Goal: Task Accomplishment & Management: Use online tool/utility

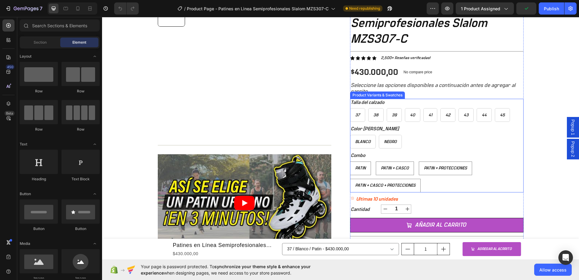
scroll to position [61, 0]
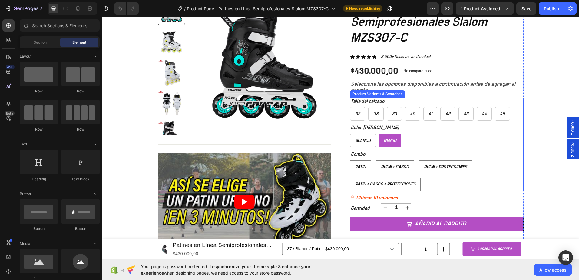
click at [393, 140] on span "Negro" at bounding box center [390, 140] width 13 height 4
click at [379, 134] on input "Negro Negro Negro" at bounding box center [379, 133] width 0 height 0
radio input "true"
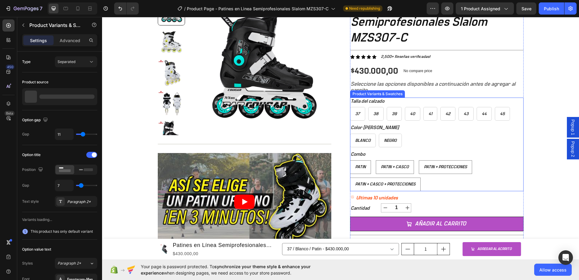
select select "577184192727745510"
radio input "true"
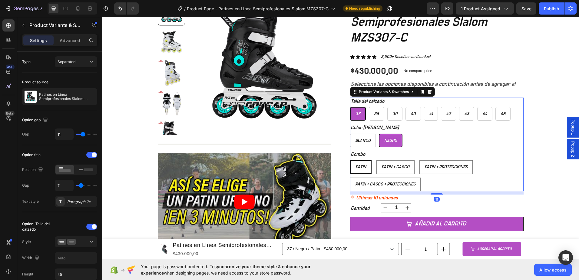
radio input "false"
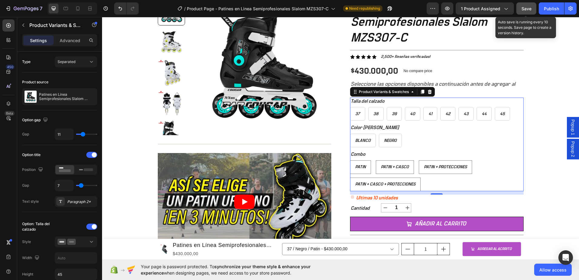
click at [530, 7] on span "Save" at bounding box center [527, 8] width 10 height 5
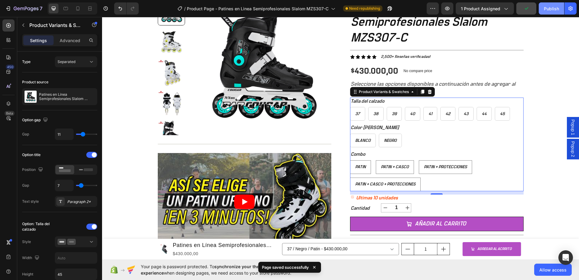
click at [552, 12] on div "Publish" at bounding box center [551, 8] width 15 height 6
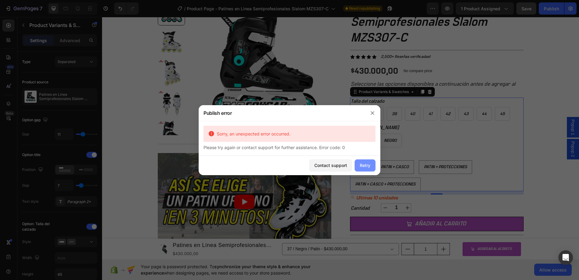
click at [365, 168] on div "Retry" at bounding box center [365, 165] width 11 height 6
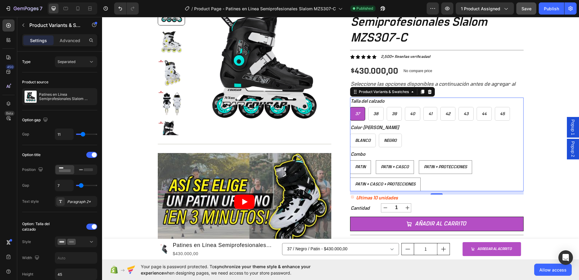
click at [357, 117] on div "37" at bounding box center [357, 114] width 15 height 10
click at [350, 107] on input "37 37 37" at bounding box center [350, 107] width 0 height 0
radio input "true"
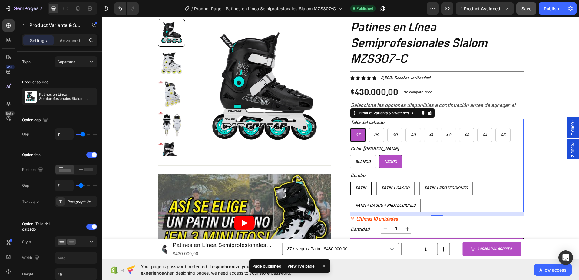
scroll to position [30, 0]
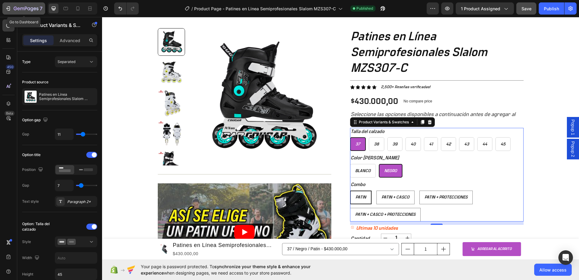
click at [7, 11] on icon "button" at bounding box center [8, 8] width 6 height 6
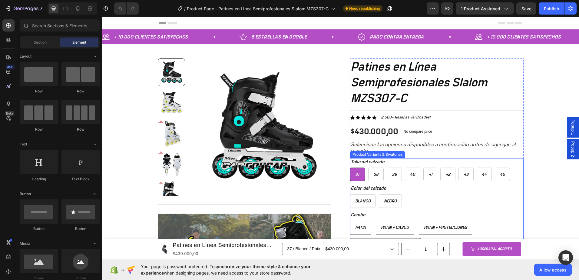
click at [355, 176] on span "37" at bounding box center [357, 174] width 5 height 4
click at [350, 168] on input "37 37 37" at bounding box center [350, 167] width 0 height 0
radio input "true"
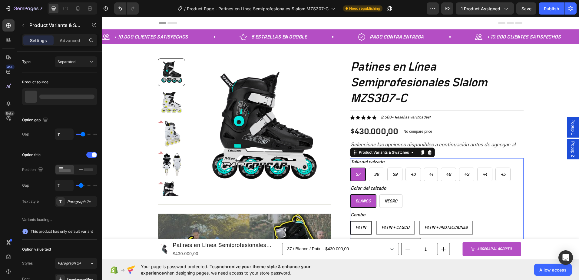
radio input "true"
radio input "false"
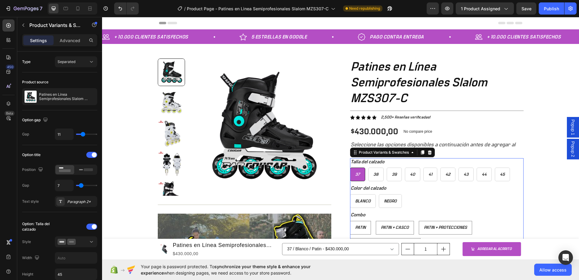
click at [359, 174] on div "37" at bounding box center [357, 174] width 15 height 10
click at [350, 168] on input "37 37 37" at bounding box center [350, 167] width 0 height 0
radio input "true"
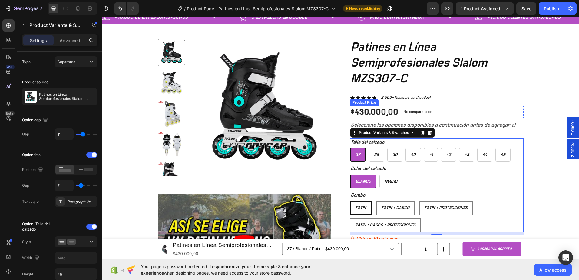
scroll to position [30, 0]
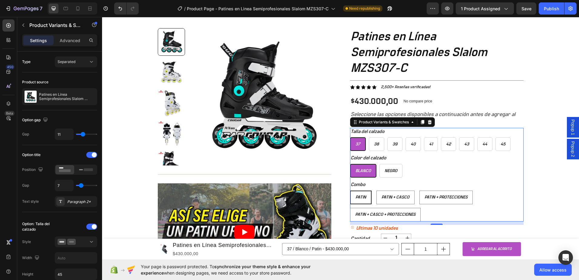
click at [358, 148] on div "37" at bounding box center [358, 144] width 15 height 10
click at [350, 137] on input "37 37 37" at bounding box center [350, 137] width 0 height 0
click at [390, 173] on div "Negro" at bounding box center [391, 171] width 22 height 10
click at [380, 164] on input "Negro Negro Negro" at bounding box center [379, 164] width 0 height 0
radio input "true"
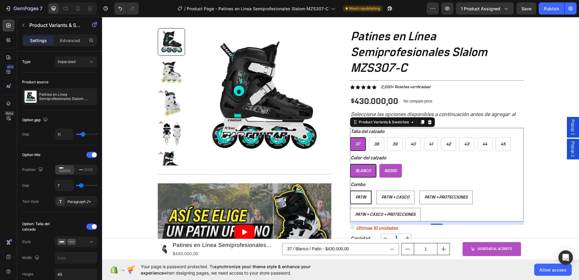
select select "577184192727745510"
click at [354, 147] on div "37" at bounding box center [358, 144] width 15 height 10
click at [350, 137] on input "37 37 37" at bounding box center [350, 137] width 0 height 0
click at [429, 124] on icon at bounding box center [429, 122] width 5 height 5
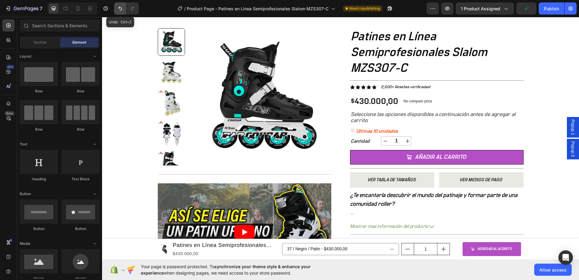
drag, startPoint x: 115, startPoint y: 10, endPoint x: 25, endPoint y: 11, distance: 90.0
click at [115, 10] on button "Undo/Redo" at bounding box center [120, 8] width 12 height 12
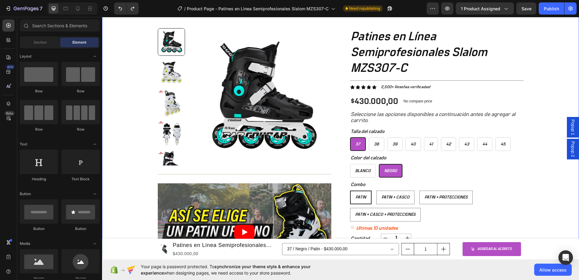
click at [531, 119] on div "+ 10.000 CLIENTES SATISFECHOS Item List 5 ESTRELLAS EN GOOGLE Item List PAGO CO…" at bounding box center [340, 191] width 477 height 385
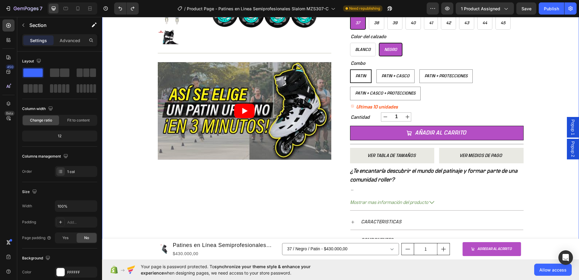
scroll to position [242, 0]
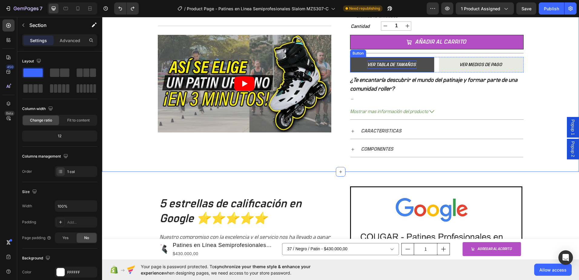
click at [386, 65] on p "VER TABLA DE TAMAÑOS" at bounding box center [391, 65] width 49 height 8
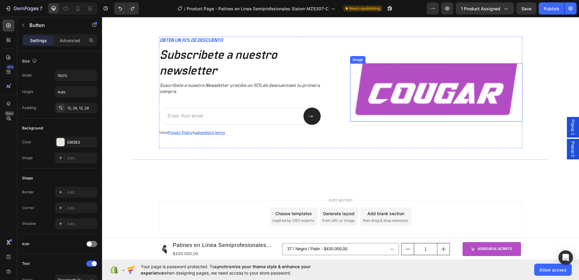
scroll to position [1333, 0]
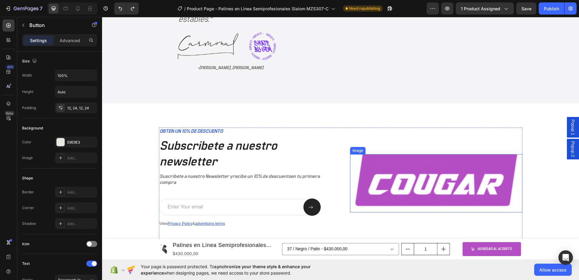
click at [426, 169] on img at bounding box center [436, 183] width 172 height 58
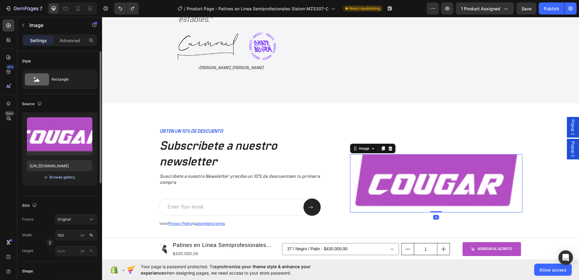
click at [60, 178] on div "Browse gallery" at bounding box center [62, 176] width 26 height 5
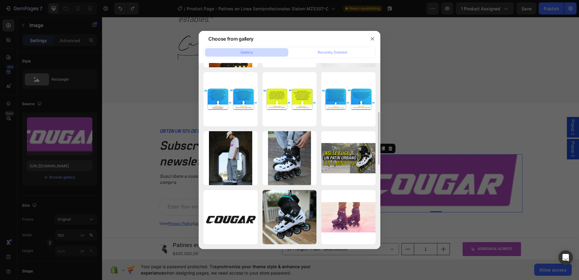
scroll to position [264, 0]
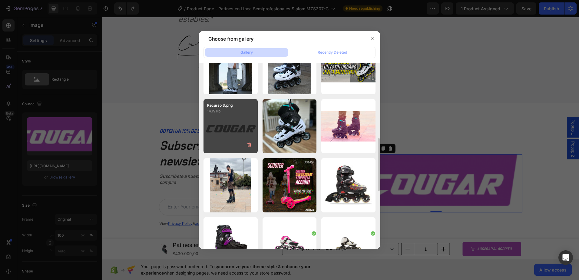
click at [232, 136] on div "Recurso 3.png 14.19 kb" at bounding box center [231, 126] width 54 height 54
type input "https://cdn.shopify.com/s/files/1/0964/2947/4086/files/gempages_577184158929912…"
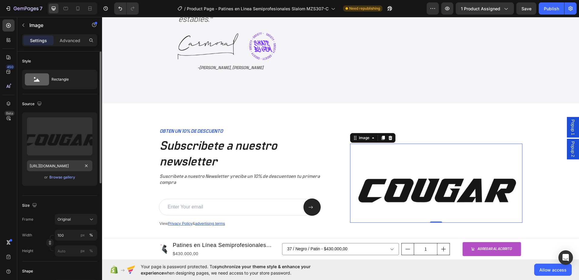
scroll to position [61, 0]
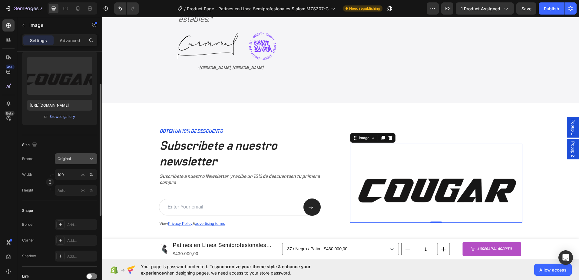
click at [79, 156] on div "Original" at bounding box center [73, 158] width 30 height 5
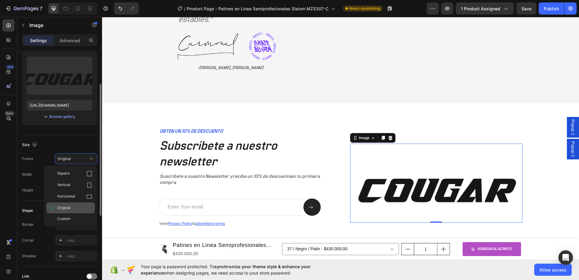
click at [70, 206] on span "Original" at bounding box center [63, 207] width 13 height 5
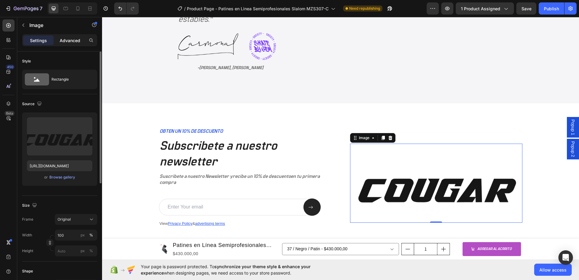
click at [64, 42] on p "Advanced" at bounding box center [70, 40] width 21 height 6
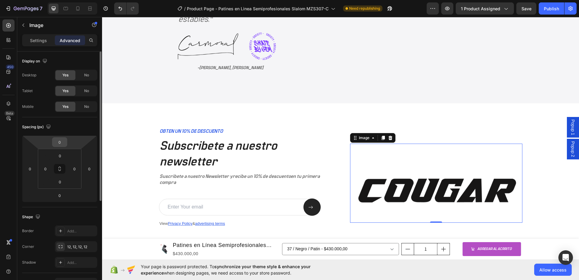
click at [61, 141] on input "0" at bounding box center [60, 142] width 12 height 9
click at [81, 0] on html "7 Version history / Product Page - Patines en Linea Semiprofesionales Slalom MZ…" at bounding box center [289, 0] width 579 height 0
click at [60, 142] on input "0" at bounding box center [60, 142] width 12 height 9
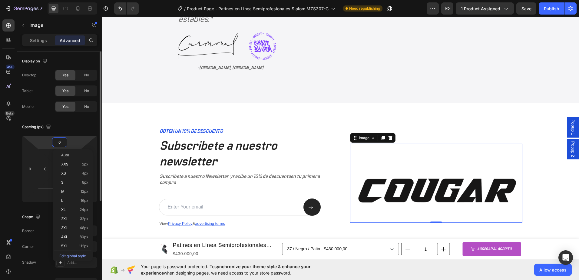
click at [81, 0] on html "7 Version history / Product Page - Patines en Linea Semiprofesionales Slalom MZ…" at bounding box center [289, 0] width 579 height 0
click at [61, 154] on input "0" at bounding box center [60, 155] width 12 height 9
click at [81, 0] on html "7 Version history / Product Page - Patines en Linea Semiprofesionales Slalom MZ…" at bounding box center [289, 0] width 579 height 0
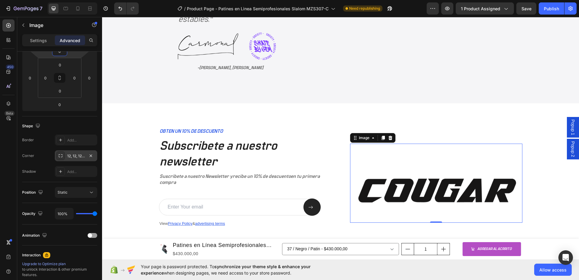
click at [60, 157] on icon at bounding box center [60, 155] width 5 height 5
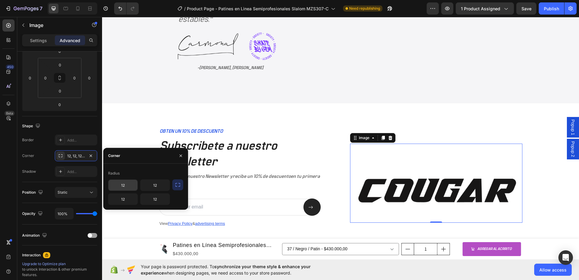
click at [128, 187] on input "12" at bounding box center [122, 185] width 29 height 11
type input "12"
click at [78, 122] on div "Shape" at bounding box center [59, 126] width 75 height 10
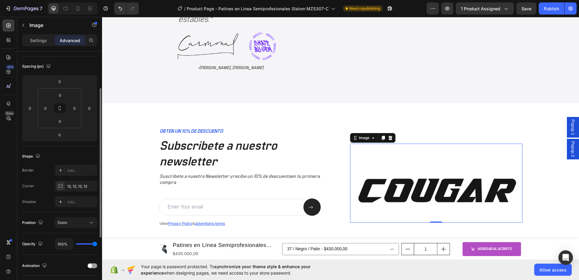
scroll to position [0, 0]
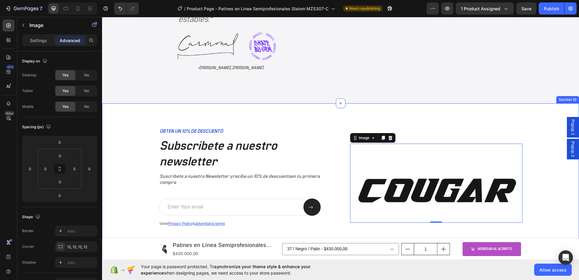
click at [530, 144] on div "OBTEN UN 10% DE DESCUENTO Text Block Subscribete a nuestro newsletter Heading S…" at bounding box center [340, 191] width 465 height 127
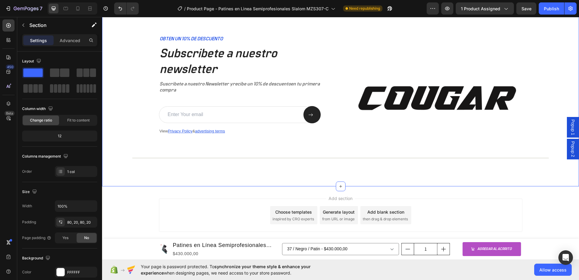
scroll to position [1439, 0]
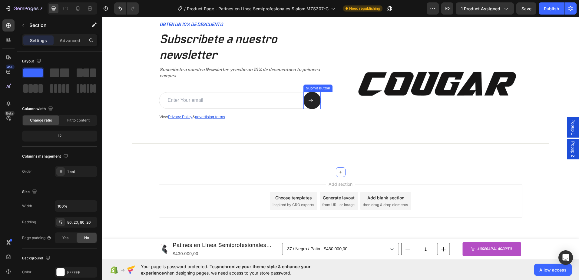
click at [309, 101] on icon at bounding box center [311, 100] width 4 height 3
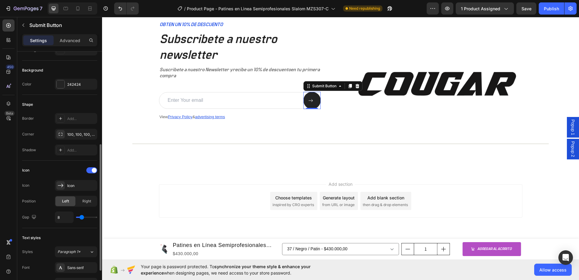
scroll to position [151, 0]
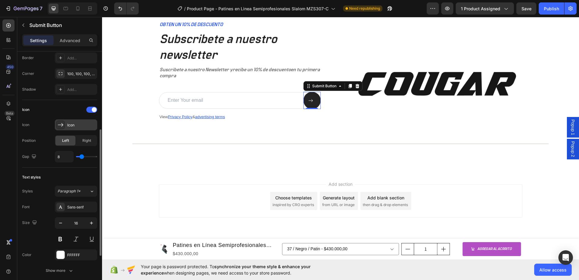
click at [62, 126] on icon at bounding box center [61, 125] width 6 height 6
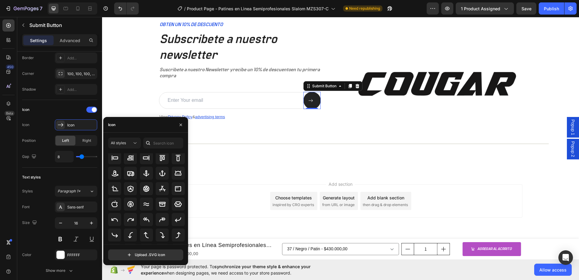
drag, startPoint x: 186, startPoint y: 164, endPoint x: 86, endPoint y: 186, distance: 102.5
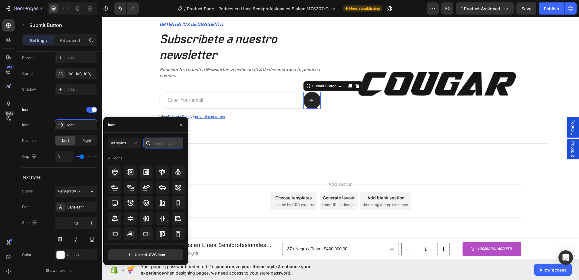
click at [158, 144] on input "text" at bounding box center [163, 143] width 40 height 11
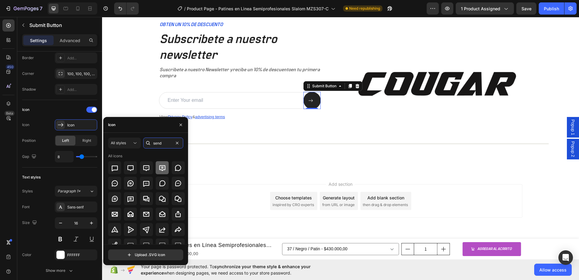
scroll to position [30, 0]
type input "send"
click at [129, 201] on icon at bounding box center [131, 199] width 6 height 7
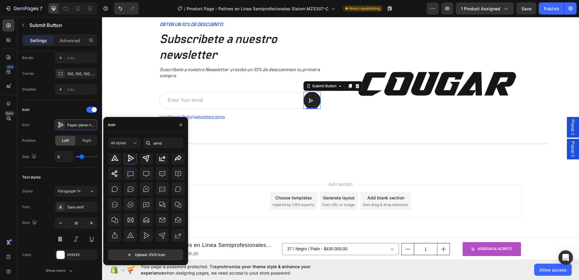
scroll to position [97, 0]
click at [132, 127] on div "Icon" at bounding box center [145, 125] width 85 height 16
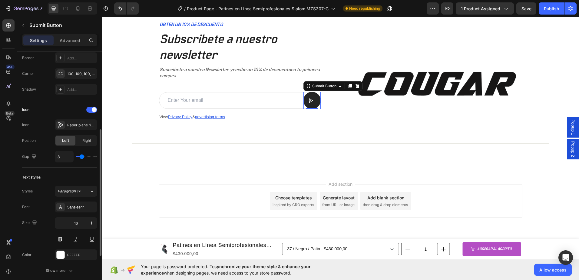
click at [62, 107] on div "Icon" at bounding box center [59, 110] width 75 height 10
type input "15"
type input "16"
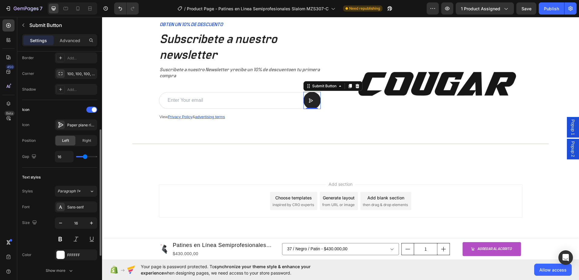
type input "17"
type input "18"
type input "16"
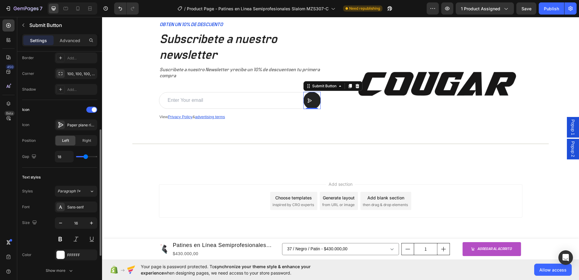
type input "16"
type input "15"
type input "14"
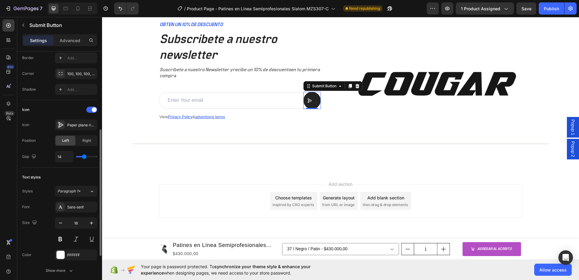
type input "13"
type input "11"
type input "10"
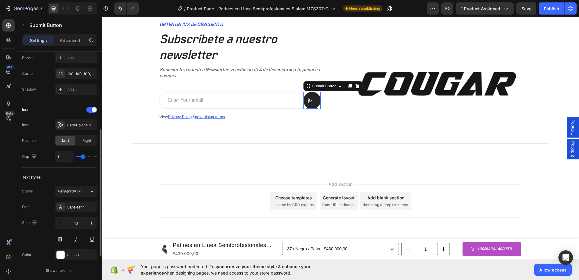
type input "10"
type input "9"
type input "6"
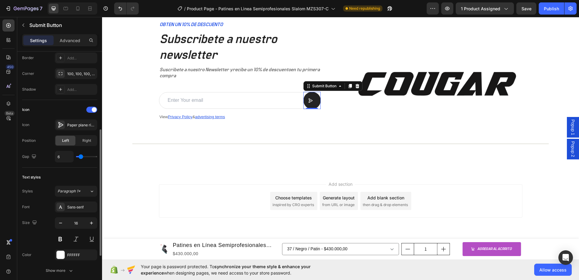
type input "5"
type input "4"
type input "3"
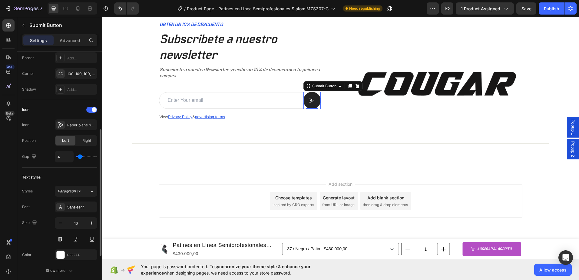
type input "3"
type input "1"
type input "0"
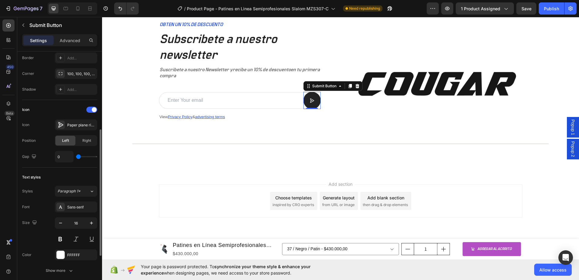
type input "7"
type input "8"
type input "10"
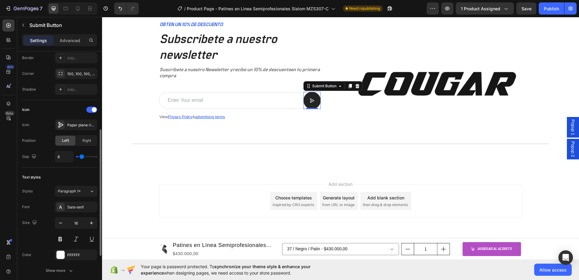
type input "10"
type input "11"
type input "13"
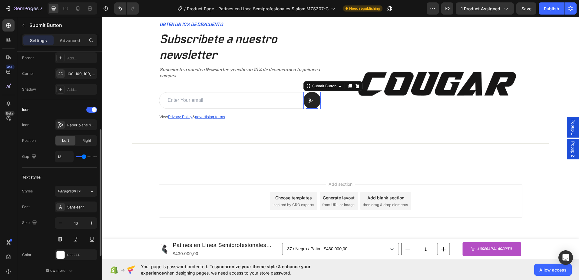
type input "14"
type input "16"
type input "17"
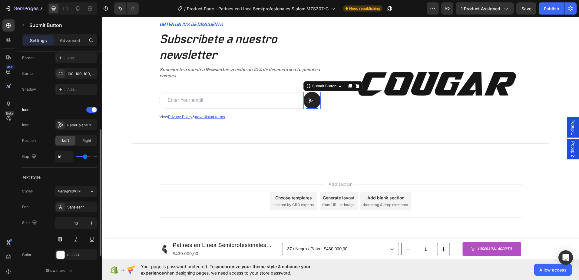
type input "17"
type input "18"
type input "19"
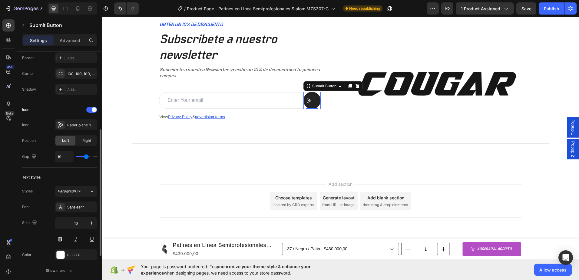
type input "20"
type input "21"
type input "22"
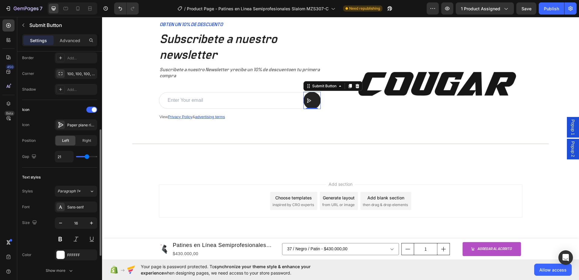
type input "22"
type input "23"
type input "21"
drag, startPoint x: 83, startPoint y: 157, endPoint x: 87, endPoint y: 153, distance: 5.2
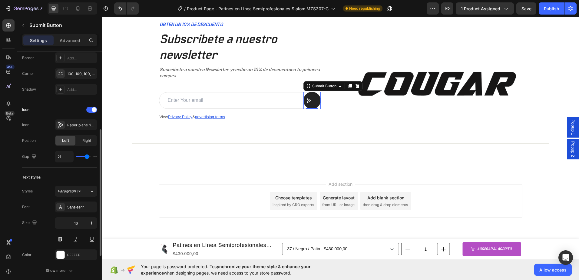
type input "21"
click at [87, 156] on input "range" at bounding box center [86, 156] width 21 height 1
click at [309, 100] on div at bounding box center [312, 100] width 11 height 5
click at [311, 100] on div at bounding box center [312, 100] width 11 height 5
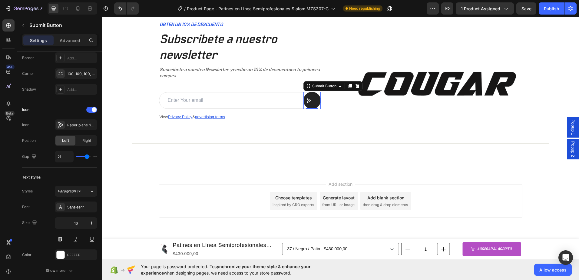
click at [307, 100] on icon at bounding box center [309, 100] width 4 height 4
click at [312, 100] on div at bounding box center [312, 100] width 11 height 5
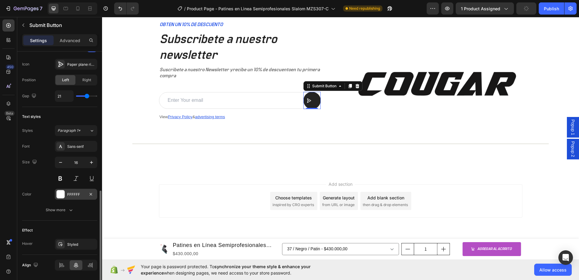
scroll to position [232, 0]
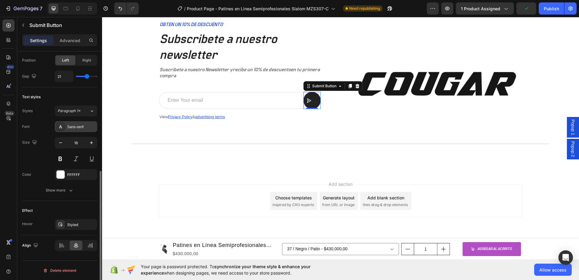
click at [74, 123] on div "Sans-serif" at bounding box center [76, 126] width 42 height 11
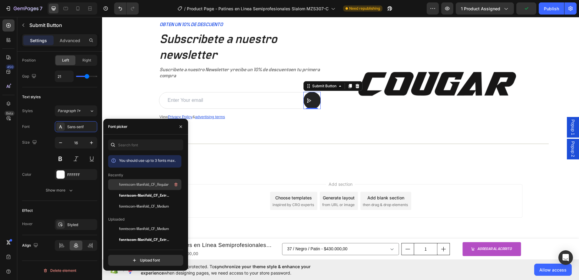
click at [141, 181] on div "fonntscom-Manifold_CF_Regular" at bounding box center [149, 184] width 61 height 7
click at [62, 96] on div "Text styles" at bounding box center [59, 97] width 75 height 10
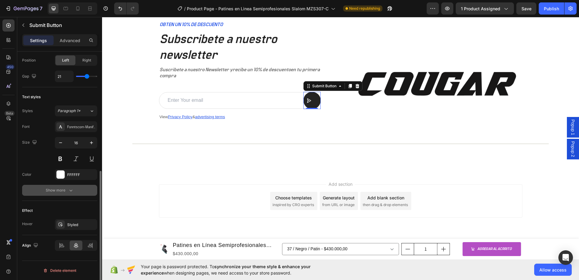
click at [62, 192] on div "Show more" at bounding box center [60, 190] width 28 height 6
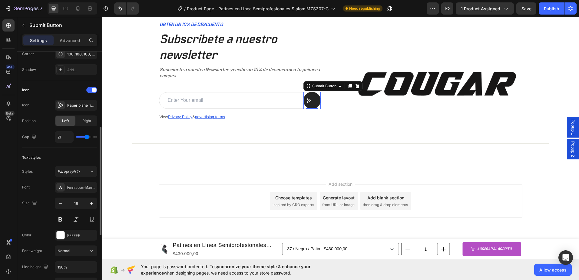
scroll to position [141, 0]
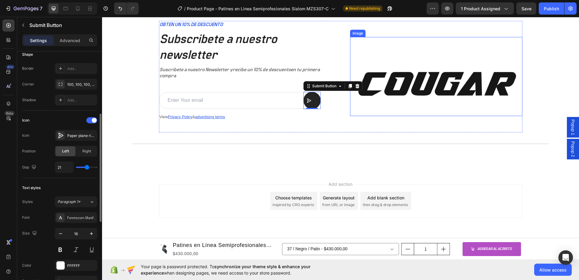
click at [417, 98] on img at bounding box center [436, 76] width 172 height 79
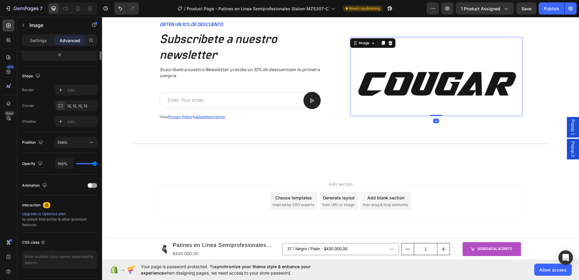
scroll to position [0, 0]
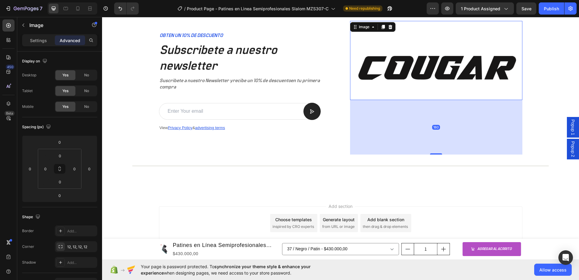
drag, startPoint x: 433, startPoint y: 115, endPoint x: 433, endPoint y: 169, distance: 54.5
click at [433, 169] on div "OBTEN UN 10% DE DESCUENTO Text Block Subscribete a nuestro newsletter Heading S…" at bounding box center [340, 95] width 465 height 149
type input "180"
click at [537, 92] on div "OBTEN UN 10% DE DESCUENTO Text Block Subscribete a nuestro newsletter Heading S…" at bounding box center [340, 95] width 465 height 149
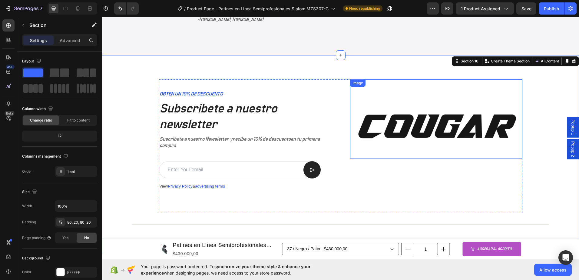
scroll to position [1379, 0]
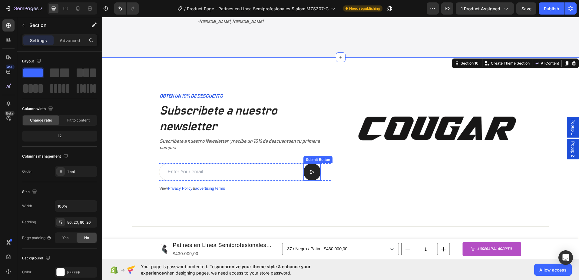
click at [310, 172] on icon at bounding box center [312, 172] width 5 height 5
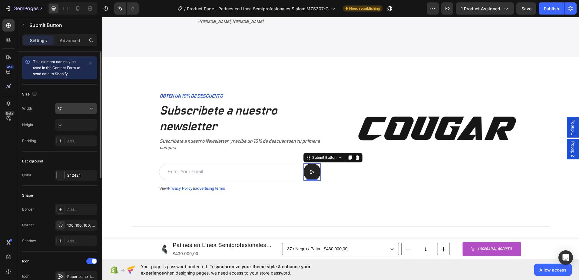
click at [69, 109] on input "57" at bounding box center [76, 108] width 42 height 11
click at [86, 108] on button "button" at bounding box center [91, 108] width 11 height 11
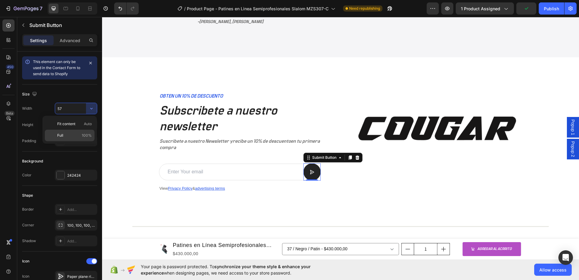
click at [74, 131] on div "Full 100%" at bounding box center [70, 136] width 50 height 12
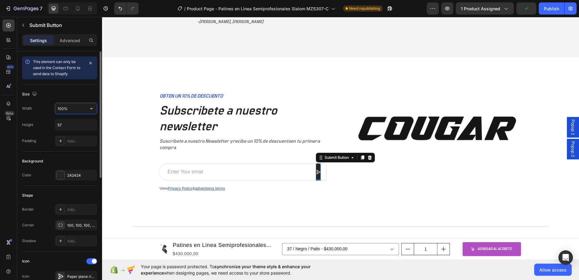
click at [85, 109] on input "100%" at bounding box center [76, 108] width 42 height 11
click at [90, 109] on icon "button" at bounding box center [91, 108] width 6 height 6
click at [81, 121] on p "Fit content Auto" at bounding box center [74, 123] width 35 height 5
click at [118, 12] on button "Undo/Redo" at bounding box center [120, 8] width 12 height 12
click at [119, 11] on icon "Undo/Redo" at bounding box center [120, 8] width 6 height 6
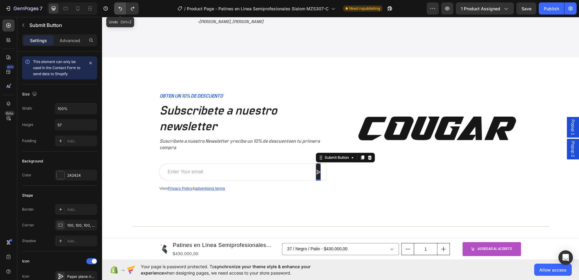
type input "57"
click at [310, 172] on icon at bounding box center [312, 172] width 5 height 5
click at [69, 40] on p "Advanced" at bounding box center [70, 40] width 21 height 6
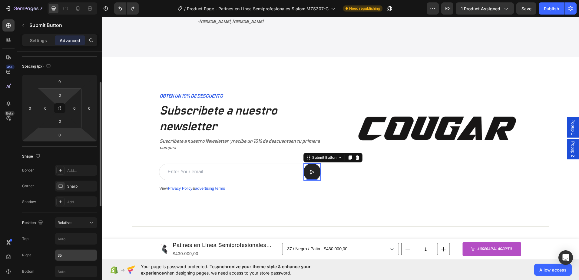
scroll to position [0, 0]
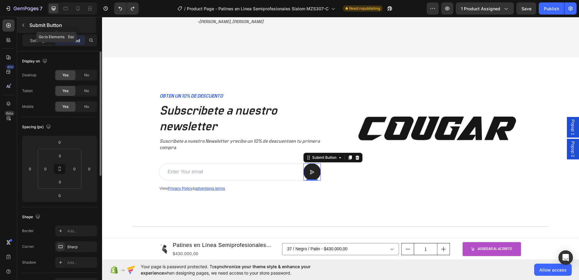
click at [26, 26] on button "button" at bounding box center [23, 25] width 10 height 10
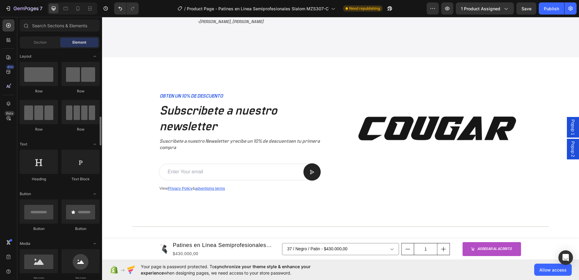
scroll to position [61, 0]
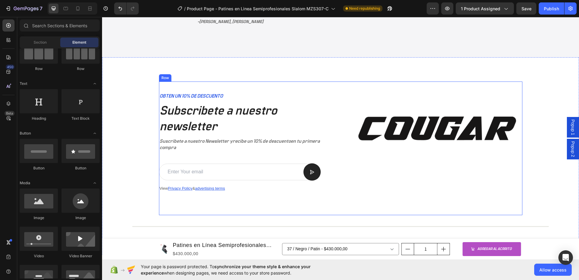
click at [354, 179] on div "Image" at bounding box center [436, 148] width 172 height 134
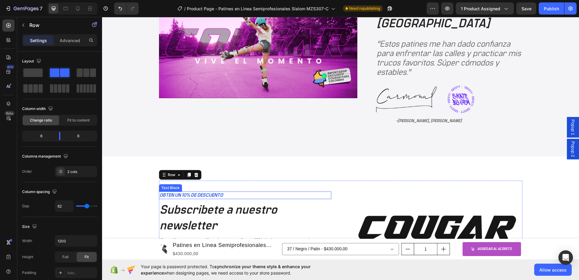
scroll to position [1258, 0]
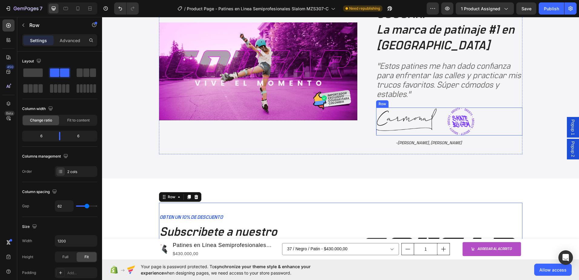
click at [457, 123] on img at bounding box center [461, 122] width 27 height 28
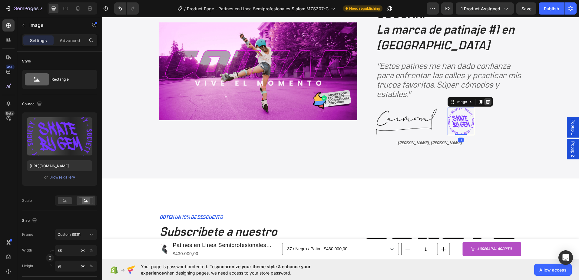
click at [487, 102] on icon at bounding box center [488, 101] width 5 height 5
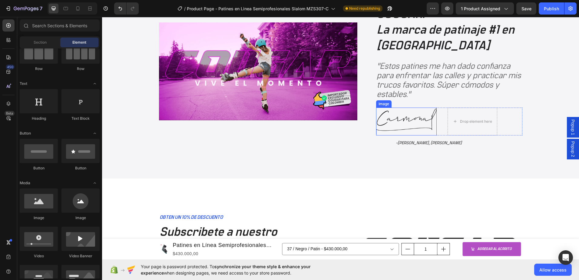
click at [425, 119] on img at bounding box center [406, 122] width 61 height 28
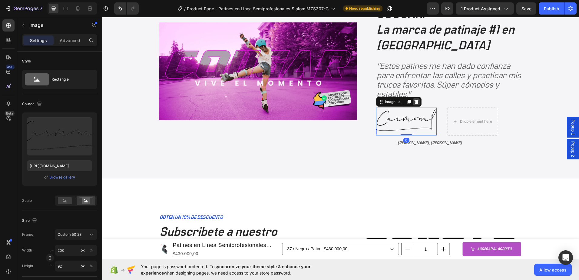
click at [415, 102] on icon at bounding box center [416, 102] width 4 height 4
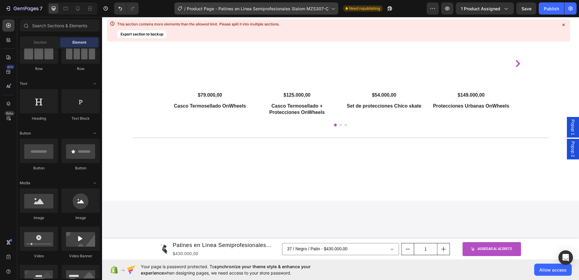
scroll to position [870, 0]
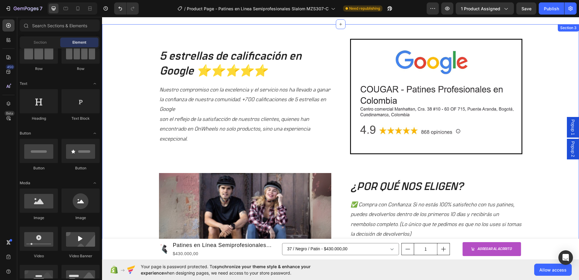
radio input "true"
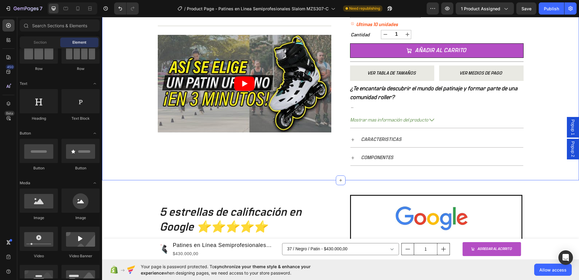
scroll to position [325, 0]
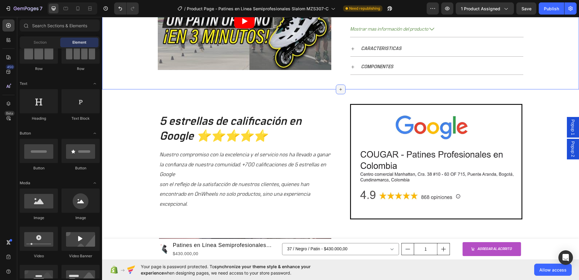
click at [338, 89] on icon at bounding box center [340, 89] width 5 height 5
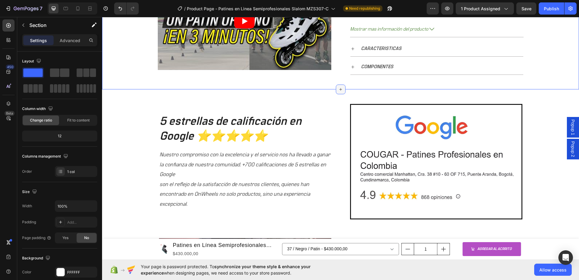
click at [339, 89] on icon at bounding box center [340, 89] width 3 height 3
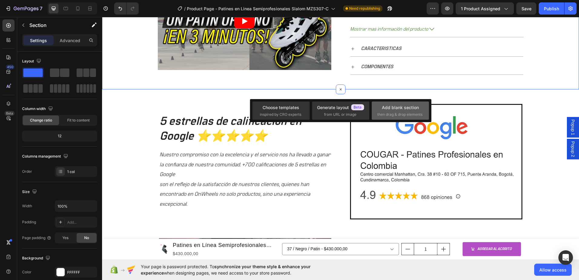
click at [415, 108] on div "Add blank section" at bounding box center [400, 107] width 37 height 6
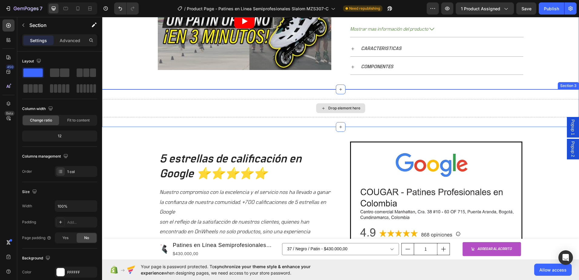
click at [341, 109] on div "Drop element here" at bounding box center [344, 108] width 32 height 5
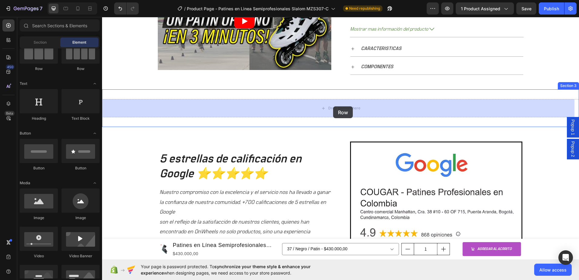
drag, startPoint x: 138, startPoint y: 74, endPoint x: 333, endPoint y: 106, distance: 197.4
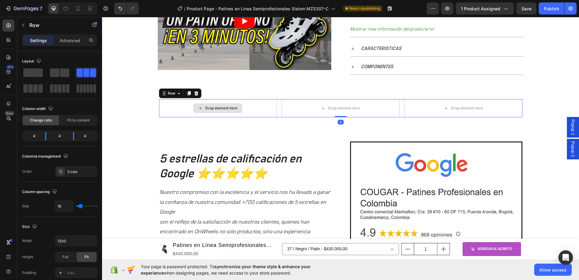
click at [207, 108] on div "Drop element here" at bounding box center [221, 108] width 32 height 5
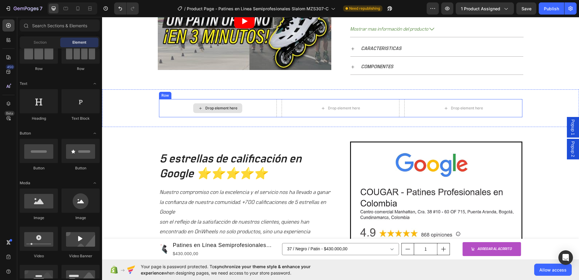
click at [219, 107] on div "Drop element here" at bounding box center [221, 108] width 32 height 5
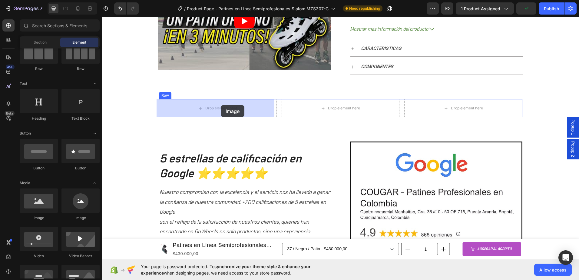
drag, startPoint x: 219, startPoint y: 176, endPoint x: 221, endPoint y: 105, distance: 70.6
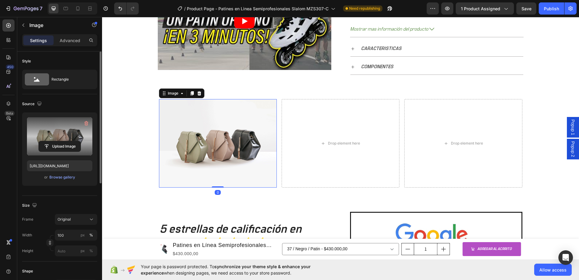
scroll to position [91, 0]
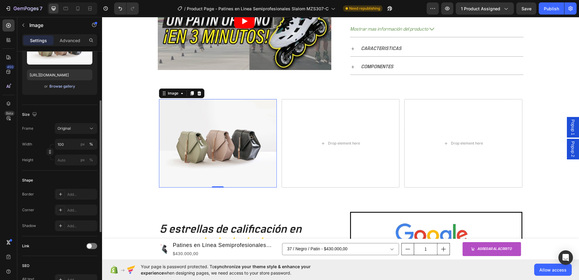
click at [63, 85] on div "Browse gallery" at bounding box center [62, 86] width 26 height 5
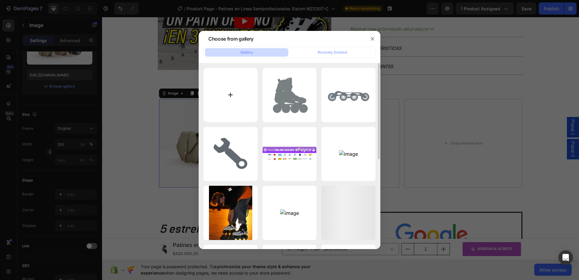
click at [227, 92] on input "file" at bounding box center [231, 95] width 54 height 54
type input "C:\fakepath\cougar 307 .jpeg"
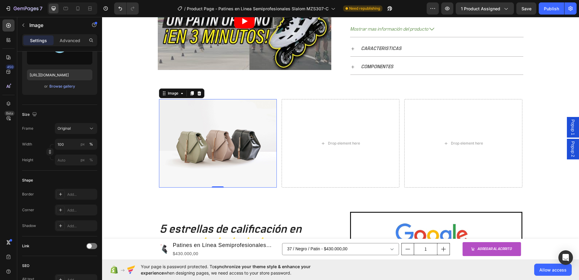
type input "https://cdn.shopify.com/s/files/1/0964/2947/4086/files/gempages_577184158929912…"
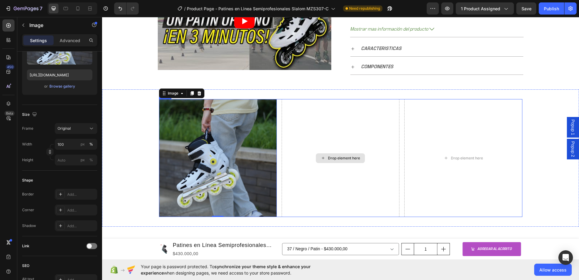
click at [337, 160] on div "Drop element here" at bounding box center [344, 158] width 32 height 5
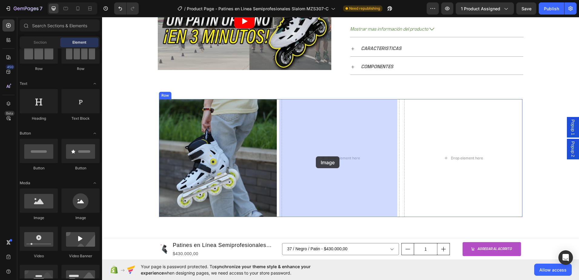
drag, startPoint x: 314, startPoint y: 192, endPoint x: 316, endPoint y: 156, distance: 35.8
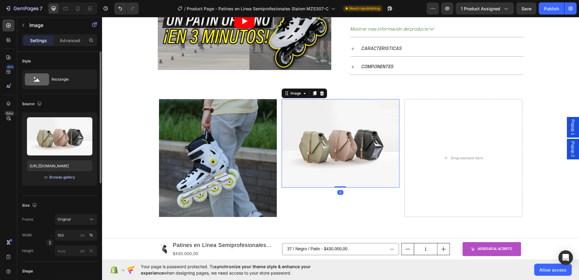
click at [58, 175] on div "Browse gallery" at bounding box center [62, 176] width 26 height 5
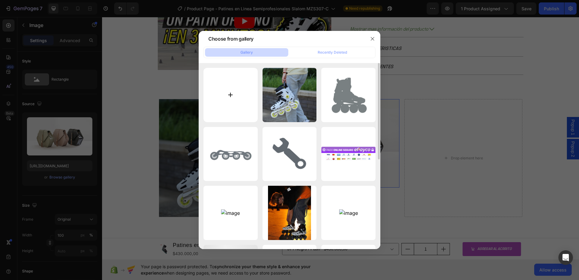
click at [239, 95] on input "file" at bounding box center [231, 95] width 54 height 54
type input "C:\fakepath\COUGAR 509.jpg"
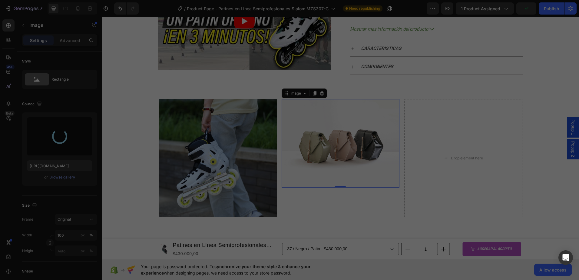
type input "https://cdn.shopify.com/s/files/1/0964/2947/4086/files/gempages_577184158929912…"
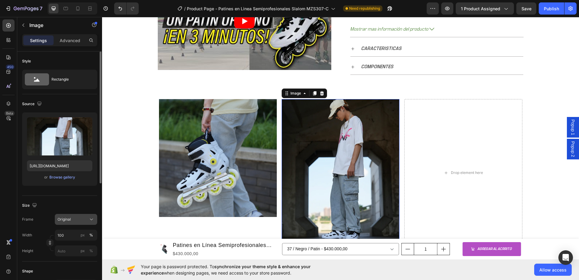
click at [92, 220] on icon at bounding box center [91, 219] width 6 height 6
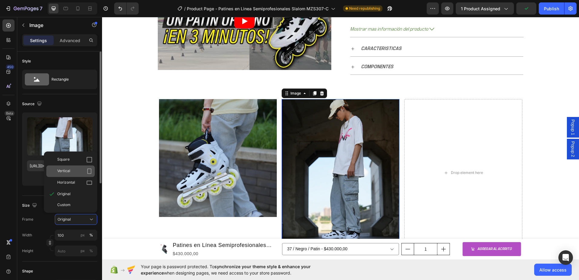
click at [77, 169] on div "Vertical" at bounding box center [74, 171] width 35 height 6
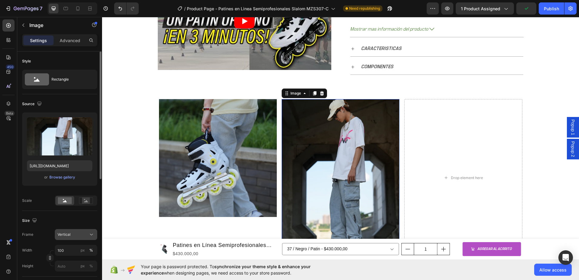
click at [91, 232] on icon at bounding box center [91, 234] width 6 height 6
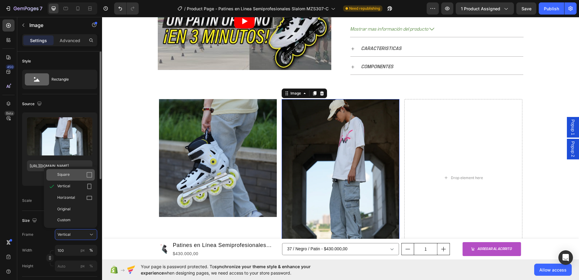
click at [78, 174] on div "Square" at bounding box center [74, 175] width 35 height 6
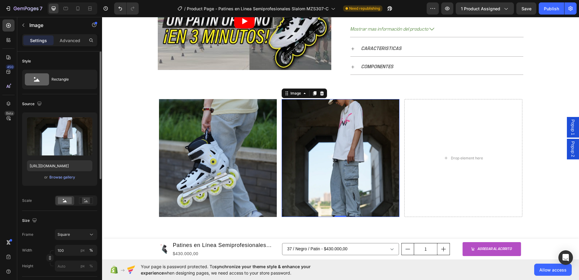
click at [317, 186] on img at bounding box center [341, 158] width 118 height 118
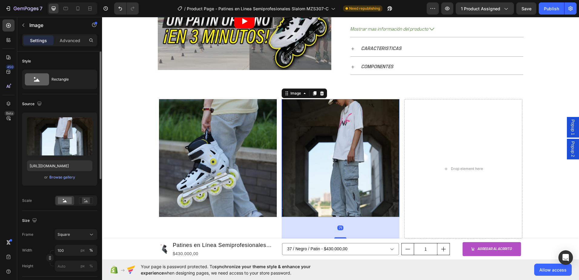
drag, startPoint x: 338, startPoint y: 216, endPoint x: 338, endPoint y: 240, distance: 23.3
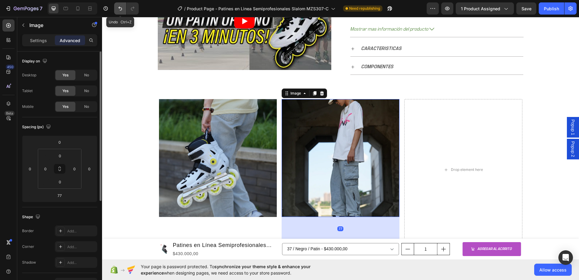
click at [118, 9] on icon "Undo/Redo" at bounding box center [120, 8] width 6 height 6
click at [117, 8] on icon "Undo/Redo" at bounding box center [120, 8] width 6 height 6
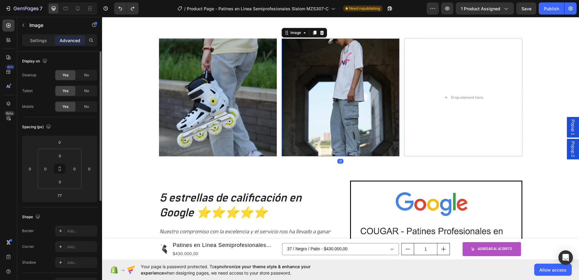
drag, startPoint x: 338, startPoint y: 178, endPoint x: 339, endPoint y: 149, distance: 29.4
click at [339, 150] on div "Image 0" at bounding box center [341, 97] width 118 height 118
type input "0"
click at [314, 124] on img at bounding box center [341, 97] width 118 height 118
click at [437, 76] on div "Drop element here" at bounding box center [463, 97] width 118 height 118
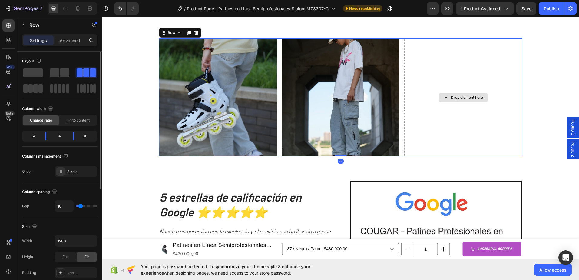
click at [468, 92] on div "Drop element here" at bounding box center [463, 97] width 118 height 118
click at [448, 95] on div "Drop element here" at bounding box center [463, 98] width 49 height 10
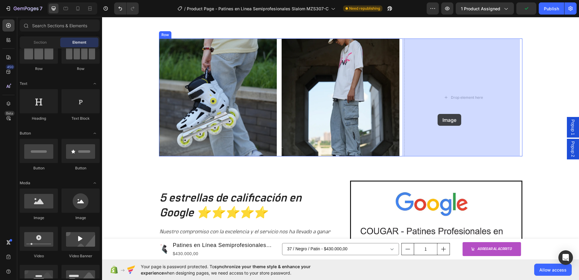
drag, startPoint x: 139, startPoint y: 221, endPoint x: 443, endPoint y: 106, distance: 325.5
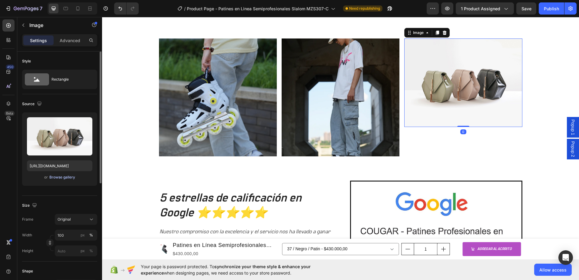
click at [58, 175] on div "Browse gallery" at bounding box center [62, 176] width 26 height 5
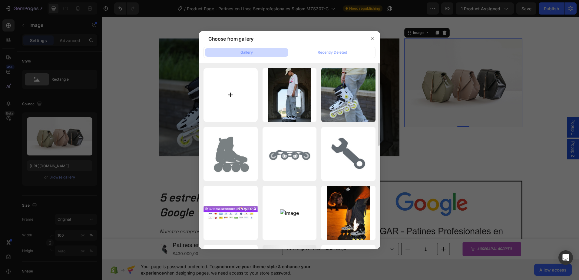
click at [239, 96] on input "file" at bounding box center [231, 95] width 54 height 54
type input "C:\fakepath\THECOU~2.WEB"
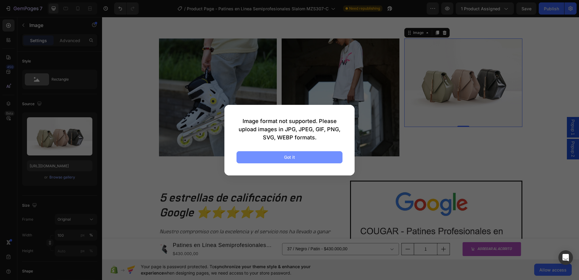
click at [310, 154] on button "Got it" at bounding box center [290, 157] width 106 height 12
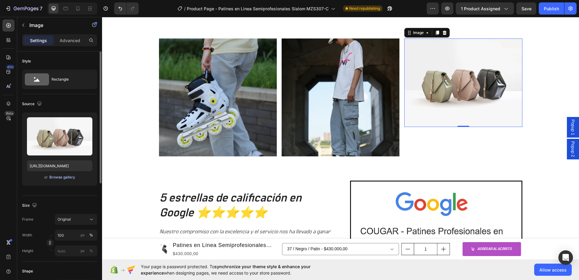
click at [58, 177] on div "Browse gallery" at bounding box center [62, 176] width 26 height 5
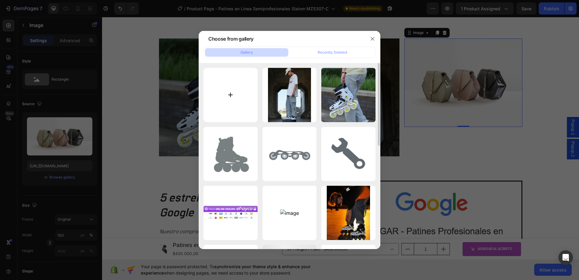
click at [226, 97] on input "file" at bounding box center [231, 95] width 54 height 54
type input "C:\fakepath\COUGAR~3.JPG"
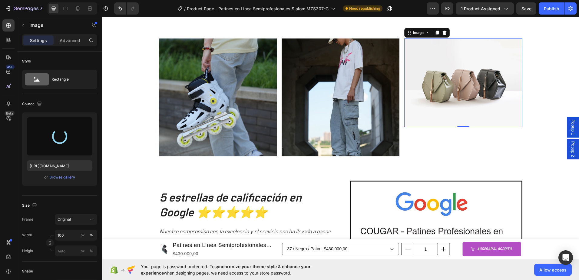
type input "https://cdn.shopify.com/s/files/1/0964/2947/4086/files/gempages_577184158929912…"
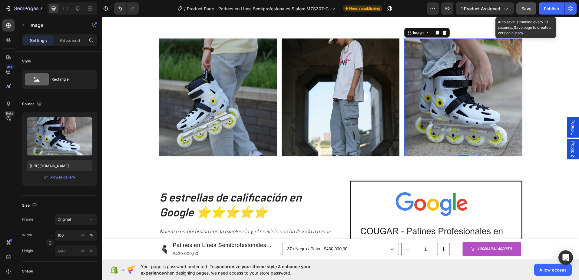
click at [529, 5] on div "Save" at bounding box center [527, 8] width 10 height 6
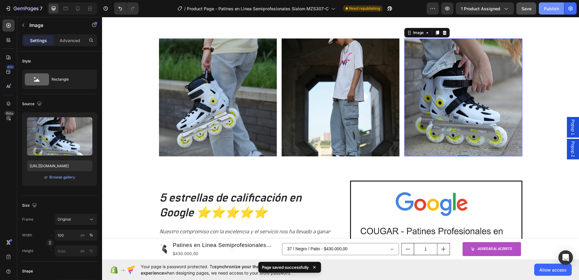
click at [543, 12] on button "Publish" at bounding box center [551, 8] width 25 height 12
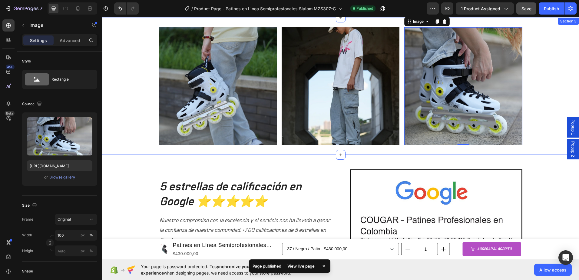
scroll to position [476, 0]
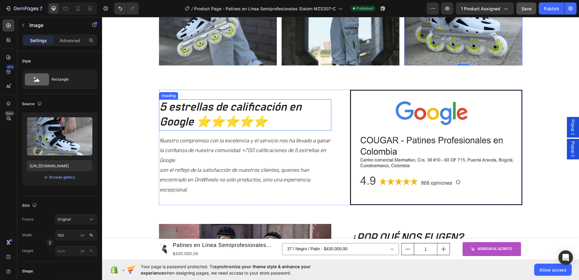
click at [226, 120] on h2 "5 estrellas de calificación en Google ⭐⭐⭐⭐⭐" at bounding box center [245, 114] width 172 height 31
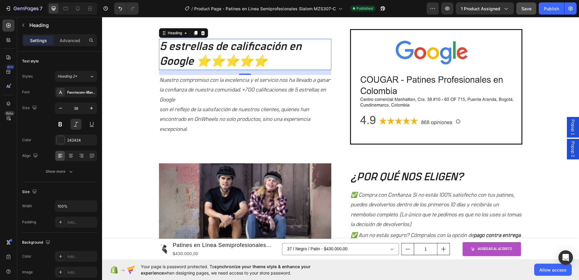
scroll to position [597, 0]
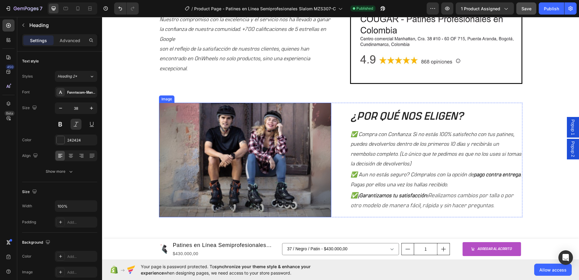
click at [361, 130] on p "✅ Compra con Confianza: Si no estás 100% satisfecho con tus patines, puedes dev…" at bounding box center [436, 149] width 171 height 39
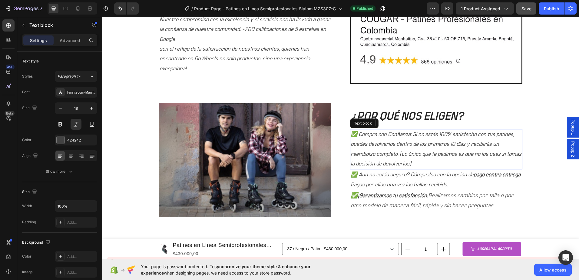
click at [374, 130] on p "✅ Compra con Confianza: Si no estás 100% satisfecho con tus patines, puedes dev…" at bounding box center [436, 149] width 171 height 39
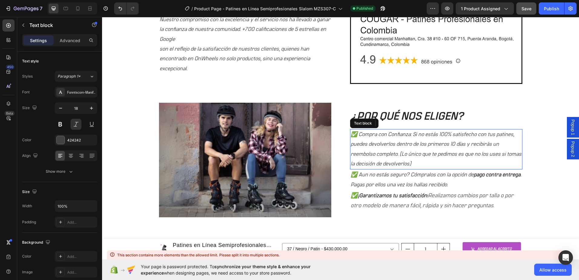
scroll to position [628, 0]
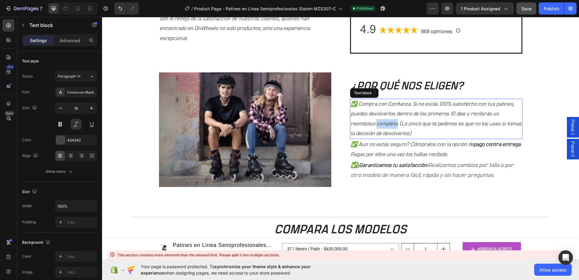
click at [374, 119] on p "✅ Compra con Confianza: Si no estás 100% satisfecho con tus patines, puedes dev…" at bounding box center [436, 118] width 171 height 39
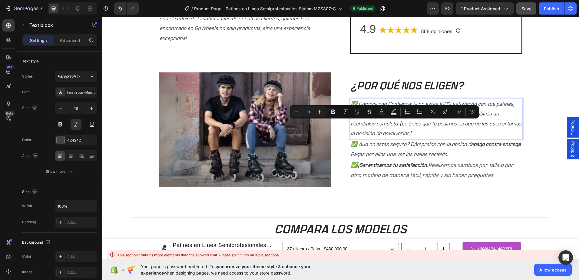
click at [407, 133] on p "✅ Compra con Confianza: Si no estás 100% satisfecho con tus patines, puedes dev…" at bounding box center [436, 118] width 171 height 39
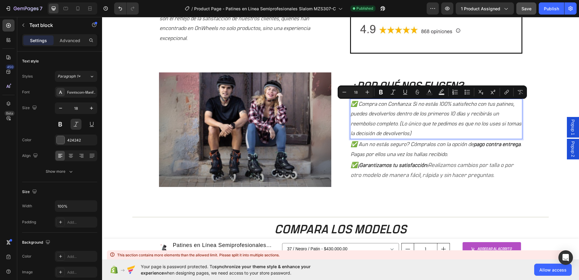
drag, startPoint x: 405, startPoint y: 131, endPoint x: 349, endPoint y: 102, distance: 63.4
click at [351, 102] on p "✅ Compra con Confianza: Si no estás 100% satisfecho con tus patines, puedes dev…" at bounding box center [436, 118] width 171 height 39
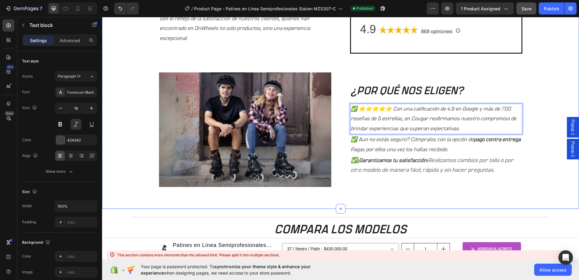
click at [536, 181] on div "5 estrellas de calificación en Google ⭐⭐⭐⭐⭐ Heading Nuestro compromiso con la e…" at bounding box center [341, 68] width 468 height 261
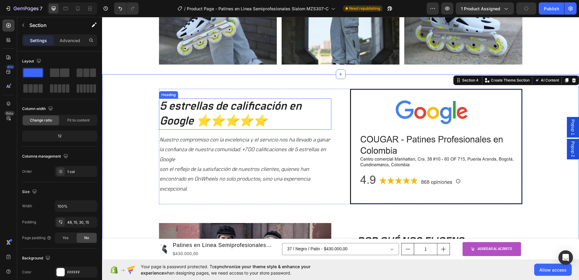
scroll to position [476, 0]
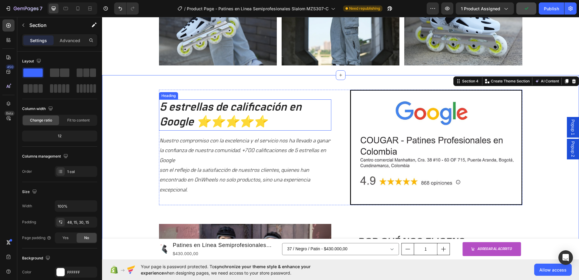
click at [241, 120] on h2 "5 estrellas de calificación en Google ⭐⭐⭐⭐⭐" at bounding box center [245, 114] width 172 height 31
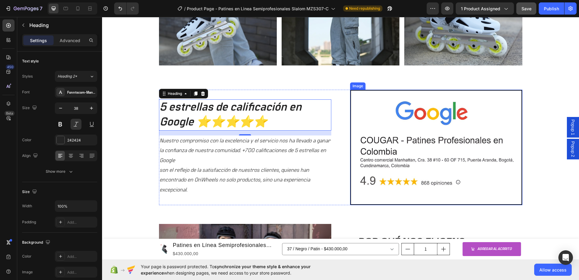
click at [376, 112] on img at bounding box center [436, 147] width 172 height 115
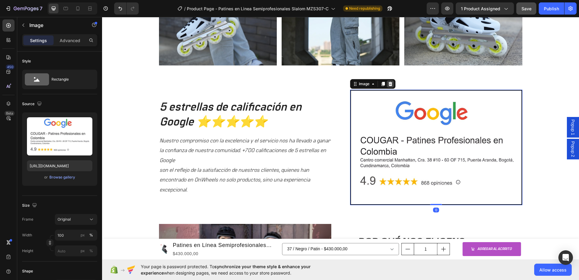
click at [388, 86] on div at bounding box center [390, 83] width 7 height 7
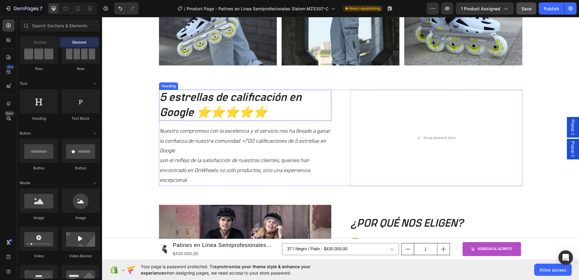
click at [292, 108] on h2 "5 estrellas de calificación en Google ⭐⭐⭐⭐⭐" at bounding box center [245, 105] width 172 height 31
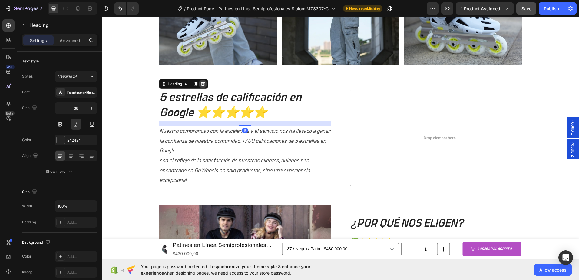
click at [203, 85] on icon at bounding box center [203, 83] width 5 height 5
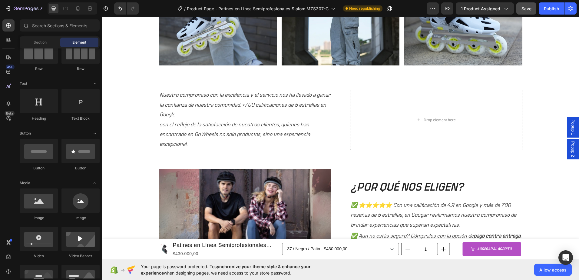
click at [206, 96] on p "Nuestro compromiso con la excelencia y el servicio nos ha llevado a ganar la co…" at bounding box center [245, 119] width 171 height 59
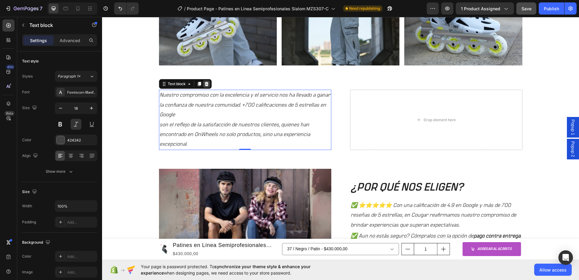
click at [205, 86] on icon at bounding box center [206, 84] width 4 height 4
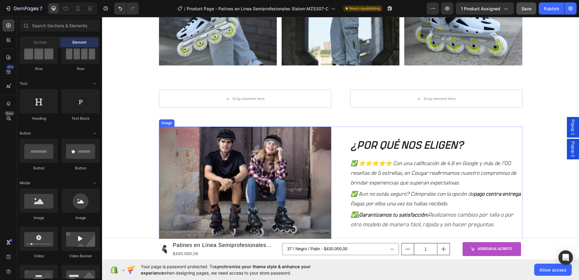
click at [246, 148] on img at bounding box center [245, 184] width 172 height 115
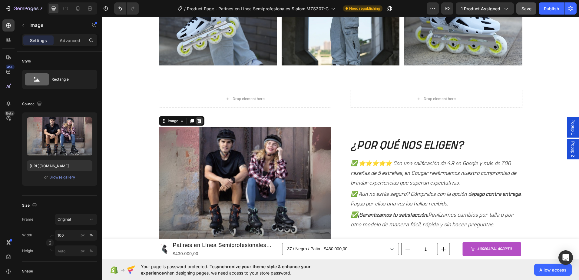
click at [197, 121] on icon at bounding box center [199, 120] width 5 height 5
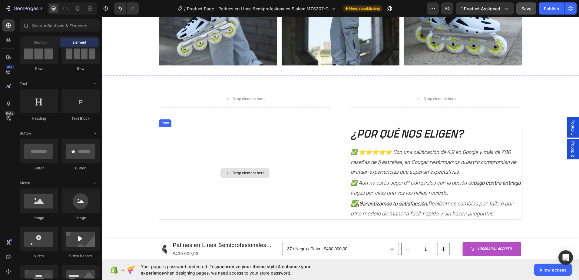
click at [379, 127] on div "¿POR QUÉ NOS ELIGEN? Heading ✅ ⭐⭐⭐⭐⭐ Con una calificación de 4.9 en Google y má…" at bounding box center [436, 173] width 172 height 93
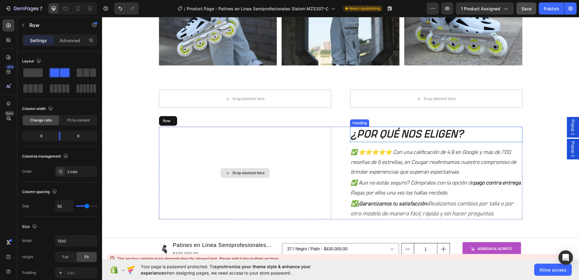
click at [382, 127] on h2 "¿POR QUÉ NOS ELIGEN?" at bounding box center [436, 134] width 172 height 15
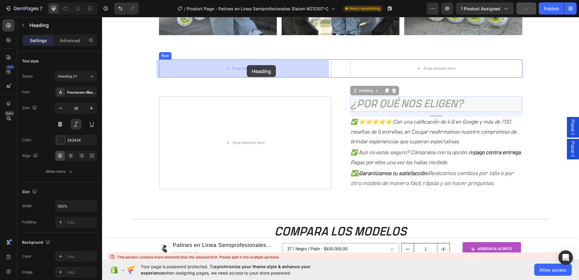
drag, startPoint x: 416, startPoint y: 104, endPoint x: 247, endPoint y: 65, distance: 172.8
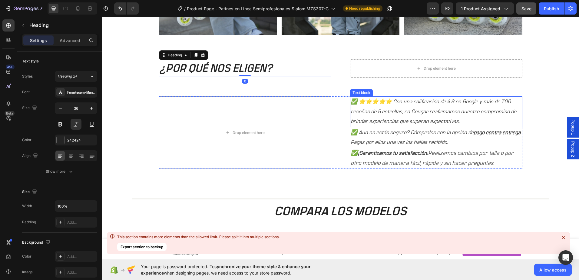
click at [375, 110] on icon "✅ ⭐⭐⭐⭐⭐ Con una calificación de 4.9 en Google y más de 700 reseñas de 5 estrell…" at bounding box center [434, 111] width 166 height 25
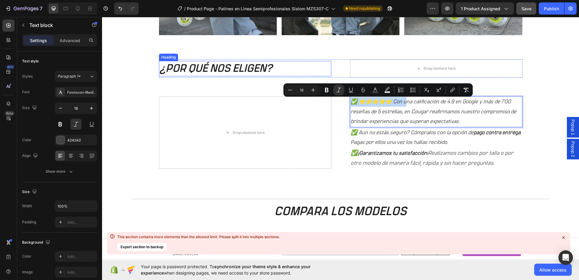
drag, startPoint x: 409, startPoint y: 107, endPoint x: 216, endPoint y: 75, distance: 195.5
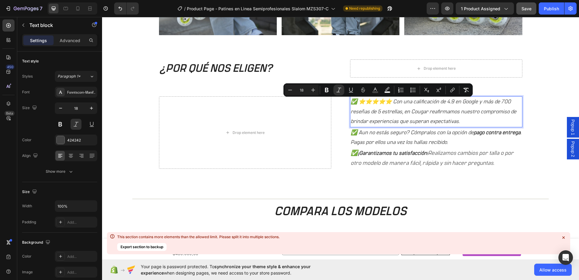
click at [405, 112] on icon "✅ ⭐⭐⭐⭐⭐ Con una calificación de 4.9 en Google y más de 700 reseñas de 5 estrell…" at bounding box center [434, 111] width 166 height 25
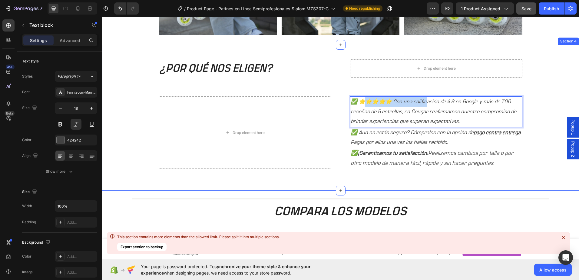
drag, startPoint x: 429, startPoint y: 101, endPoint x: 362, endPoint y: 82, distance: 70.0
click at [362, 82] on div "¿POR QUÉ NOS ELIGEN? Heading Drop element here Row Drop element here ✅ ⭐⭐⭐⭐⭐ Co…" at bounding box center [341, 120] width 468 height 122
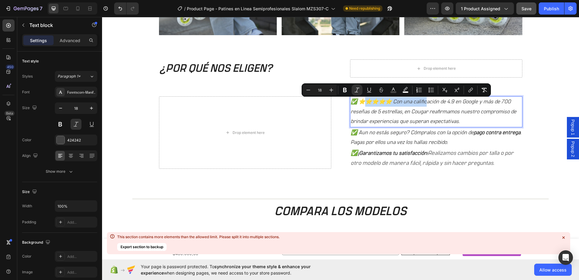
click at [381, 97] on div "✅ ⭐⭐⭐⭐⭐ Con una calificación de 4.9 en Google y más de 700 reseñas de 5 estrell…" at bounding box center [436, 111] width 172 height 31
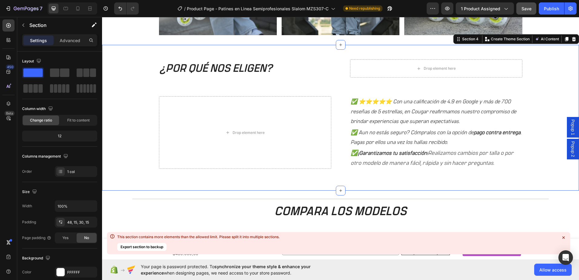
click at [423, 97] on p "✅ ⭐⭐⭐⭐⭐ Con una calificación de 4.9 en Google y más de 700 reseñas de 5 estrell…" at bounding box center [436, 111] width 171 height 29
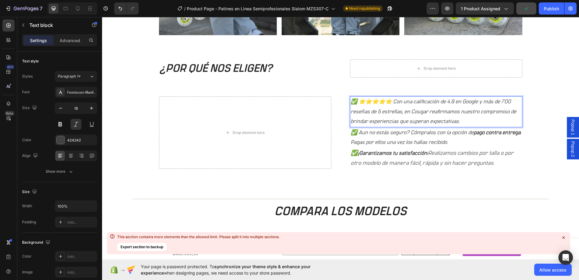
click at [412, 86] on div "¿POR QUÉ NOS ELIGEN? Heading Drop element here Row Drop element here ✅ ⭐⭐⭐⭐⭐ Co…" at bounding box center [341, 120] width 468 height 122
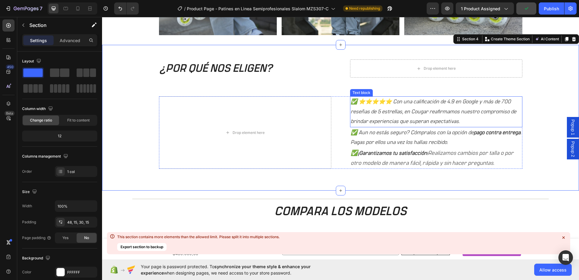
click at [414, 103] on icon "✅ ⭐⭐⭐⭐⭐ Con una calificación de 4.9 en Google y más de 700 reseñas de 5 estrell…" at bounding box center [434, 111] width 166 height 25
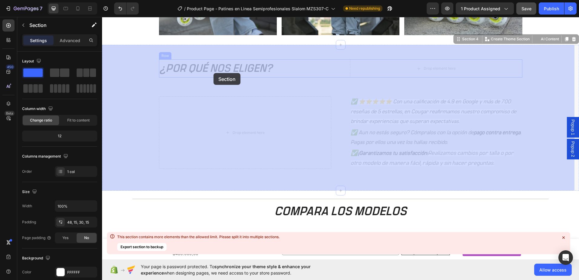
drag, startPoint x: 398, startPoint y: 91, endPoint x: 214, endPoint y: 73, distance: 185.4
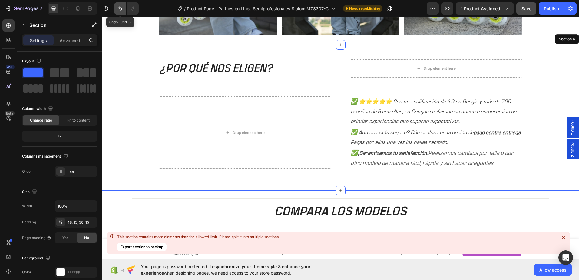
click at [119, 7] on icon "Undo/Redo" at bounding box center [120, 9] width 4 height 4
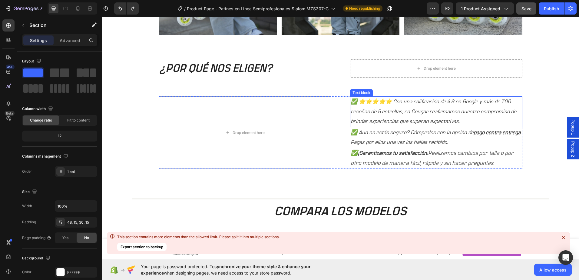
click at [389, 115] on p "✅ ⭐⭐⭐⭐⭐ Con una calificación de 4.9 en Google y más de 700 reseñas de 5 estrell…" at bounding box center [436, 111] width 171 height 29
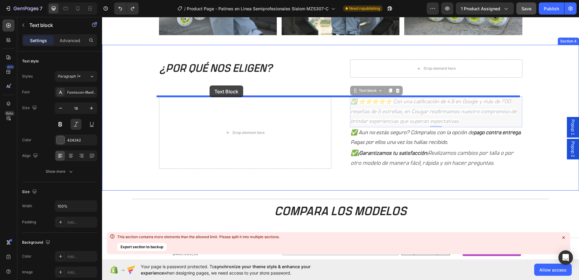
drag, startPoint x: 406, startPoint y: 114, endPoint x: 210, endPoint y: 85, distance: 198.7
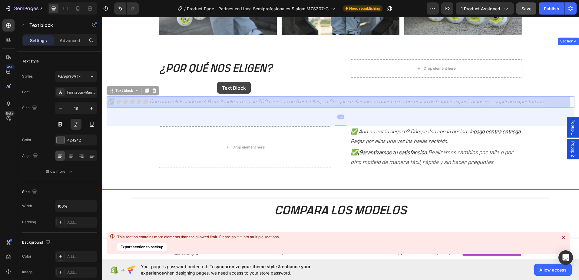
drag, startPoint x: 201, startPoint y: 102, endPoint x: 217, endPoint y: 82, distance: 26.5
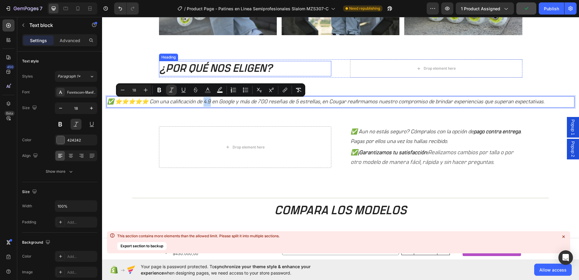
drag, startPoint x: 207, startPoint y: 102, endPoint x: 214, endPoint y: 73, distance: 29.7
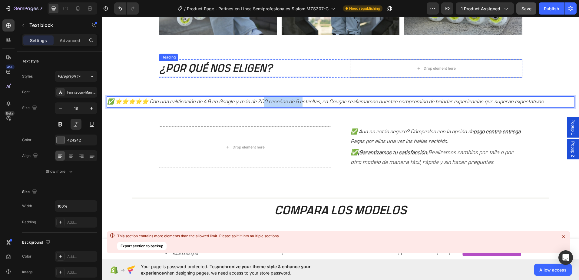
drag, startPoint x: 304, startPoint y: 101, endPoint x: 265, endPoint y: 74, distance: 46.8
click at [265, 74] on div "¿POR QUÉ NOS ELIGEN? Heading Drop element here Row ✅ ⭐⭐⭐⭐⭐ Con una calificación…" at bounding box center [341, 119] width 468 height 121
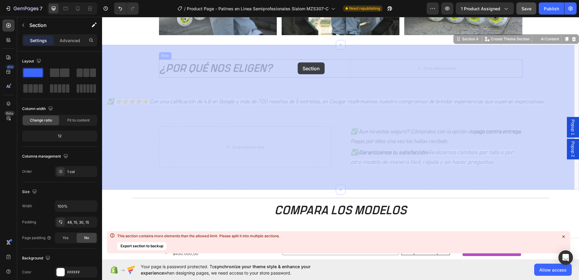
drag, startPoint x: 395, startPoint y: 96, endPoint x: 301, endPoint y: 71, distance: 97.3
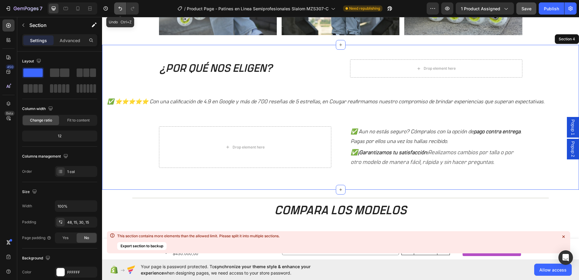
click at [119, 10] on icon "Undo/Redo" at bounding box center [120, 8] width 6 height 6
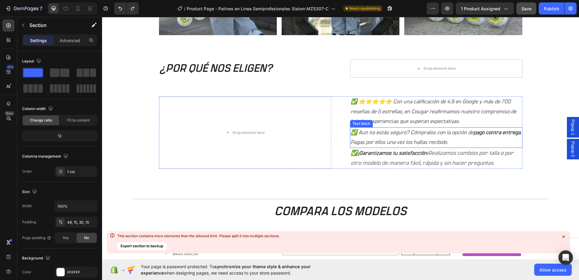
click at [419, 135] on p "✅ Aun no estás seguro? Cómpralos con la opción de pago contra entrega . Pagas p…" at bounding box center [436, 138] width 171 height 20
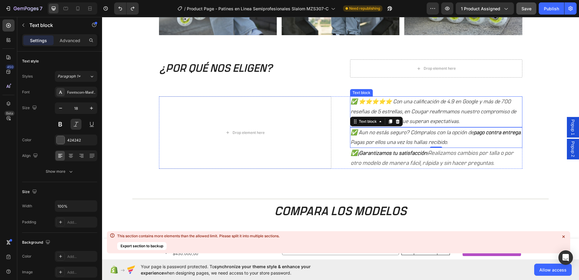
click at [421, 104] on icon "✅ ⭐⭐⭐⭐⭐ Con una calificación de 4.9 en Google y más de 700 reseñas de 5 estrell…" at bounding box center [434, 111] width 166 height 25
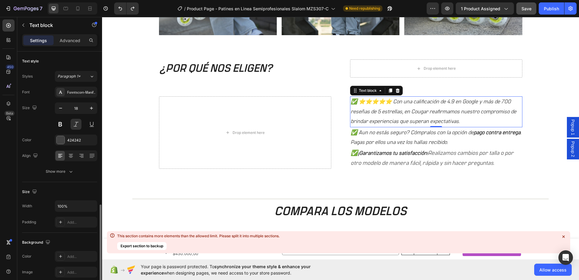
scroll to position [91, 0]
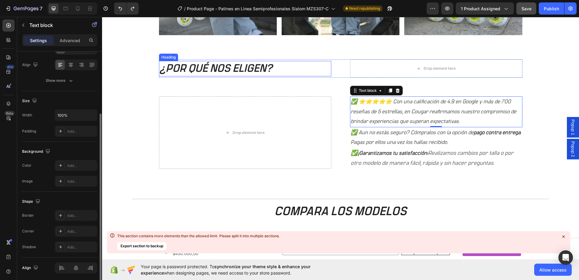
click at [260, 65] on h2 "¿POR QUÉ NOS ELIGEN?" at bounding box center [245, 68] width 172 height 15
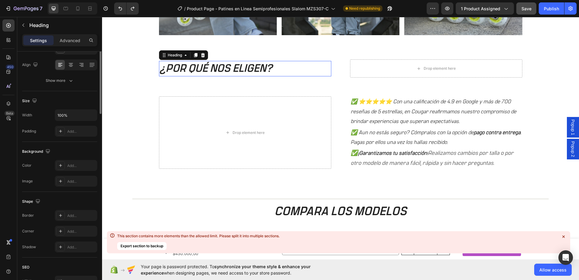
scroll to position [0, 0]
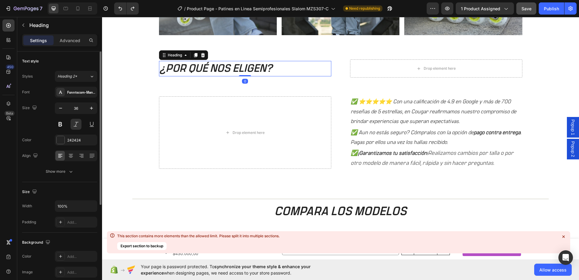
click at [279, 71] on h2 "¿POR QUÉ NOS ELIGEN?" at bounding box center [245, 68] width 172 height 15
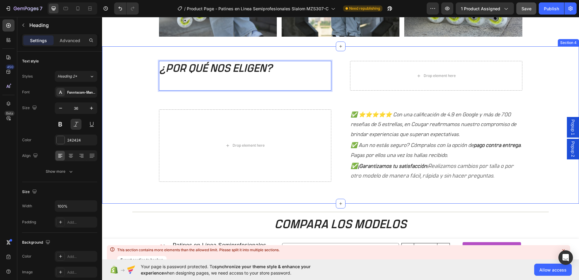
click at [370, 119] on p "✅ ⭐⭐⭐⭐⭐ Con una calificación de 4.9 en Google y más de 700 reseñas de 5 estrell…" at bounding box center [436, 124] width 171 height 29
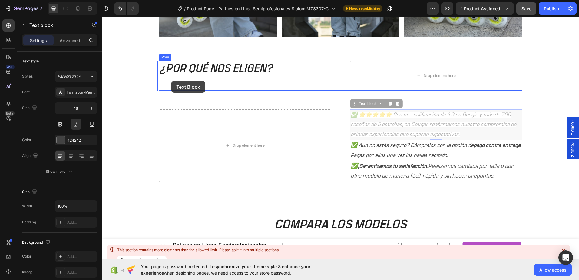
drag, startPoint x: 349, startPoint y: 112, endPoint x: 171, endPoint y: 81, distance: 180.2
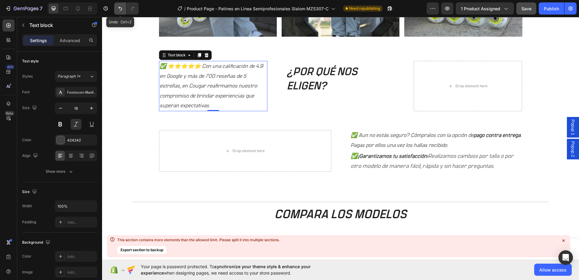
drag, startPoint x: 119, startPoint y: 7, endPoint x: 76, endPoint y: 32, distance: 49.9
click at [119, 7] on icon "Undo/Redo" at bounding box center [120, 9] width 4 height 4
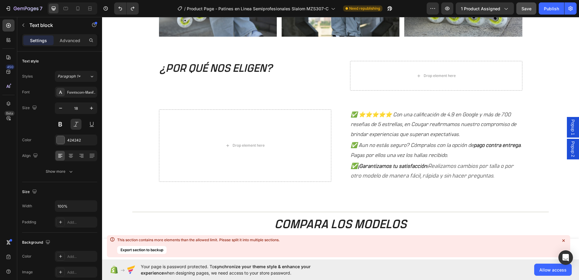
click at [355, 124] on icon "✅ ⭐⭐⭐⭐⭐ Con una calificación de 4.9 en Google y más de 700 reseñas de 5 estrell…" at bounding box center [434, 124] width 166 height 25
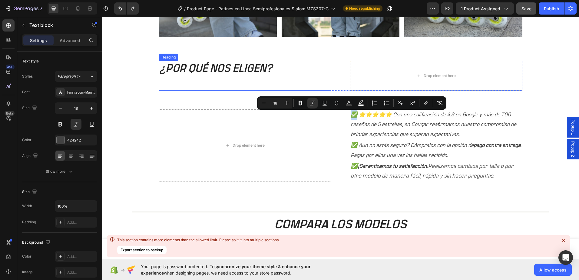
drag, startPoint x: 354, startPoint y: 117, endPoint x: 161, endPoint y: 87, distance: 195.5
click at [161, 87] on div "¿POR QUÉ NOS ELIGEN? Heading Drop element here Row Drop element here ✅ ⭐⭐⭐⭐⭐ Co…" at bounding box center [341, 127] width 468 height 133
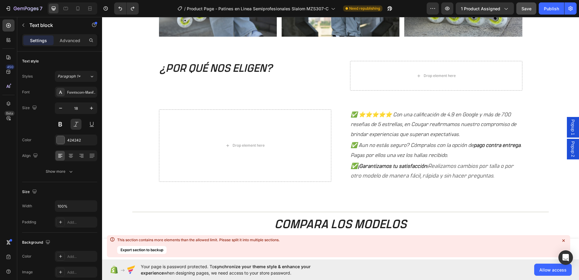
click at [449, 129] on p "✅ ⭐⭐⭐⭐⭐ Con una calificación de 4.9 en Google y más de 700 reseñas de 5 estrell…" at bounding box center [436, 124] width 171 height 29
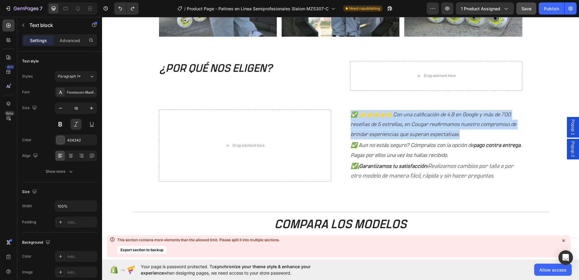
drag, startPoint x: 459, startPoint y: 134, endPoint x: 347, endPoint y: 109, distance: 115.2
click at [347, 109] on div "Drop element here ✅ ⭐⭐⭐⭐⭐ Con una calificación de 4.9 en Google y más de 700 re…" at bounding box center [340, 145] width 363 height 72
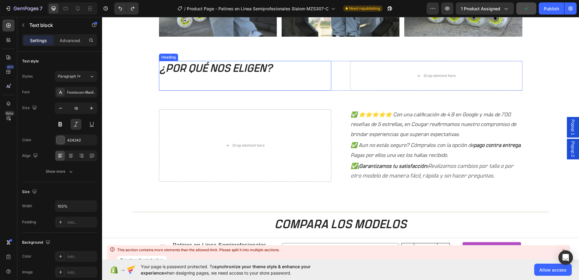
drag, startPoint x: 417, startPoint y: 116, endPoint x: 160, endPoint y: 86, distance: 259.2
click at [160, 86] on div "¿POR QUÉ NOS ELIGEN? Heading Drop element here Row Drop element here ✅ ⭐⭐⭐⭐⭐ Co…" at bounding box center [341, 127] width 468 height 133
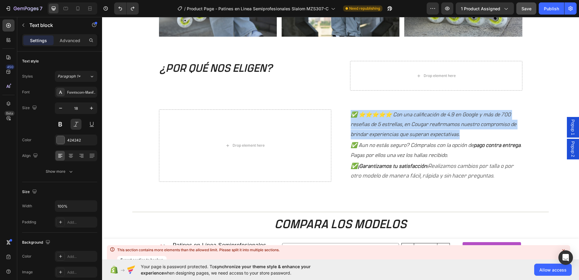
drag, startPoint x: 352, startPoint y: 115, endPoint x: 457, endPoint y: 136, distance: 107.5
click at [457, 136] on p "✅ ⭐⭐⭐⭐⭐ Con una calificación de 4.9 en Google y más de 700 reseñas de 5 estrell…" at bounding box center [436, 124] width 171 height 29
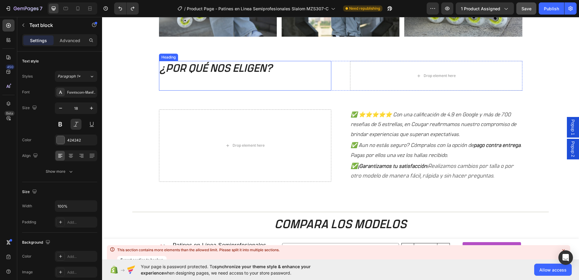
drag, startPoint x: 353, startPoint y: 113, endPoint x: 177, endPoint y: 84, distance: 178.2
click at [177, 84] on div "¿POR QUÉ NOS ELIGEN? Heading Drop element here Row Drop element here ✅ ⭐⭐⭐⭐⭐ Co…" at bounding box center [341, 127] width 468 height 133
click at [427, 113] on icon "✅ ⭐⭐⭐⭐⭐ Con una calificación de 4.9 en Google y más de 700 reseñas de 5 estrell…" at bounding box center [434, 124] width 166 height 25
click at [405, 114] on icon "✅ ⭐⭐⭐⭐⭐ Con una calificación de 4.9 en Google y más de 700 reseñas de 5 estrell…" at bounding box center [434, 124] width 166 height 25
click at [353, 115] on icon "✅ ⭐⭐⭐⭐⭐ Con una calificación de 4.9 en Google y más de 700 reseñas de 5 estrell…" at bounding box center [434, 124] width 166 height 25
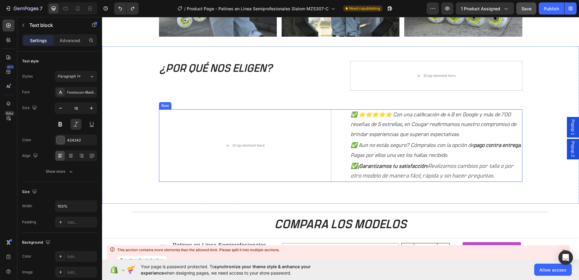
click at [345, 113] on div "Drop element here ✅ ⭐⭐⭐⭐⭐ Con una calificación de 4.9 en Google y más de 700 re…" at bounding box center [340, 145] width 363 height 72
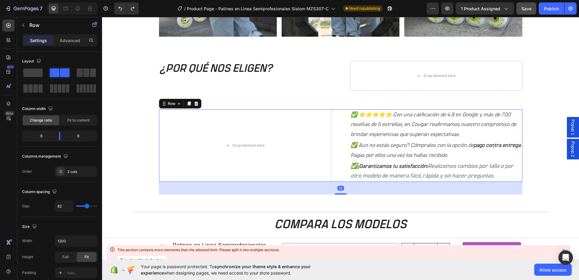
click at [336, 109] on div "Drop element here ✅ ⭐⭐⭐⭐⭐ Con una calificación de 4.9 en Google y más de 700 re…" at bounding box center [340, 145] width 363 height 72
click at [264, 138] on div "Drop element here" at bounding box center [245, 145] width 172 height 72
click at [194, 105] on icon at bounding box center [196, 103] width 4 height 4
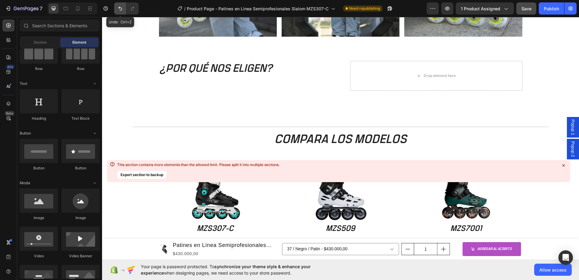
click at [121, 11] on icon "Undo/Redo" at bounding box center [120, 8] width 6 height 6
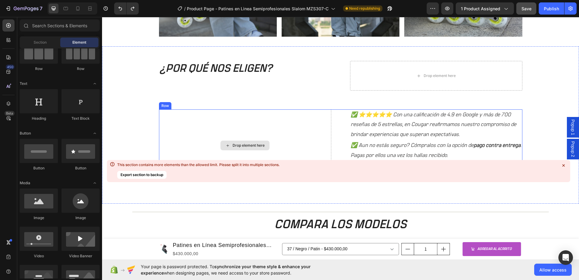
click at [276, 131] on div "Drop element here" at bounding box center [245, 145] width 172 height 72
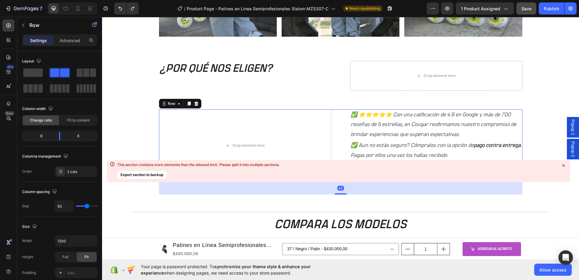
click at [340, 124] on div "Drop element here ✅ ⭐⭐⭐⭐⭐ Con una calificación de 4.9 en Google y más de 700 re…" at bounding box center [340, 145] width 363 height 72
click at [331, 122] on div "Drop element here ✅ ⭐⭐⭐⭐⭐ Con una calificación de 4.9 en Google y más de 700 re…" at bounding box center [340, 145] width 363 height 72
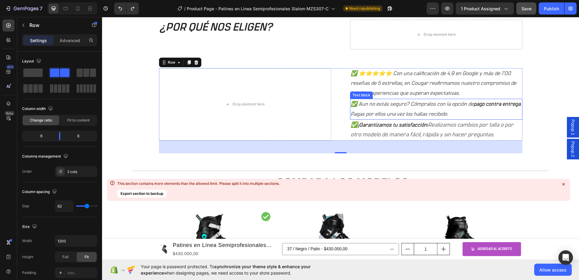
scroll to position [535, 0]
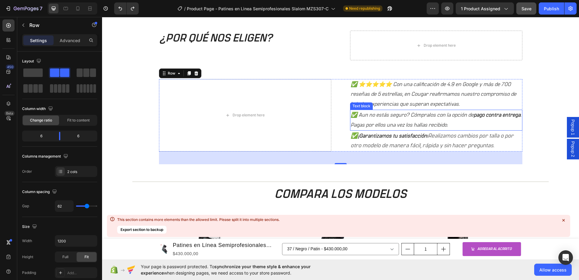
click at [369, 103] on div "Text block" at bounding box center [361, 105] width 23 height 7
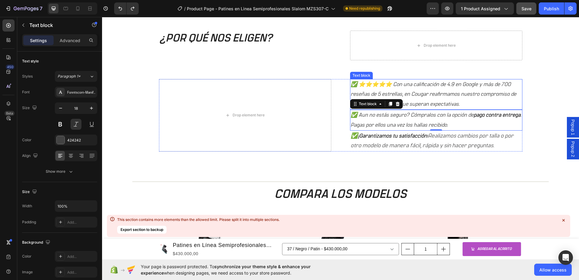
click at [399, 94] on icon "✅ ⭐⭐⭐⭐⭐ Con una calificación de 4.9 en Google y más de 700 reseñas de 5 estrell…" at bounding box center [434, 94] width 166 height 25
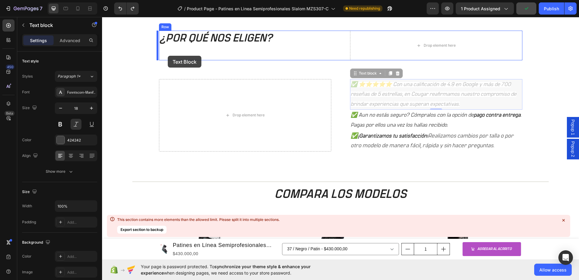
drag, startPoint x: 362, startPoint y: 75, endPoint x: 168, endPoint y: 56, distance: 195.1
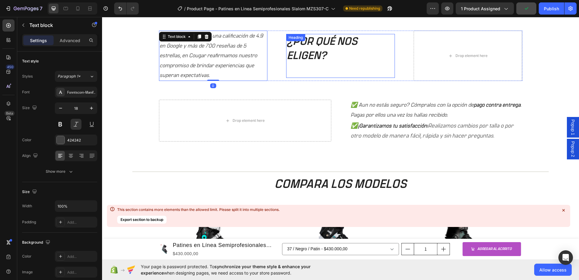
click at [290, 53] on p "¿POR QUÉ NOS ELIGEN?" at bounding box center [341, 56] width 108 height 42
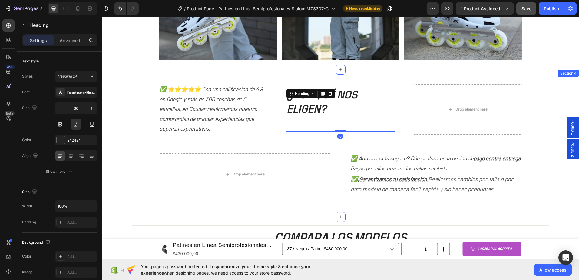
scroll to position [475, 0]
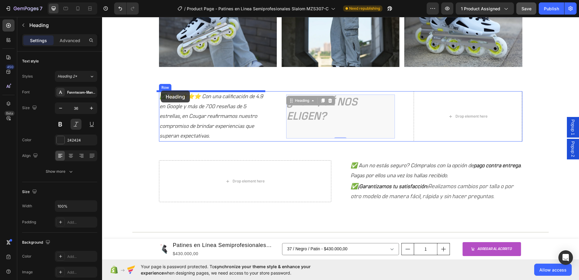
drag, startPoint x: 292, startPoint y: 102, endPoint x: 161, endPoint y: 91, distance: 131.7
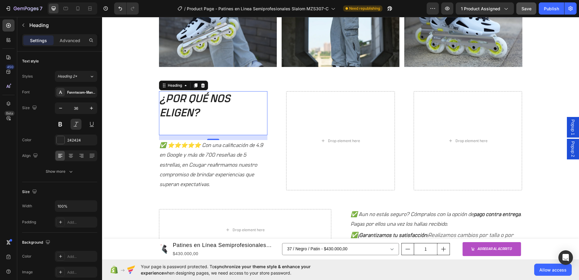
click at [206, 128] on h2 "¿POR QUÉ NOS ELIGEN?" at bounding box center [213, 113] width 109 height 44
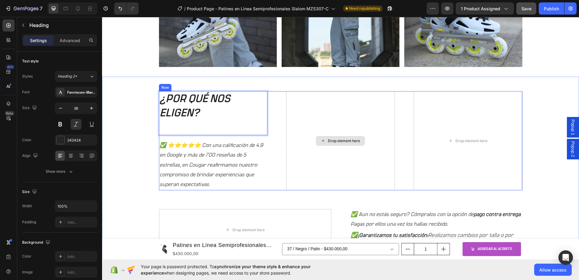
click at [347, 122] on div "Drop element here" at bounding box center [340, 140] width 109 height 99
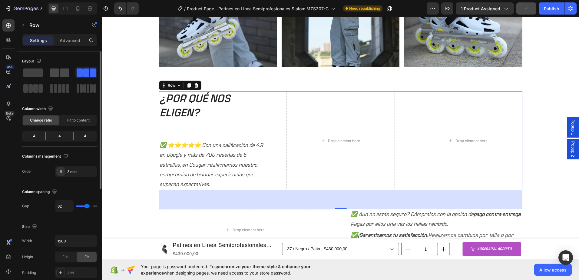
click at [58, 76] on span at bounding box center [54, 72] width 9 height 8
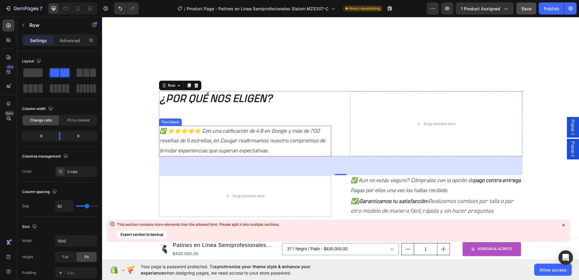
scroll to position [535, 0]
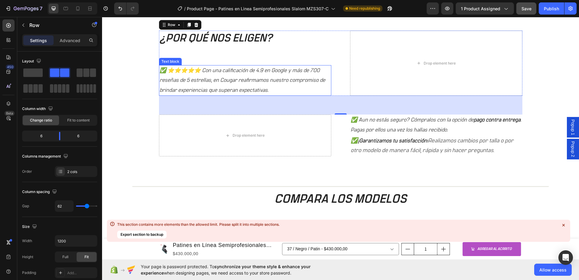
click at [195, 89] on icon "✅ ⭐⭐⭐⭐⭐ Con una calificación de 4.9 en Google y más de 700 reseñas de 5 estrell…" at bounding box center [243, 80] width 166 height 25
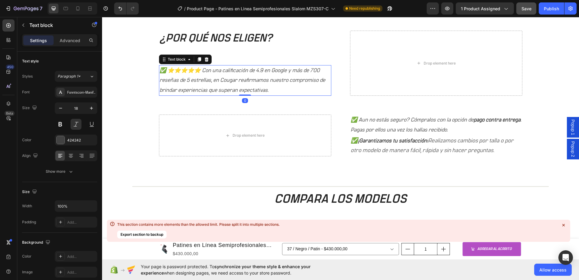
click at [218, 60] on div "¿POR QUÉ NOS ELIGEN? Heading ✅ ⭐⭐⭐⭐⭐ Con una calificación de 4.9 en Google y má…" at bounding box center [245, 63] width 172 height 65
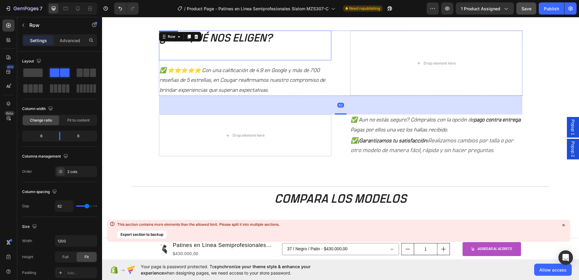
click at [224, 55] on p "¿POR QUÉ NOS ELIGEN?" at bounding box center [245, 45] width 171 height 28
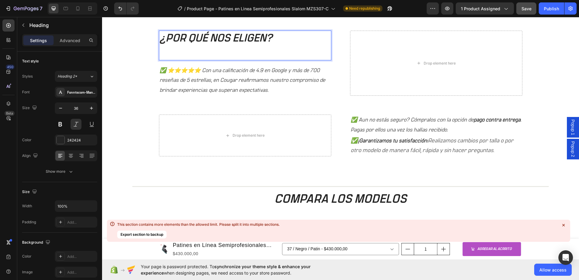
click at [223, 54] on p "¿POR QUÉ NOS ELIGEN?" at bounding box center [245, 45] width 171 height 28
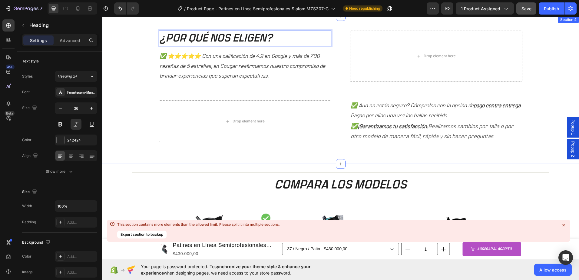
click at [273, 60] on p "✅ ⭐⭐⭐⭐⭐ Con una calificación de 4.9 en Google y más de 700 reseñas de 5 estrell…" at bounding box center [245, 65] width 171 height 29
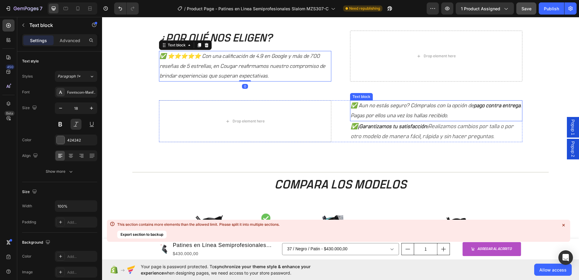
click at [384, 107] on p "✅ Aun no estás seguro? Cómpralos con la opción de pago contra entrega . Pagas p…" at bounding box center [436, 111] width 171 height 20
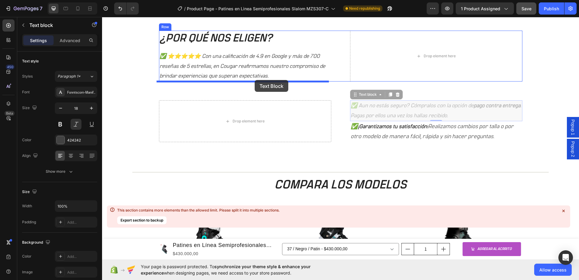
drag, startPoint x: 371, startPoint y: 97, endPoint x: 255, endPoint y: 80, distance: 117.8
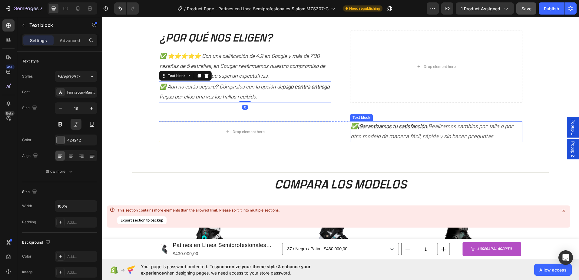
click at [401, 129] on strong "¡Garantizamos tu satisfacción!" at bounding box center [393, 126] width 70 height 5
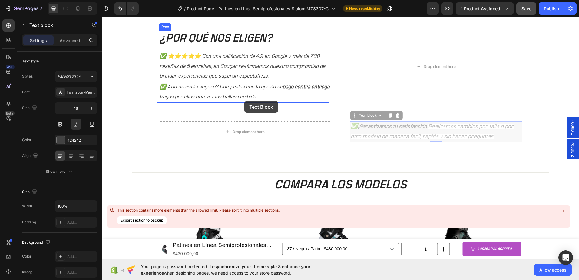
drag, startPoint x: 372, startPoint y: 118, endPoint x: 244, endPoint y: 101, distance: 128.6
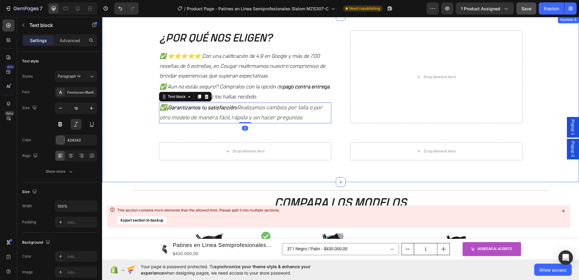
click at [534, 122] on div "¿POR QUÉ NOS ELIGEN? Heading ✅ ⭐⭐⭐⭐⭐ Con una calificación de 4.9 en Google y má…" at bounding box center [341, 102] width 468 height 142
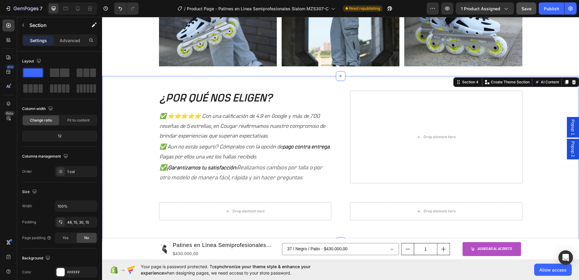
scroll to position [475, 0]
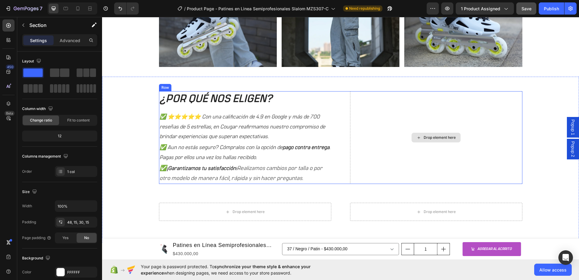
click at [436, 139] on div "Drop element here" at bounding box center [440, 137] width 32 height 5
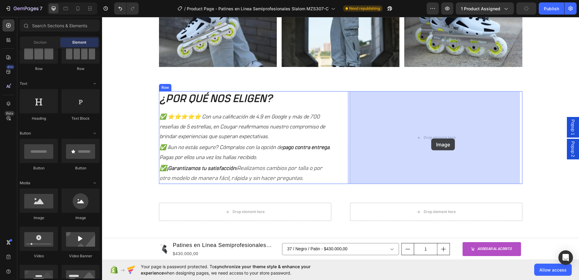
drag, startPoint x: 191, startPoint y: 220, endPoint x: 431, endPoint y: 138, distance: 253.6
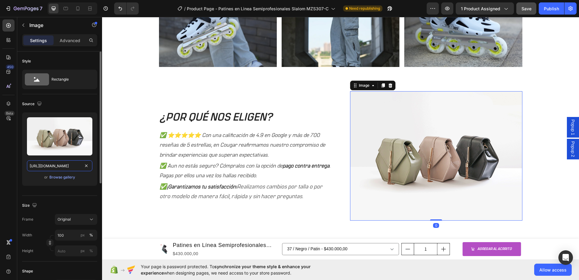
click at [53, 166] on input "https://cdn.shopify.com/s/files/1/2005/9307/files/image_demo.jpg" at bounding box center [59, 165] width 65 height 11
click at [58, 179] on div "Browse gallery" at bounding box center [62, 176] width 26 height 5
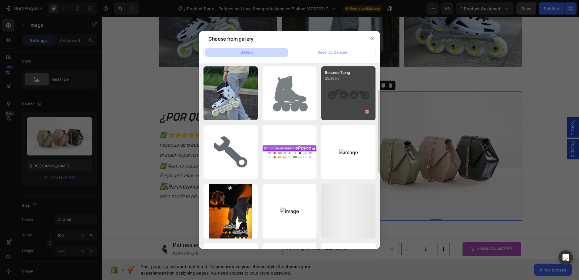
scroll to position [121, 0]
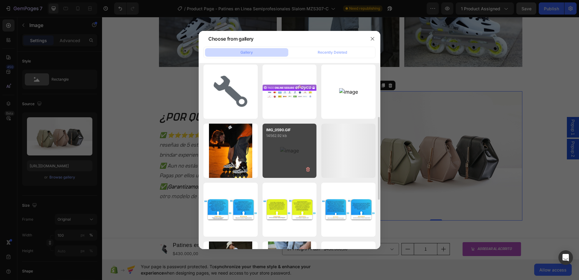
click at [286, 146] on div "IMG_0590.GIF 14562.92 kb" at bounding box center [290, 151] width 54 height 54
type input "https://cdn.shopify.com/s/files/1/0964/2947/4086/files/gempages_577184158929912…"
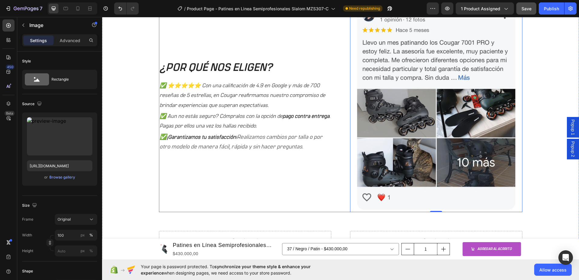
scroll to position [505, 0]
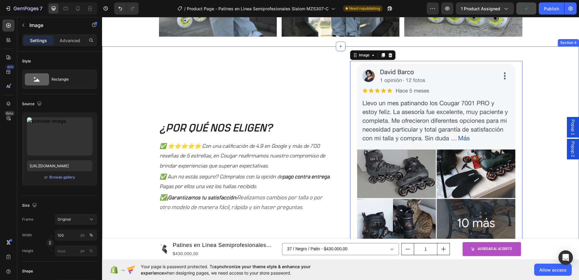
click at [546, 90] on div "¿POR QUÉ NOS ELIGEN? Heading ✅ ⭐⭐⭐⭐⭐ Con una calificación de 4.9 en Google y má…" at bounding box center [341, 191] width 468 height 261
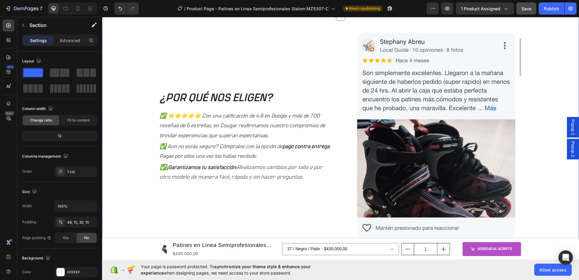
scroll to position [566, 0]
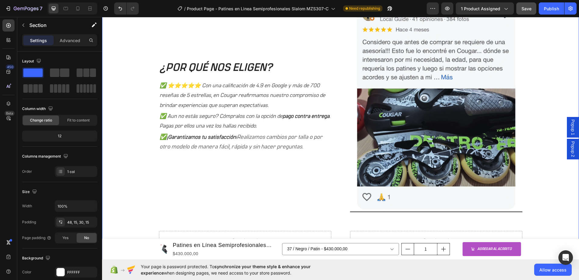
click at [525, 17] on div "7 Version history / Product Page - Patines en Linea Semiprofesionales Slalom MZ…" at bounding box center [289, 8] width 579 height 17
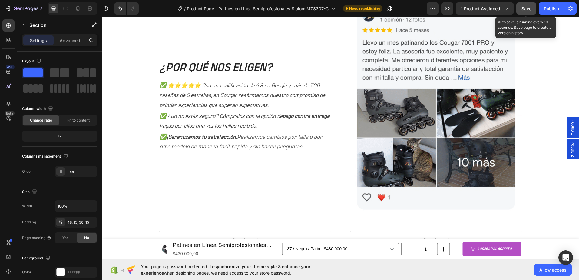
click at [526, 10] on span "Save" at bounding box center [527, 8] width 10 height 5
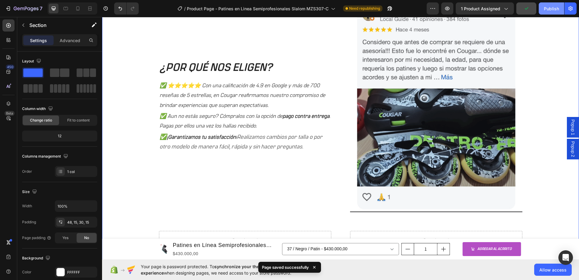
click at [546, 11] on div "Publish" at bounding box center [551, 8] width 15 height 6
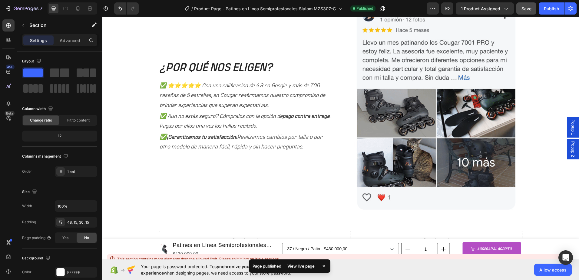
scroll to position [687, 0]
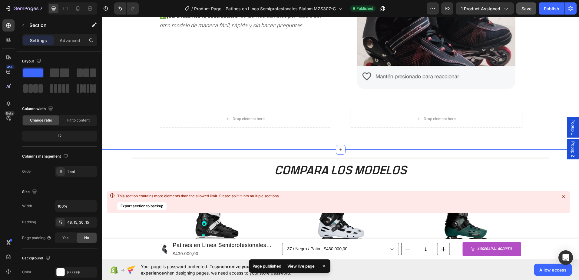
click at [332, 129] on div "¿POR QUÉ NOS ELIGEN? Heading ✅ ⭐⭐⭐⭐⭐ Con una calificación de 4.9 en Google y má…" at bounding box center [341, 9] width 468 height 261
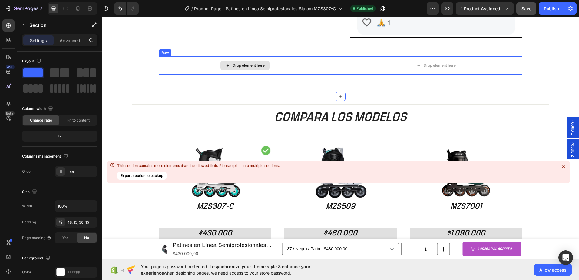
scroll to position [717, 0]
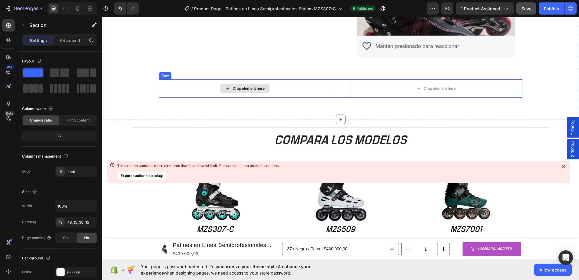
click at [304, 86] on div "Drop element here" at bounding box center [245, 88] width 172 height 18
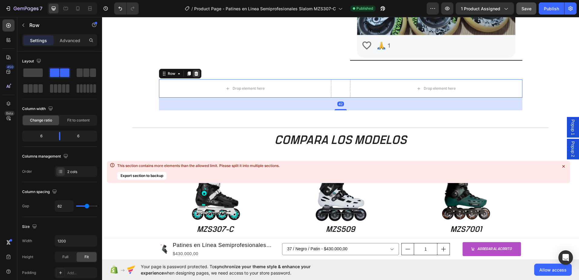
click at [197, 75] on div at bounding box center [196, 73] width 7 height 7
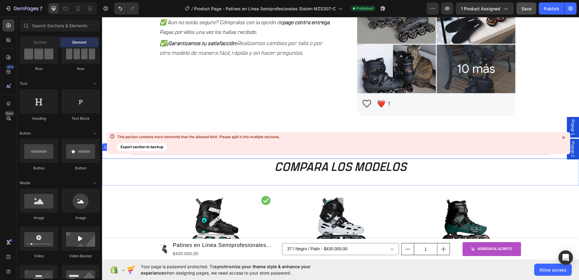
scroll to position [656, 0]
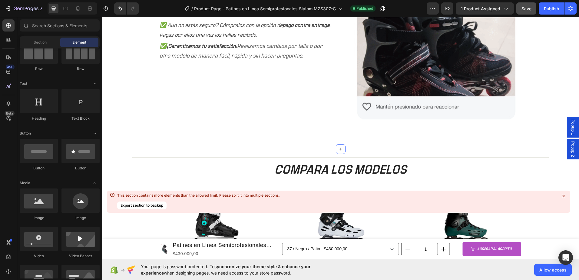
click at [305, 132] on div "¿POR QUÉ NOS ELIGEN? Heading ✅ ⭐⭐⭐⭐⭐ Con una calificación de 4.9 en Google y má…" at bounding box center [341, 24] width 468 height 231
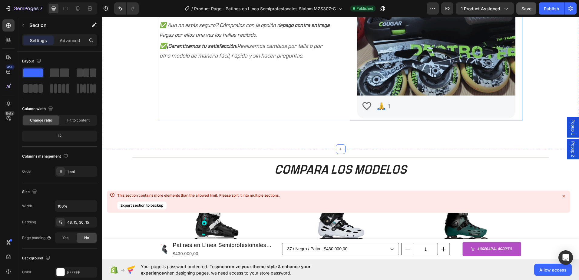
click at [313, 104] on div "¿POR QUÉ NOS ELIGEN? Heading ✅ ⭐⭐⭐⭐⭐ Con una calificación de 4.9 en Google y má…" at bounding box center [245, 15] width 172 height 212
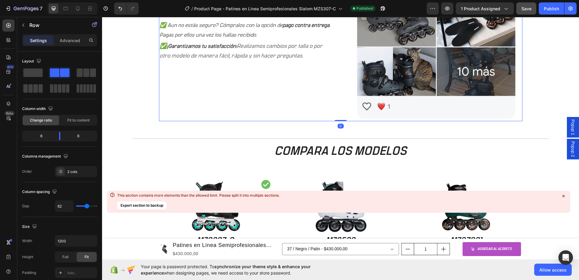
drag, startPoint x: 338, startPoint y: 138, endPoint x: 290, endPoint y: 136, distance: 47.6
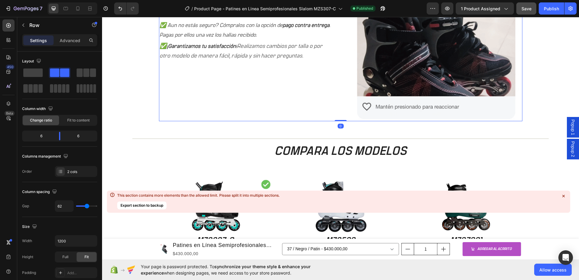
click at [336, 118] on div "¿POR QUÉ NOS ELIGEN? Heading ✅ ⭐⭐⭐⭐⭐ Con una calificación de 4.9 en Google y má…" at bounding box center [340, 15] width 363 height 212
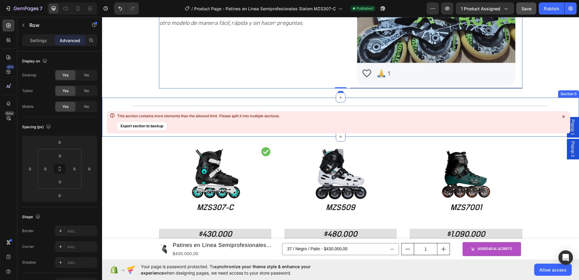
scroll to position [717, 0]
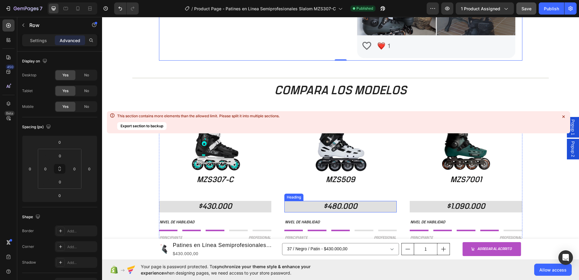
click at [334, 205] on h2 "$480.000" at bounding box center [340, 207] width 112 height 12
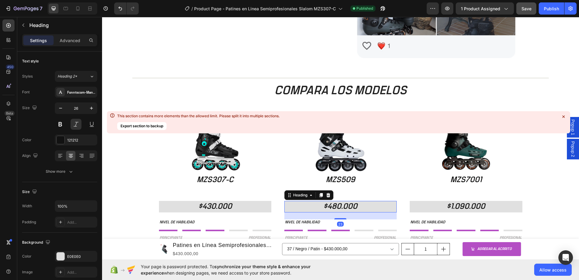
click at [334, 207] on h2 "$480.000" at bounding box center [340, 207] width 112 height 12
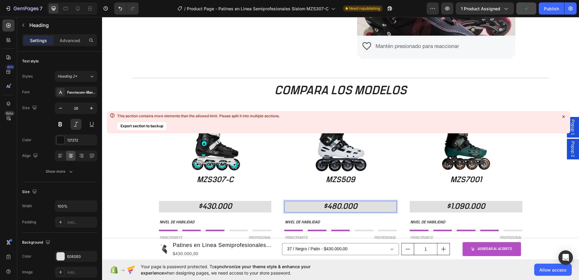
click at [335, 207] on p "$480.000" at bounding box center [340, 206] width 111 height 10
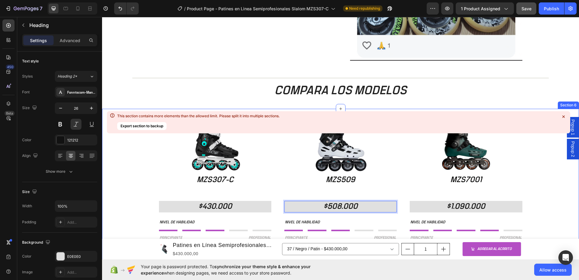
click at [118, 151] on div "Image MZS509 Heading $508.000 Heading 23 NIVEL DE HABILIDAD Text Block Title Li…" at bounding box center [340, 224] width 477 height 212
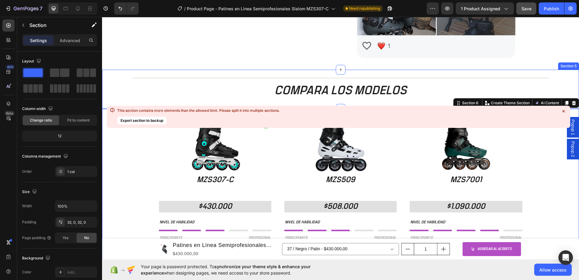
scroll to position [778, 0]
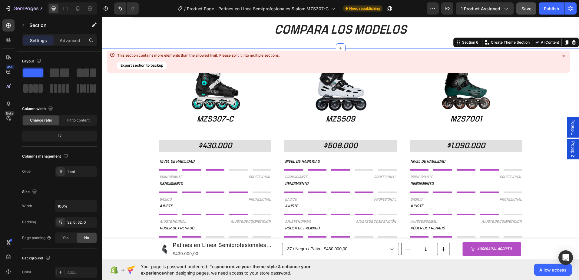
click at [131, 134] on div "Image MZS509 Heading $508.000 Heading NIVEL DE HABILIDAD Text Block Title Line …" at bounding box center [340, 164] width 477 height 212
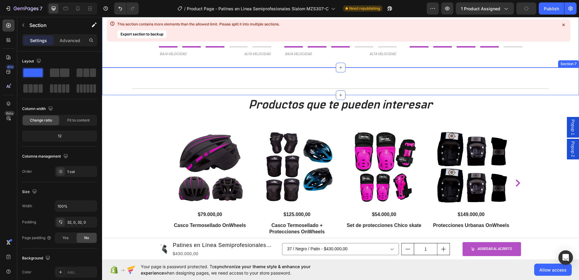
scroll to position [1050, 0]
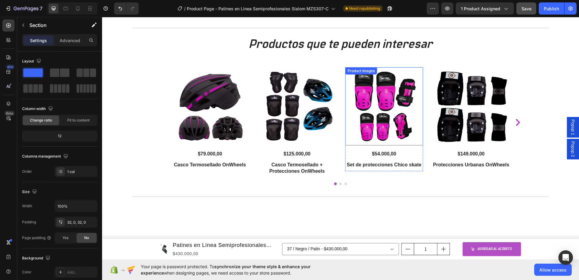
click at [377, 110] on img at bounding box center [384, 106] width 78 height 78
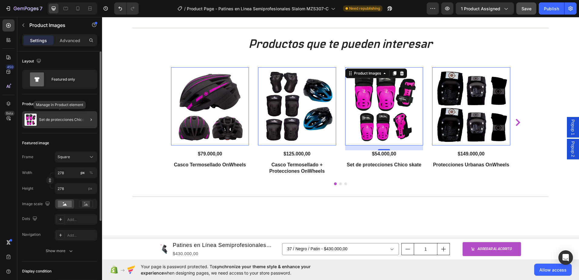
click at [64, 125] on div "Set de protecciones Chico skate" at bounding box center [59, 119] width 75 height 17
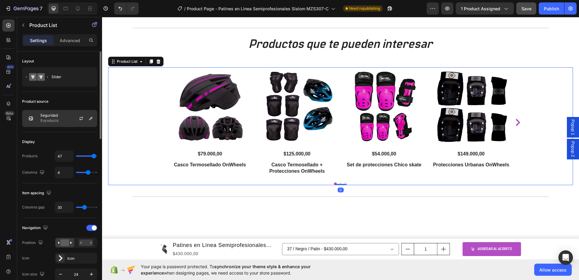
click at [51, 125] on div "Seguridad 9 products" at bounding box center [59, 118] width 75 height 17
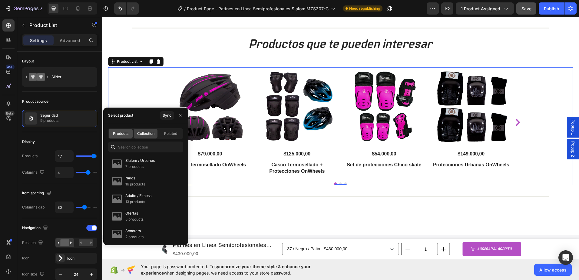
click at [123, 136] on div "Products" at bounding box center [121, 134] width 24 height 10
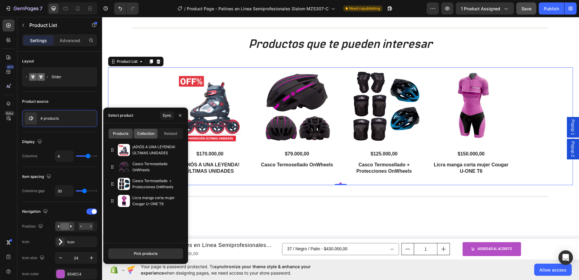
click at [144, 134] on span "Collection" at bounding box center [145, 133] width 17 height 5
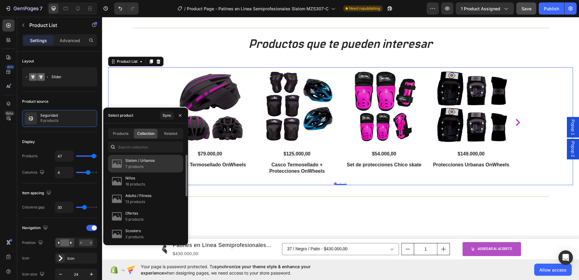
click at [157, 172] on div "Slalom / Urbanos 7 products" at bounding box center [145, 181] width 75 height 18
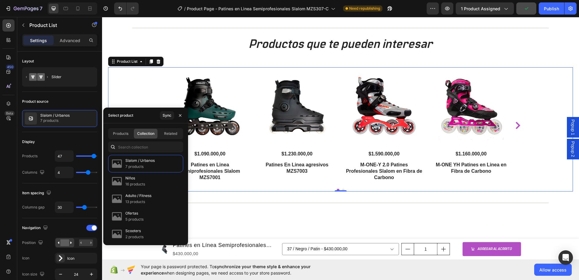
click at [517, 125] on icon "Carousel Next Arrow" at bounding box center [518, 125] width 5 height 7
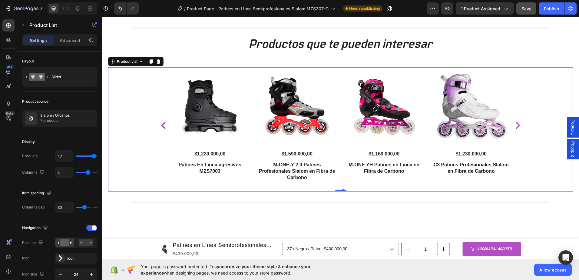
click at [517, 125] on icon "Carousel Next Arrow" at bounding box center [518, 125] width 5 height 7
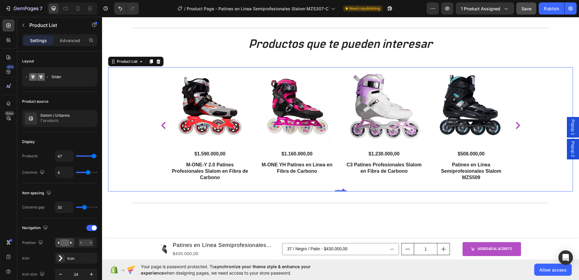
click at [161, 128] on icon "Carousel Back Arrow" at bounding box center [163, 125] width 5 height 7
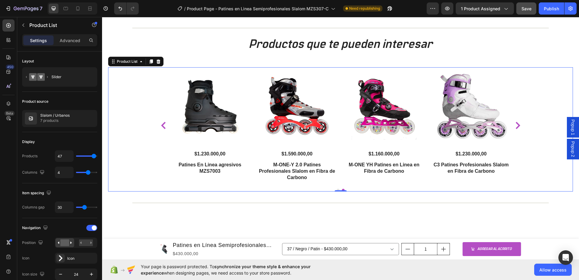
click at [161, 128] on icon "Carousel Back Arrow" at bounding box center [163, 125] width 5 height 7
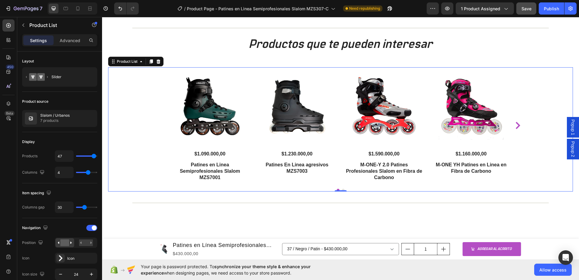
click at [161, 128] on div "Product Images $1.090.000,00 Product Price Product Price Patines en Linea Semip…" at bounding box center [340, 125] width 363 height 117
click at [76, 121] on div at bounding box center [83, 118] width 27 height 16
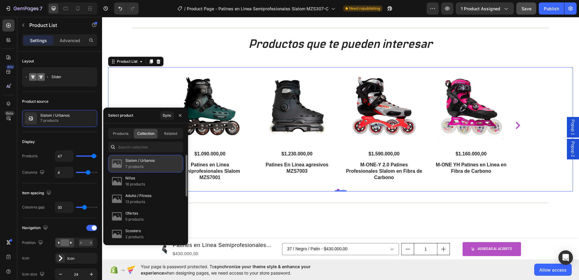
click at [161, 163] on div "Slalom / Urbanos 7 products" at bounding box center [145, 164] width 75 height 18
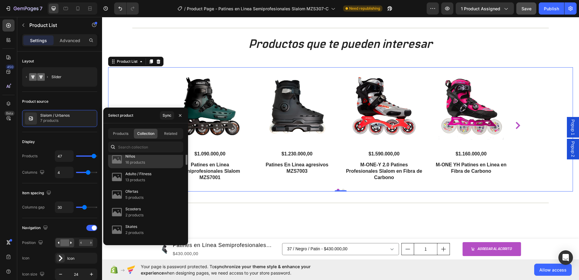
scroll to position [0, 0]
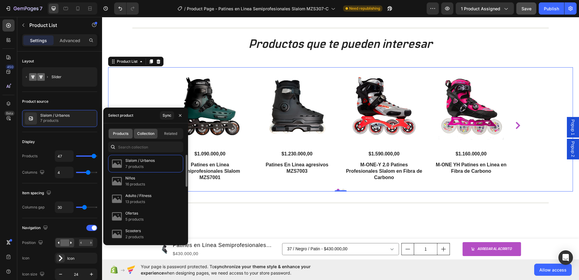
click at [125, 132] on span "Products" at bounding box center [120, 133] width 15 height 5
type input "4"
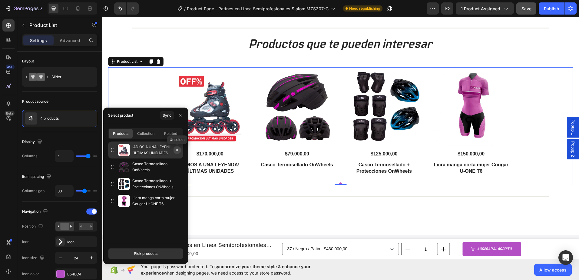
click at [179, 151] on icon "button" at bounding box center [177, 150] width 5 height 5
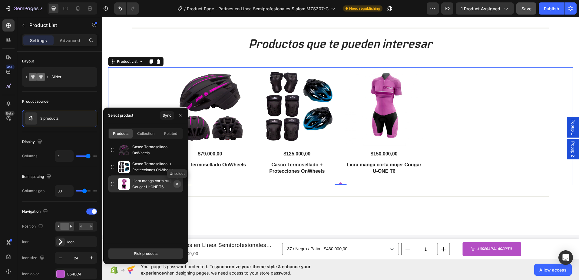
click at [178, 186] on icon "button" at bounding box center [177, 183] width 5 height 5
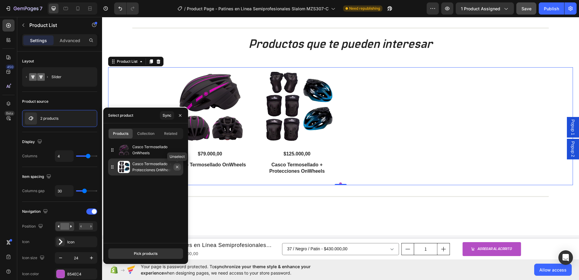
click at [176, 167] on icon "button" at bounding box center [177, 166] width 5 height 5
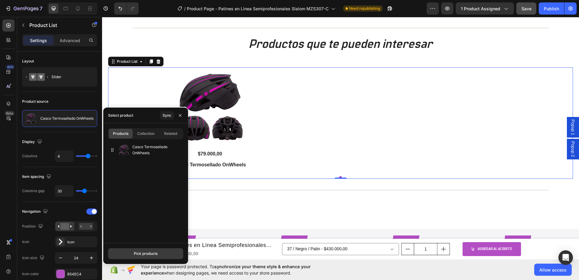
click at [154, 252] on div "Pick products" at bounding box center [146, 253] width 24 height 5
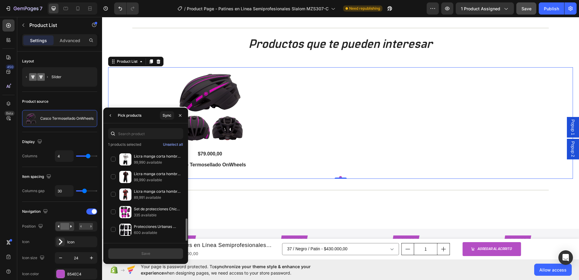
scroll to position [151, 0]
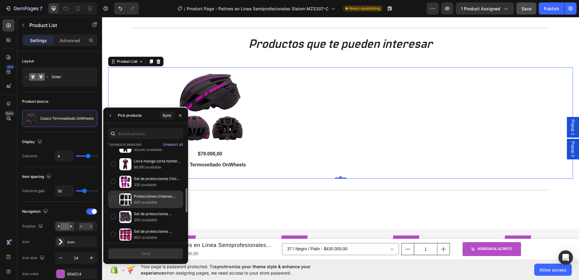
click at [116, 208] on div "Protecciones Urbanas OnWheels 600 available" at bounding box center [145, 217] width 75 height 18
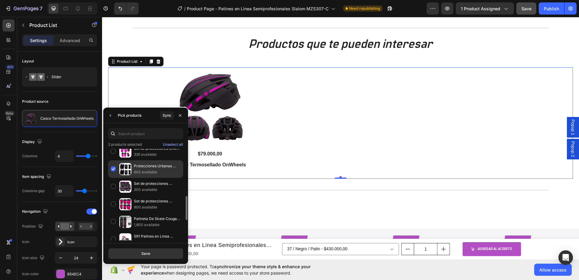
scroll to position [212, 0]
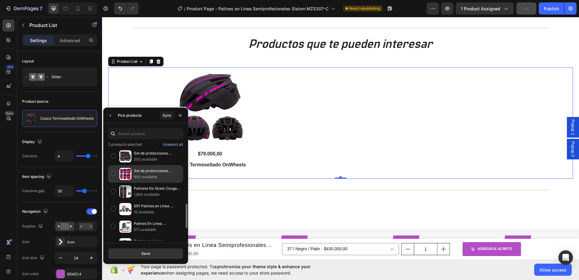
click at [115, 183] on div "Set de protecciones Onwheels Regular Fit 900 available" at bounding box center [145, 192] width 75 height 18
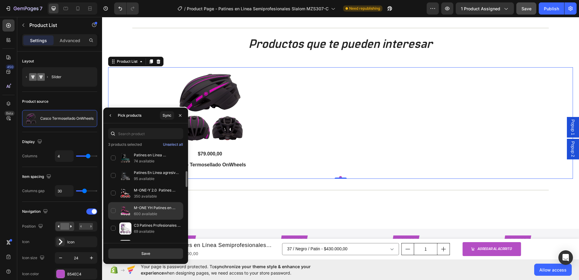
scroll to position [303, 0]
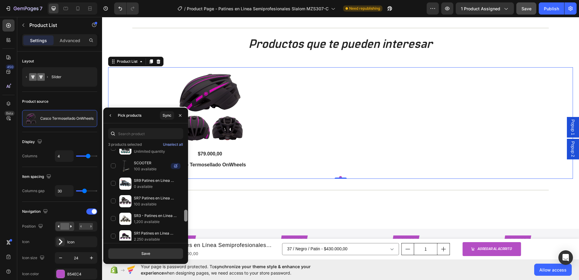
drag, startPoint x: 187, startPoint y: 204, endPoint x: 184, endPoint y: 233, distance: 28.7
click at [184, 233] on div at bounding box center [186, 195] width 5 height 92
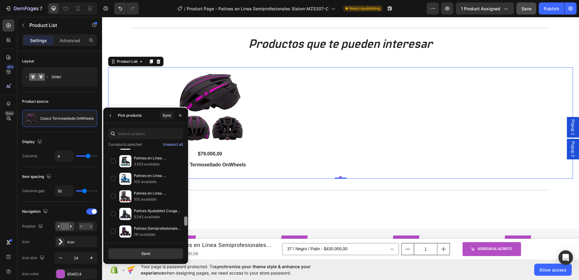
drag, startPoint x: 184, startPoint y: 213, endPoint x: 188, endPoint y: 236, distance: 23.9
click at [188, 236] on div at bounding box center [186, 195] width 5 height 92
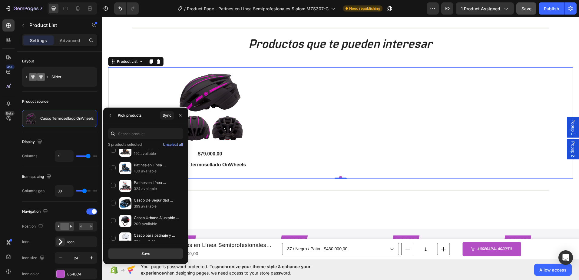
scroll to position [828, 0]
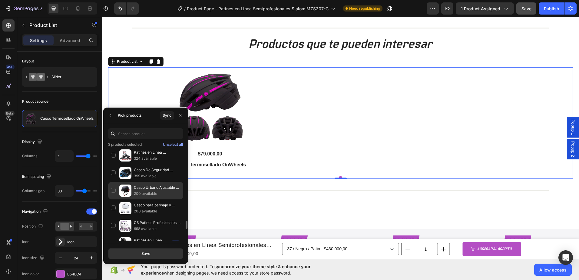
click at [112, 199] on div "Casco Urbano Ajustable Equipado Con Luz Led 200 available" at bounding box center [145, 208] width 75 height 18
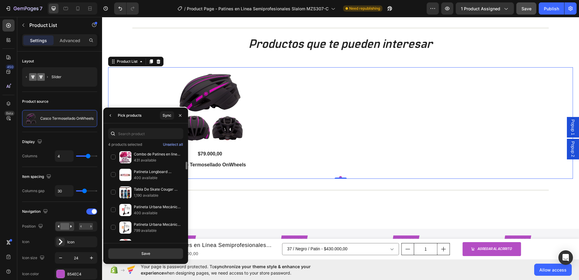
scroll to position [888, 0]
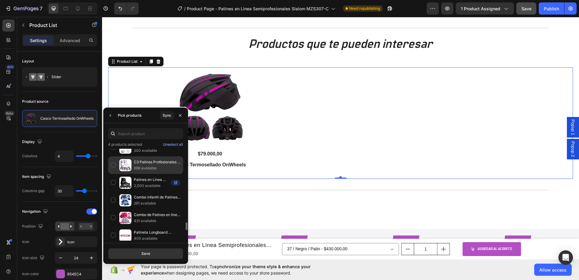
click at [112, 174] on div "C3 Patines Profesionales Slalom en Fibra de Carbono 698 available" at bounding box center [145, 183] width 75 height 18
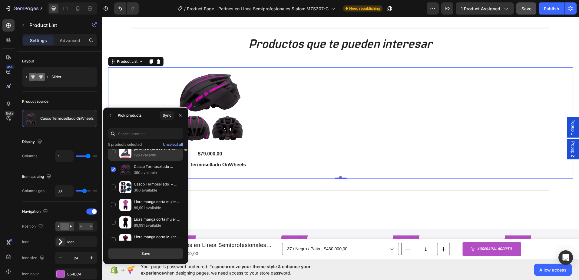
scroll to position [0, 0]
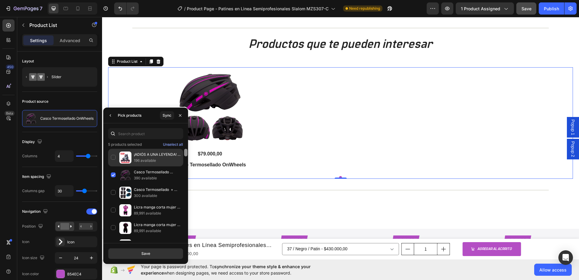
drag, startPoint x: 186, startPoint y: 223, endPoint x: 178, endPoint y: 149, distance: 75.0
click at [178, 149] on div "¡ADIÓS A UNA LEYENDA! ÚLTIMAS UNIDADES 196 available Casco Termosellado OnWheel…" at bounding box center [145, 195] width 85 height 92
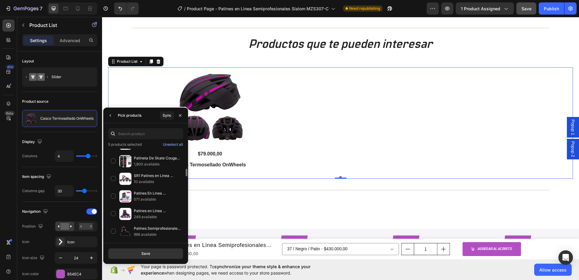
scroll to position [273, 0]
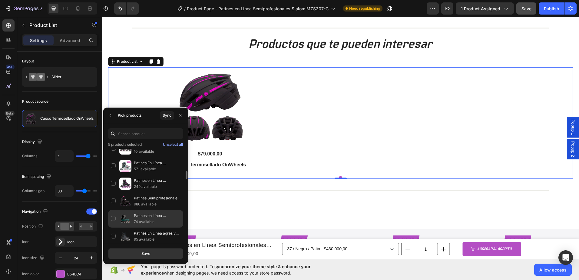
click at [112, 227] on div "Patines en Linea Semiprofesionales Slalom MZS7001 74 available" at bounding box center [145, 236] width 75 height 18
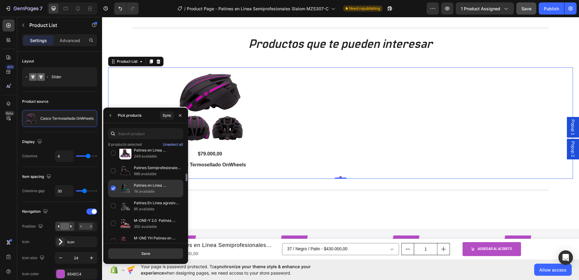
scroll to position [333, 0]
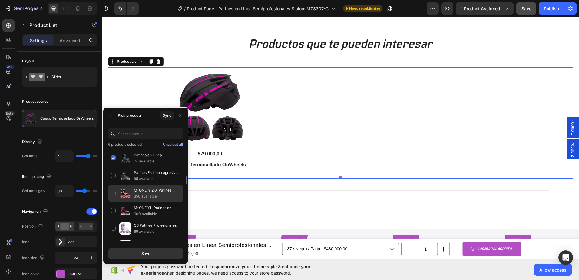
click at [111, 202] on div "M-ONE-Y 2.0 Patines Profesionales Slalom en Fibra de Carbono 350 available" at bounding box center [145, 211] width 75 height 18
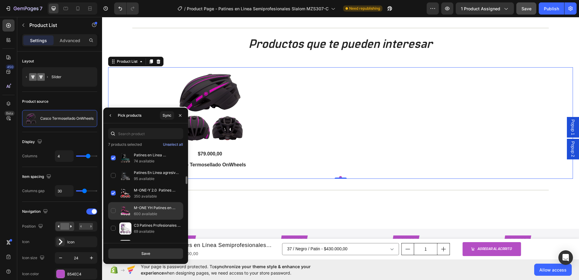
click at [113, 220] on div "M-ONE YH Patines en Linea en Fibra de Carbono 600 available" at bounding box center [145, 229] width 75 height 18
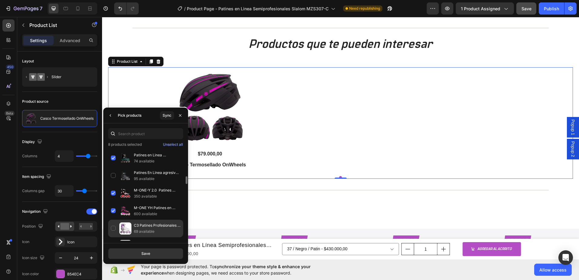
click at [114, 237] on div "C3 Patines Profesionales Slalom en Fibra de Carbono 69 available" at bounding box center [145, 246] width 75 height 18
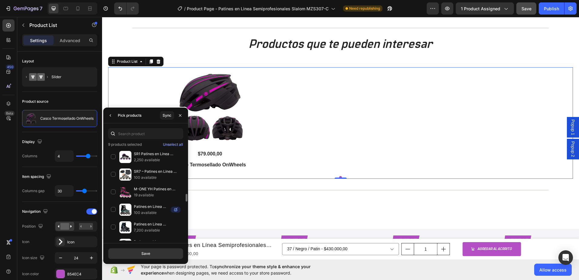
scroll to position [576, 0]
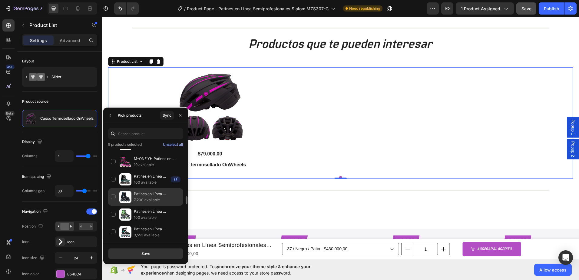
click at [115, 206] on div "Patines en Línea Semiprofesionales Slalom MZS509 7,200 available" at bounding box center [145, 215] width 75 height 18
click at [151, 251] on button "Save" at bounding box center [145, 253] width 75 height 11
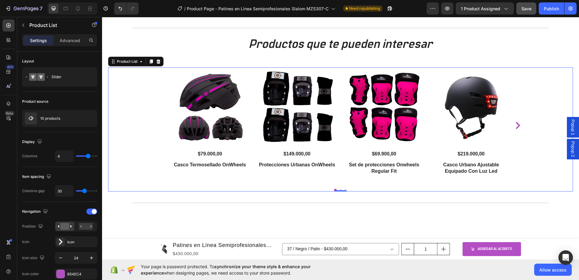
click at [516, 126] on icon "Carousel Next Arrow" at bounding box center [517, 125] width 7 height 7
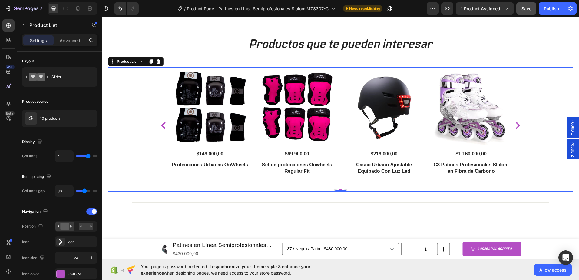
click at [516, 126] on icon "Carousel Next Arrow" at bounding box center [517, 125] width 7 height 7
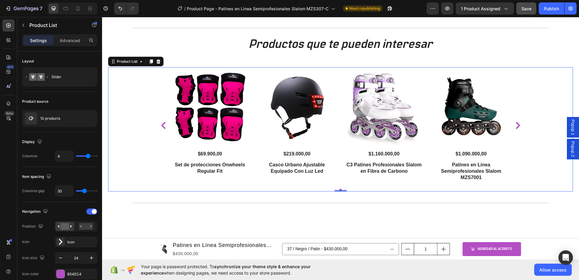
click at [516, 126] on icon "Carousel Next Arrow" at bounding box center [517, 125] width 7 height 7
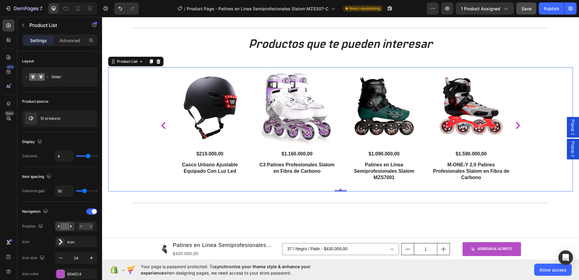
click at [516, 126] on icon "Carousel Next Arrow" at bounding box center [517, 125] width 7 height 7
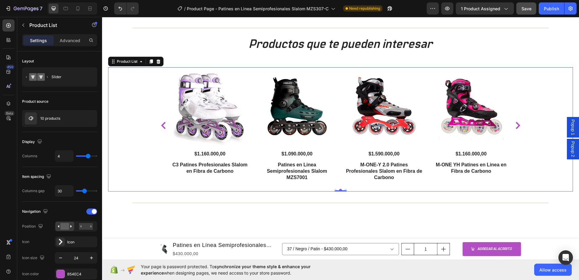
click at [516, 126] on icon "Carousel Next Arrow" at bounding box center [517, 125] width 7 height 7
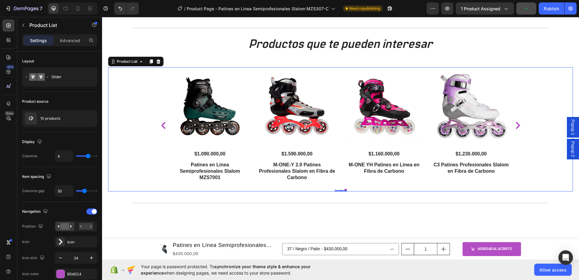
click at [163, 124] on icon "Carousel Back Arrow" at bounding box center [163, 125] width 7 height 7
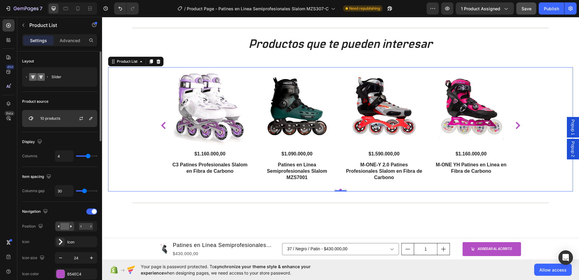
click at [71, 117] on div at bounding box center [83, 118] width 27 height 16
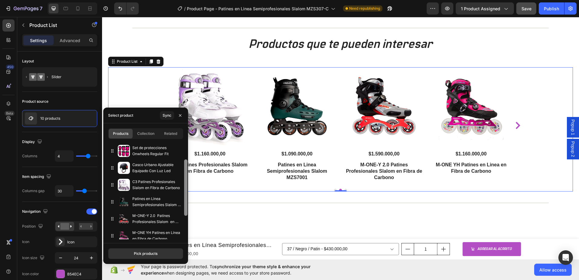
scroll to position [34, 0]
drag, startPoint x: 186, startPoint y: 211, endPoint x: 184, endPoint y: 189, distance: 22.1
click at [184, 189] on div at bounding box center [185, 189] width 3 height 56
click at [176, 185] on icon "button" at bounding box center [177, 184] width 5 height 5
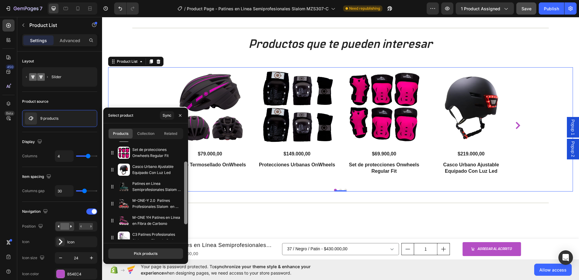
scroll to position [55, 0]
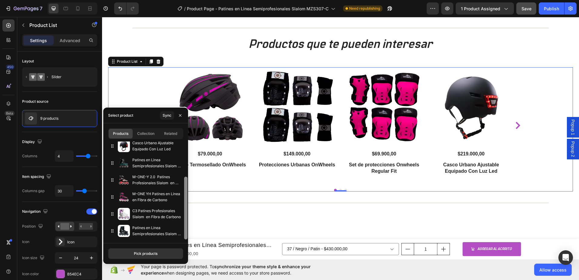
drag, startPoint x: 186, startPoint y: 177, endPoint x: 187, endPoint y: 203, distance: 25.8
click at [187, 203] on div at bounding box center [185, 208] width 3 height 63
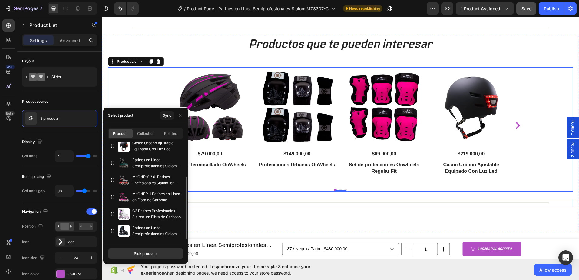
click at [251, 200] on div "Title Line" at bounding box center [340, 203] width 465 height 8
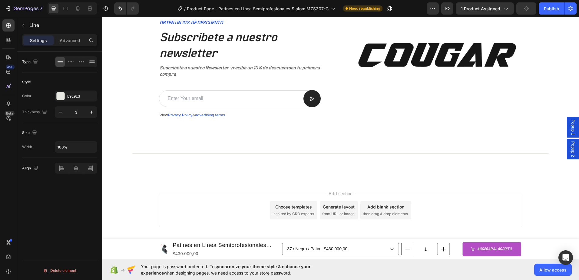
scroll to position [1546, 0]
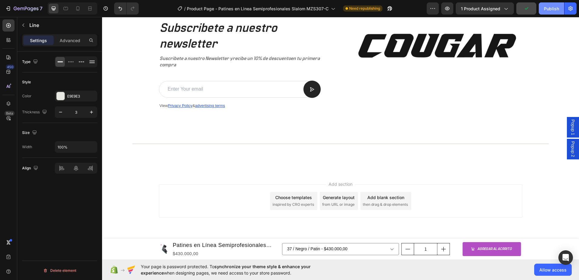
click at [551, 11] on div "Publish" at bounding box center [551, 8] width 15 height 6
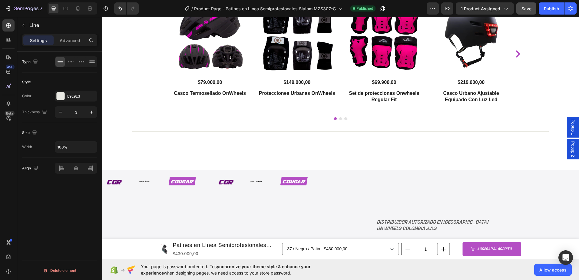
scroll to position [1110, 0]
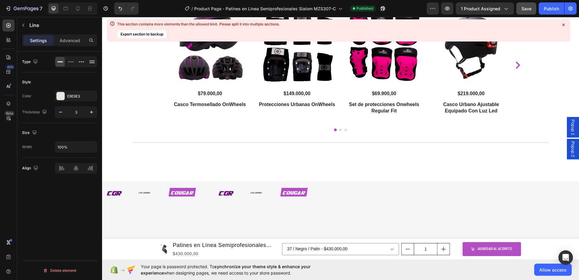
click at [563, 26] on icon at bounding box center [564, 25] width 6 height 6
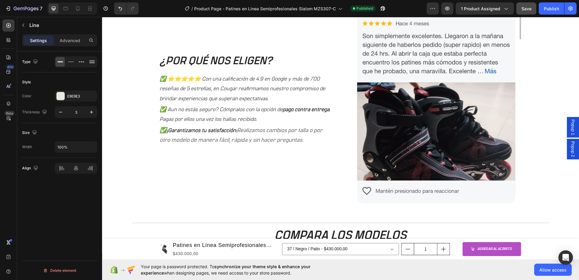
scroll to position [486, 0]
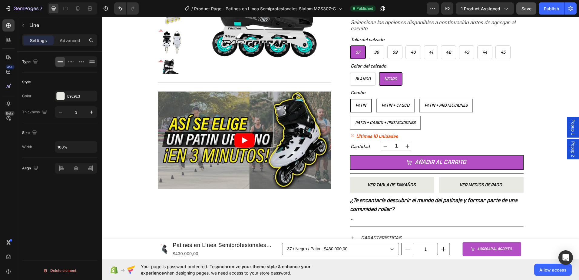
radio input "true"
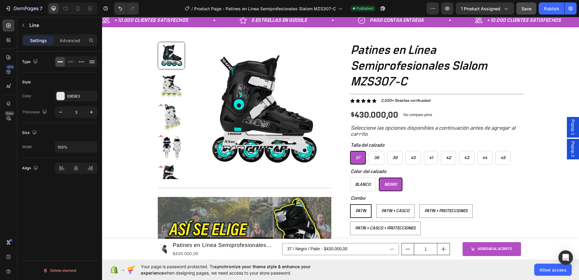
scroll to position [31, 0]
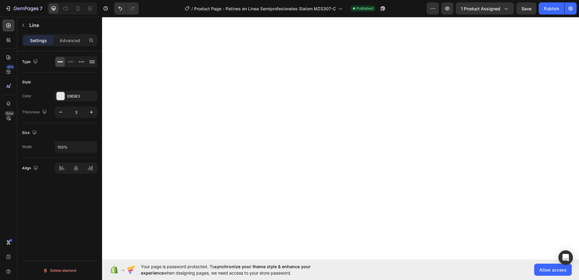
select select "577184192727745510"
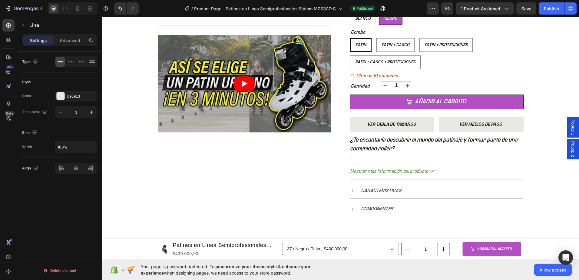
scroll to position [334, 0]
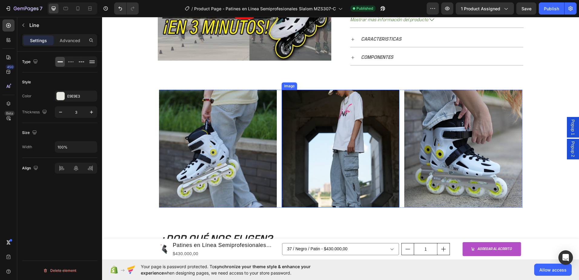
click at [343, 132] on img at bounding box center [341, 149] width 118 height 118
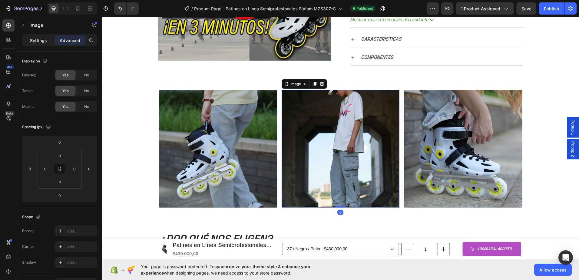
click at [39, 43] on p "Settings" at bounding box center [38, 40] width 17 height 6
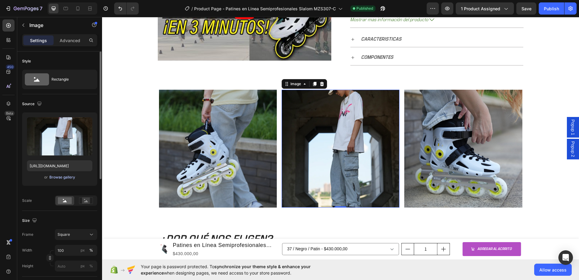
click at [58, 177] on div "Browse gallery" at bounding box center [62, 176] width 26 height 5
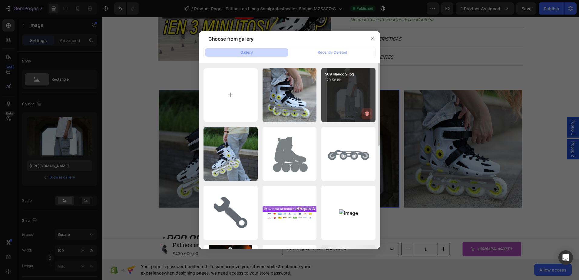
click at [366, 115] on icon "button" at bounding box center [367, 113] width 4 height 5
click at [366, 113] on div "Delete" at bounding box center [363, 114] width 11 height 5
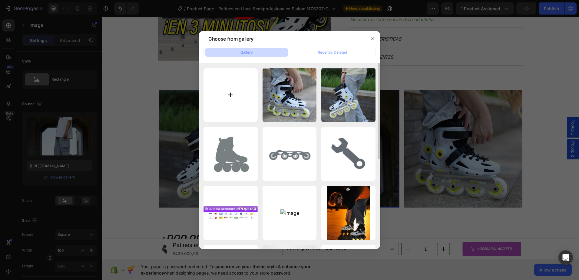
click at [230, 97] on input "file" at bounding box center [231, 95] width 54 height 54
type input "C:\fakepath\307c .jpg"
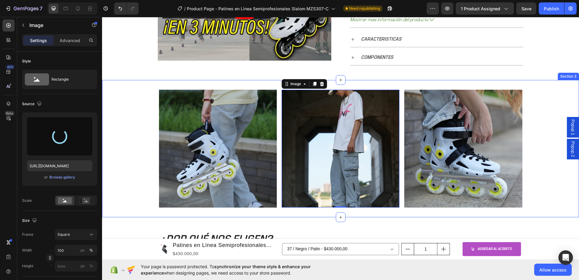
type input "https://cdn.shopify.com/s/files/1/0964/2947/4086/files/gempages_577184158929912…"
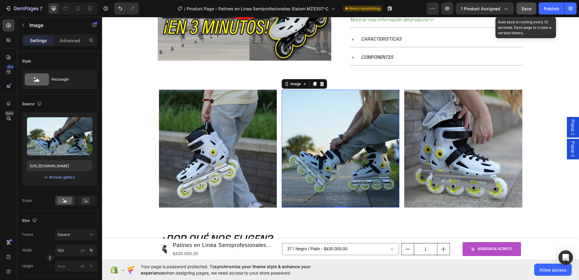
click at [529, 13] on button "Save" at bounding box center [526, 8] width 20 height 12
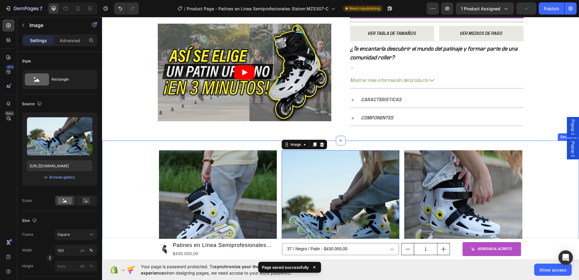
scroll to position [213, 0]
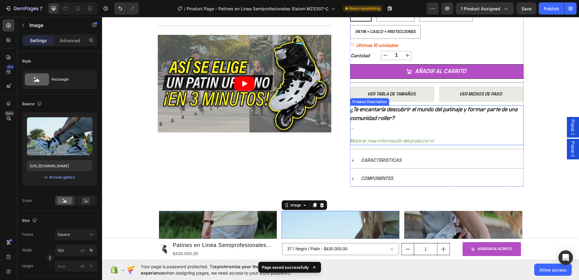
click at [374, 142] on span "Mostrar mas información del producto" at bounding box center [389, 141] width 78 height 9
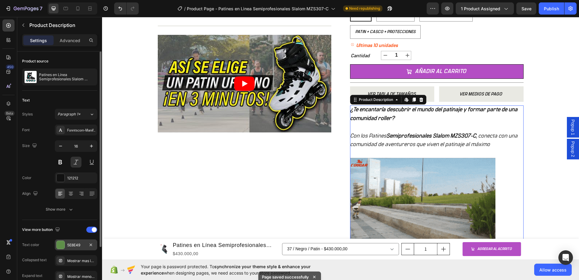
click at [61, 244] on div at bounding box center [61, 245] width 8 height 8
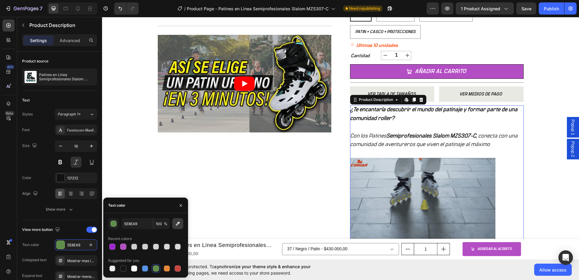
click at [181, 222] on button "button" at bounding box center [177, 223] width 11 height 11
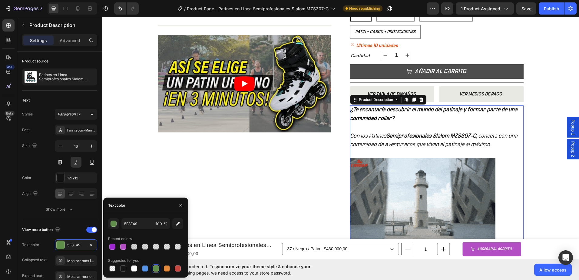
type input "B44EC4"
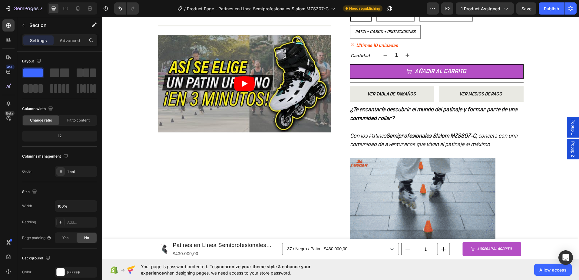
scroll to position [274, 0]
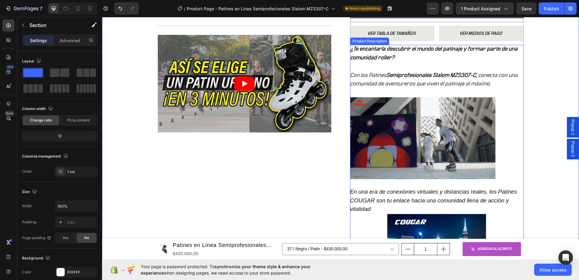
click at [409, 135] on img at bounding box center [422, 138] width 145 height 82
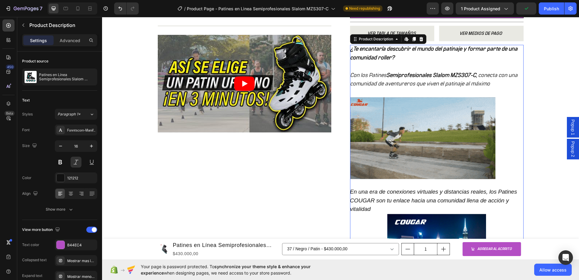
click at [401, 122] on img at bounding box center [422, 138] width 145 height 82
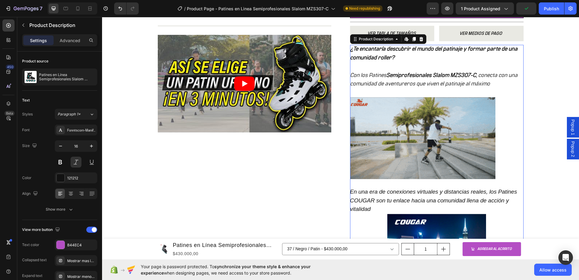
click at [401, 122] on img at bounding box center [422, 138] width 145 height 82
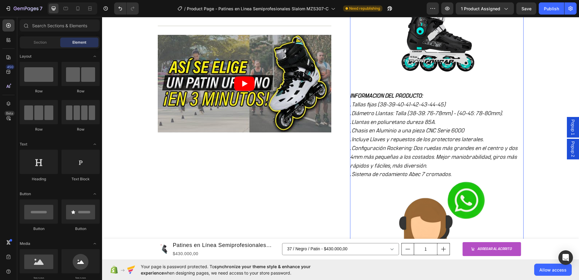
scroll to position [973, 0]
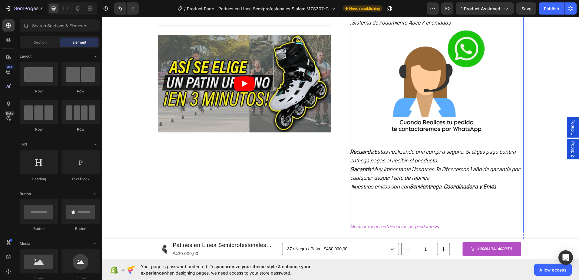
click at [435, 224] on icon at bounding box center [437, 226] width 5 height 5
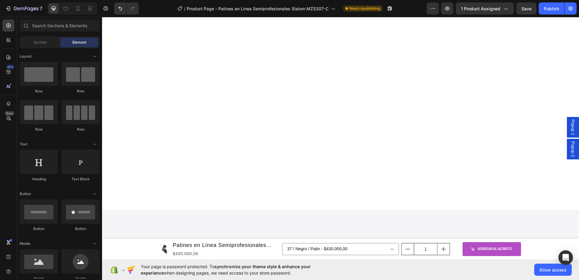
radio input "true"
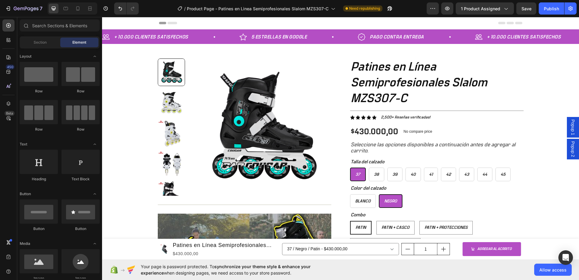
click at [570, 129] on span "Popup 1" at bounding box center [573, 127] width 6 height 16
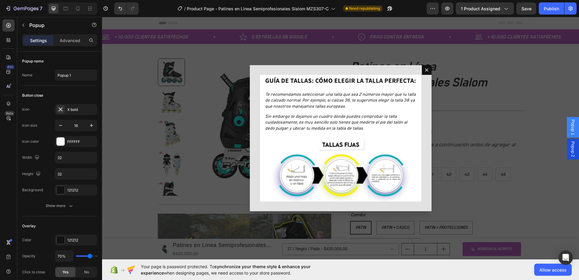
click at [570, 149] on span "Popup 2" at bounding box center [573, 149] width 6 height 16
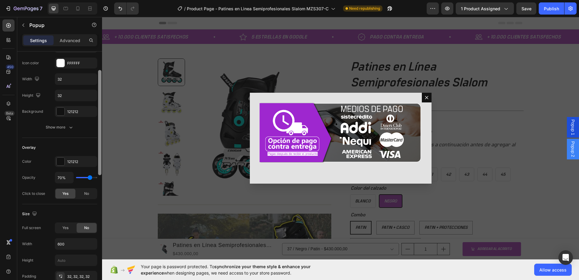
scroll to position [68, 0]
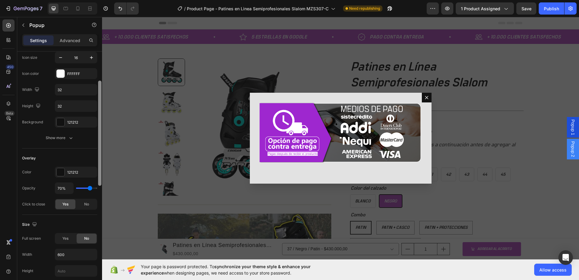
drag, startPoint x: 202, startPoint y: 146, endPoint x: 103, endPoint y: 119, distance: 102.7
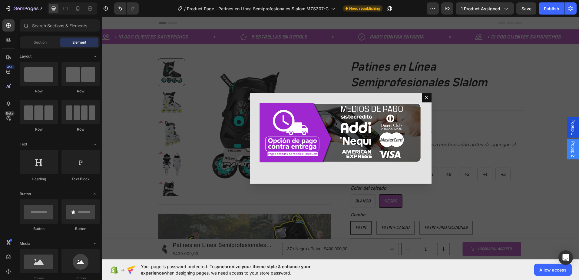
click at [570, 128] on span "Popup 1" at bounding box center [573, 127] width 6 height 16
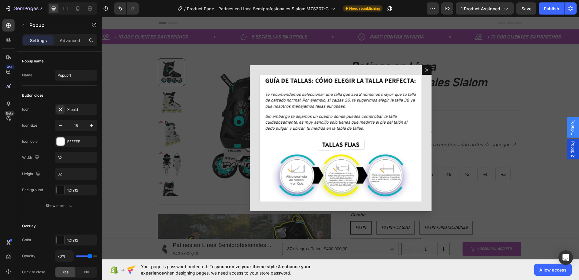
click at [520, 134] on div "Backdrop" at bounding box center [340, 138] width 477 height 242
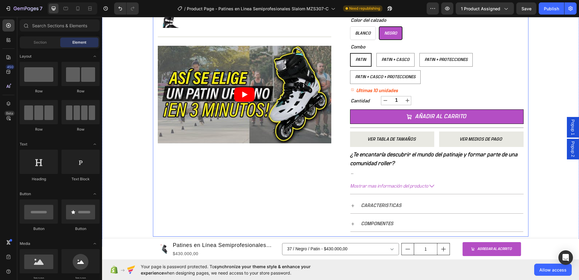
scroll to position [182, 0]
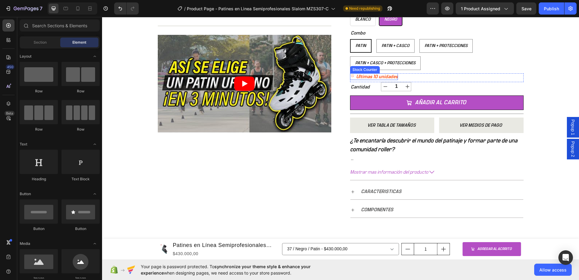
click at [380, 75] on p "Ultimas 10 unidades" at bounding box center [377, 77] width 42 height 6
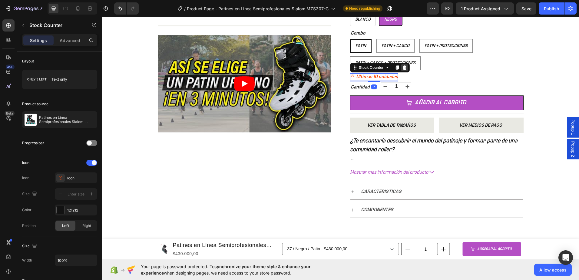
click at [403, 68] on icon at bounding box center [404, 67] width 5 height 5
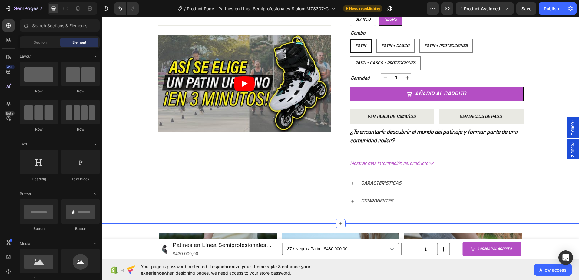
click at [546, 91] on div "+ 10.000 CLIENTES SATISFECHOS Item List 5 ESTRELLAS EN GOOGLE Item List PAGO CO…" at bounding box center [340, 36] width 477 height 376
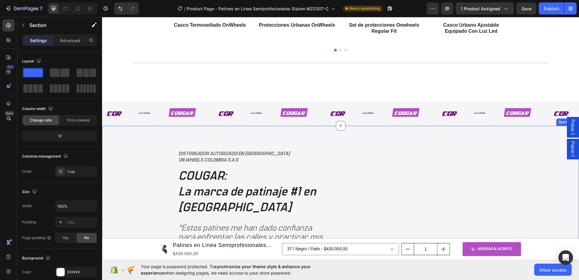
scroll to position [1242, 0]
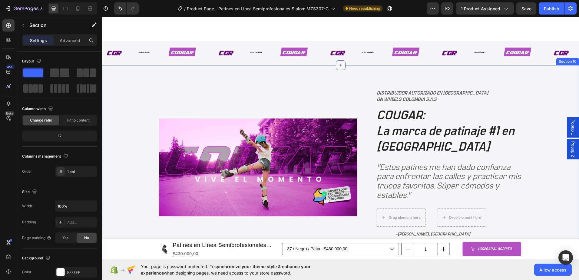
click at [338, 66] on icon at bounding box center [340, 65] width 5 height 5
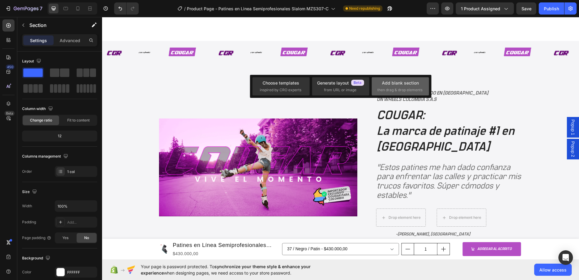
click at [405, 85] on div "Add blank section" at bounding box center [400, 83] width 37 height 6
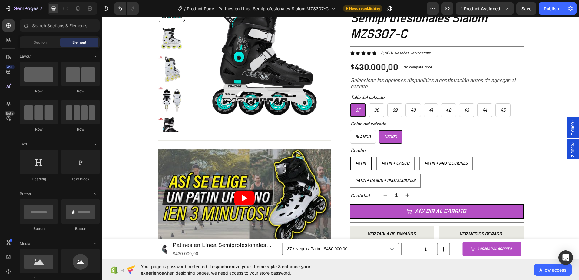
scroll to position [105, 0]
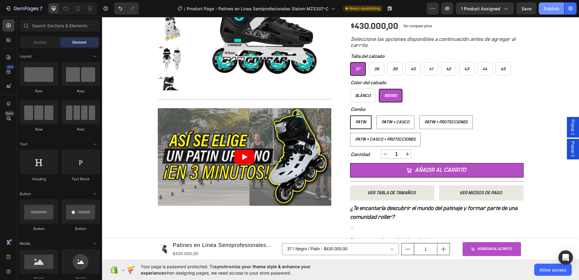
click at [548, 12] on button "Publish" at bounding box center [551, 8] width 25 height 12
click at [358, 70] on div "37" at bounding box center [358, 69] width 15 height 10
click at [350, 62] on input "37 37 37" at bounding box center [350, 62] width 0 height 0
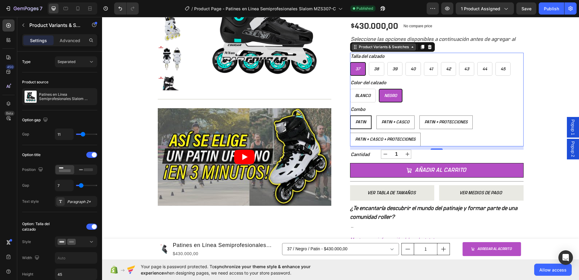
click at [373, 49] on div "Product Variants & Swatches" at bounding box center [384, 46] width 52 height 5
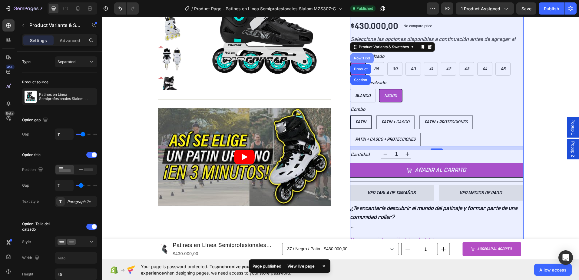
click at [360, 57] on div "Row 1 col" at bounding box center [362, 58] width 18 height 4
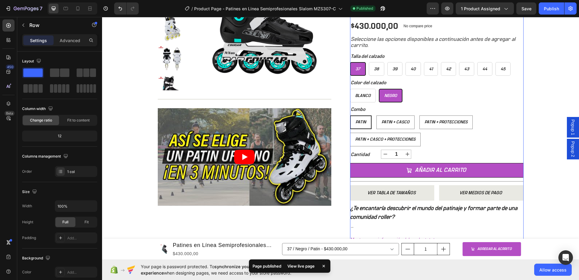
click at [357, 69] on span "37" at bounding box center [358, 69] width 5 height 4
click at [350, 62] on input "37 37 37" at bounding box center [350, 62] width 0 height 0
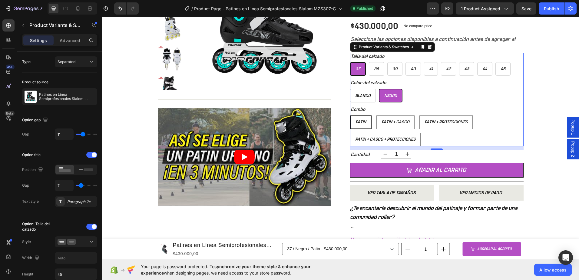
click at [357, 69] on span "37" at bounding box center [358, 69] width 5 height 4
click at [350, 62] on input "37 37 37" at bounding box center [350, 62] width 0 height 0
click at [357, 69] on span "37" at bounding box center [358, 69] width 5 height 4
click at [350, 62] on input "37 37 37" at bounding box center [350, 62] width 0 height 0
click at [357, 69] on span "37" at bounding box center [358, 69] width 5 height 4
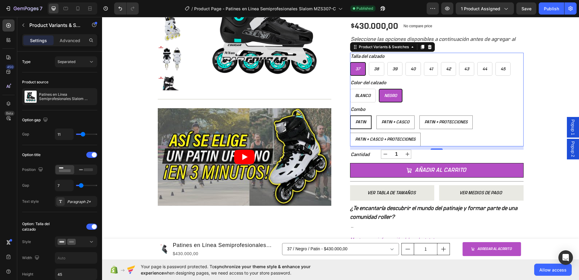
click at [350, 62] on input "37 37 37" at bounding box center [350, 62] width 0 height 0
click at [356, 56] on p "37" at bounding box center [358, 54] width 4 height 5
click at [350, 62] on input "37 37 37" at bounding box center [350, 62] width 0 height 0
click at [371, 68] on div "38" at bounding box center [376, 69] width 15 height 10
click at [369, 62] on input "38 38 38" at bounding box center [369, 62] width 0 height 0
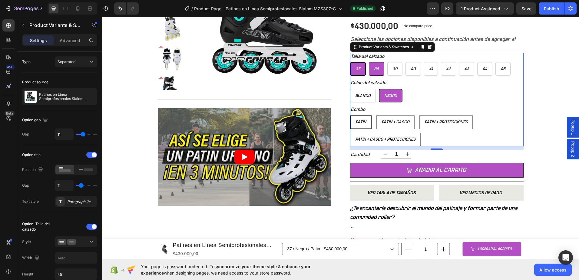
radio input "true"
select select "577184192719225830"
click at [357, 69] on span "37" at bounding box center [357, 69] width 5 height 4
click at [350, 62] on input "37 37 37" at bounding box center [350, 62] width 0 height 0
radio input "true"
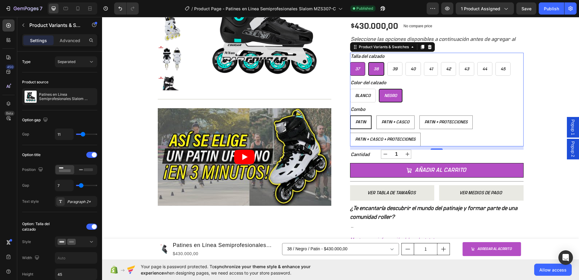
select select "577184192727745510"
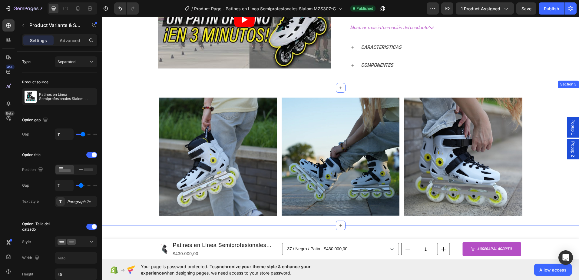
scroll to position [348, 0]
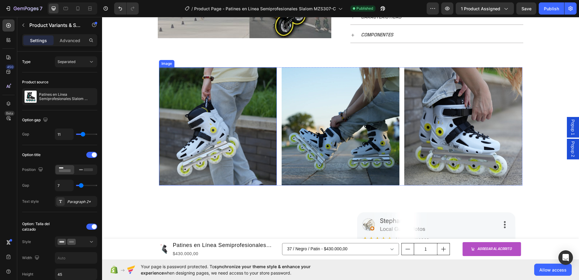
click at [211, 115] on img at bounding box center [218, 126] width 118 height 118
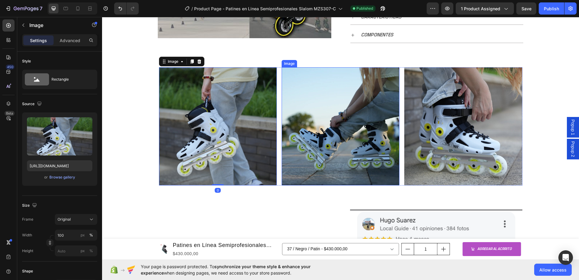
click at [342, 114] on img at bounding box center [341, 126] width 118 height 118
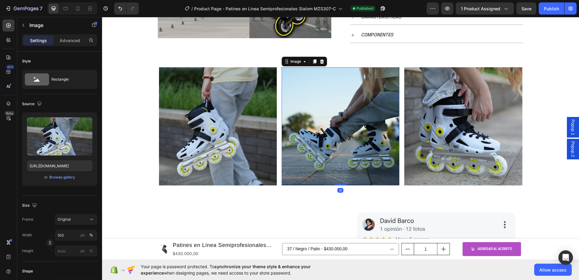
scroll to position [68, 0]
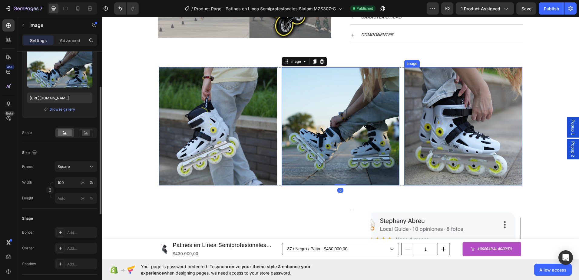
click at [449, 114] on img at bounding box center [463, 126] width 118 height 118
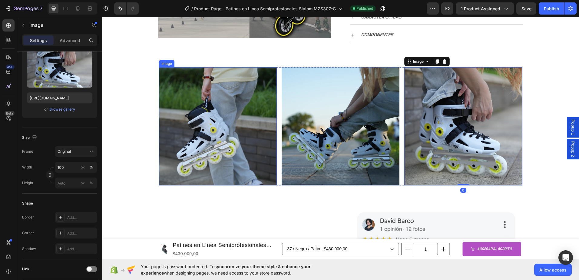
click at [216, 123] on img at bounding box center [218, 126] width 118 height 118
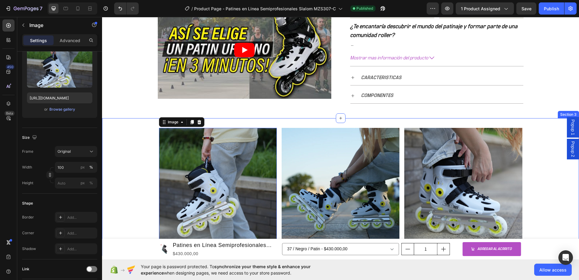
scroll to position [348, 0]
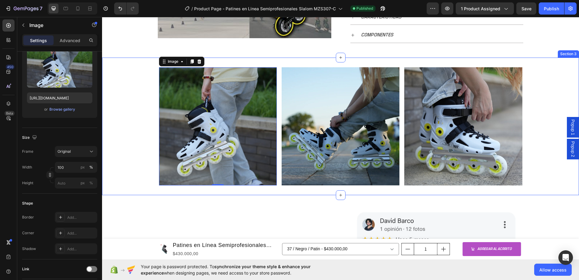
click at [132, 134] on div "Image 0 Image Image Row" at bounding box center [340, 126] width 477 height 118
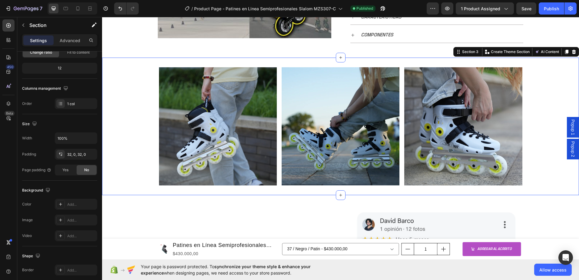
scroll to position [0, 0]
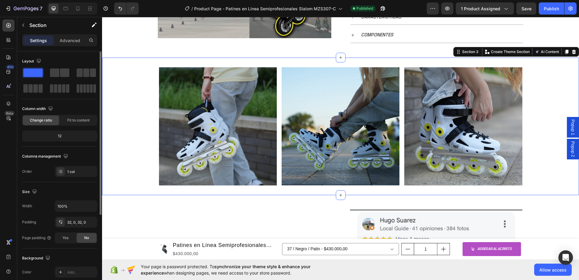
click at [191, 131] on img at bounding box center [218, 126] width 118 height 118
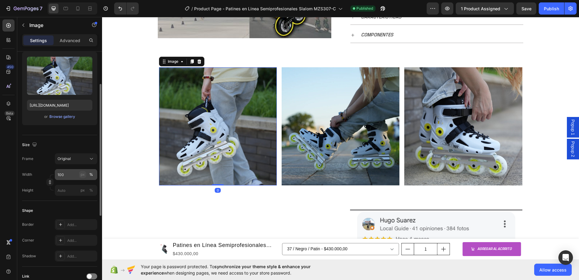
scroll to position [121, 0]
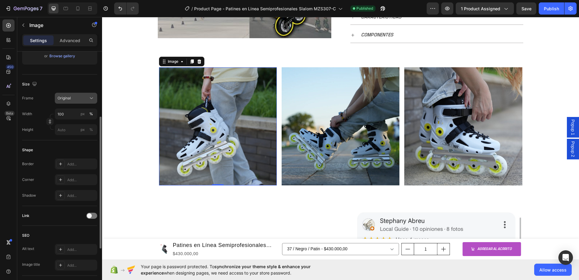
click at [90, 98] on icon at bounding box center [91, 98] width 6 height 6
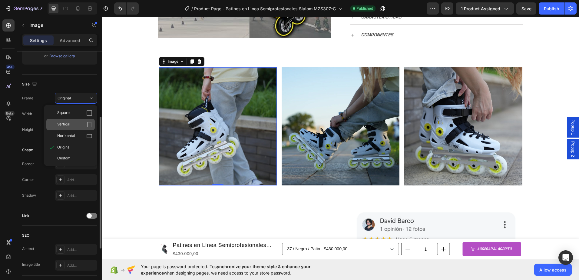
click at [88, 121] on div "Vertical" at bounding box center [70, 125] width 48 height 12
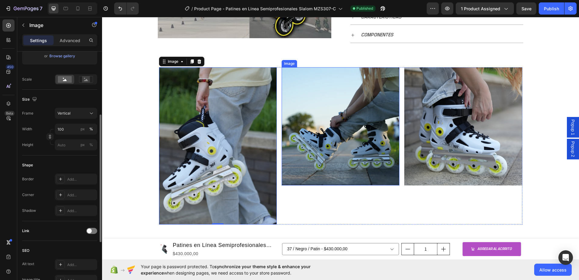
click at [291, 138] on img at bounding box center [341, 126] width 118 height 118
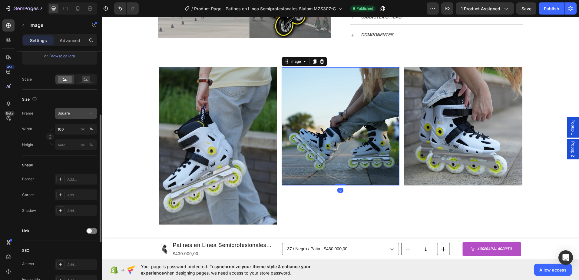
click at [94, 111] on icon at bounding box center [91, 113] width 6 height 6
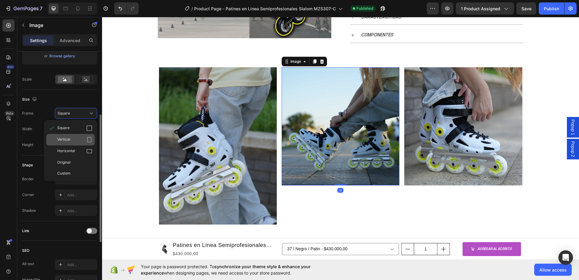
click at [81, 141] on div "Vertical" at bounding box center [74, 140] width 35 height 6
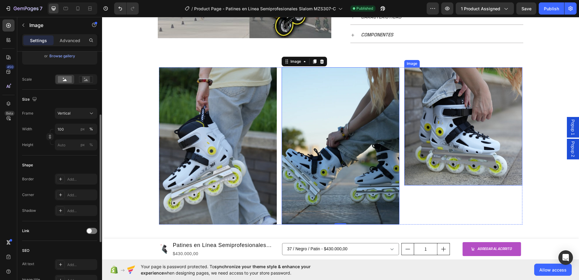
click at [430, 137] on img at bounding box center [463, 126] width 118 height 118
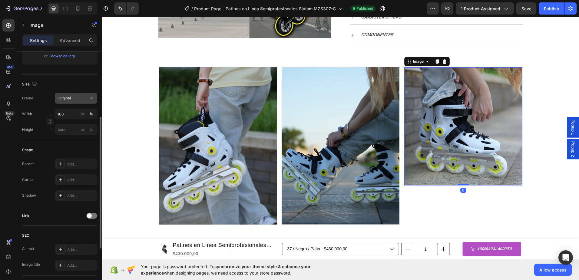
click at [92, 100] on icon at bounding box center [91, 98] width 6 height 6
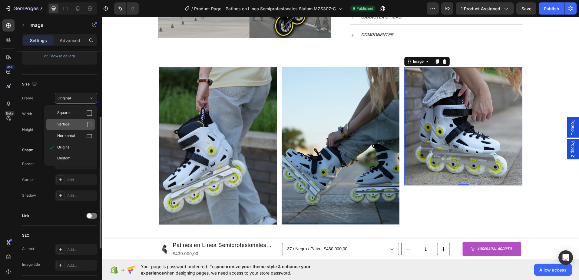
click at [78, 122] on div "Vertical" at bounding box center [74, 124] width 35 height 6
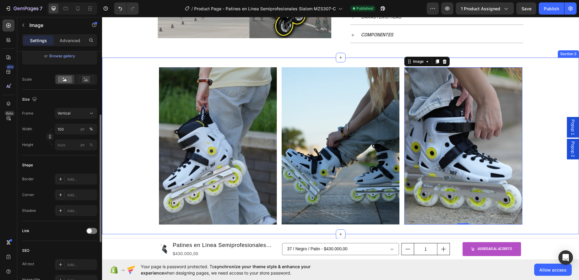
click at [137, 130] on div "Image Image Image 0 Row" at bounding box center [340, 145] width 477 height 157
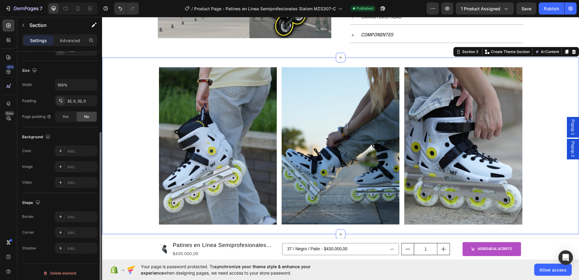
scroll to position [0, 0]
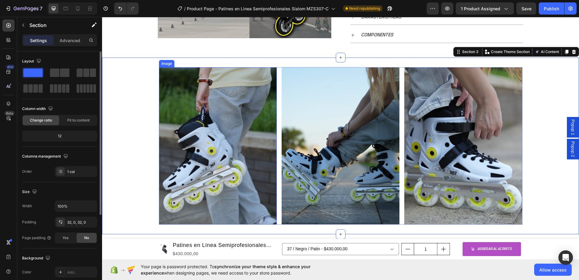
click at [199, 128] on img at bounding box center [218, 145] width 118 height 157
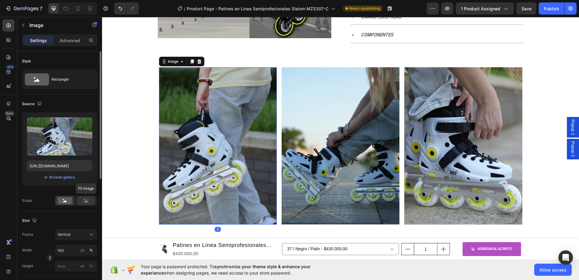
click at [86, 198] on rect at bounding box center [86, 200] width 8 height 6
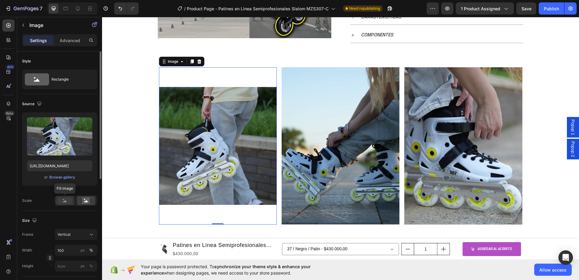
click at [63, 201] on icon at bounding box center [65, 201] width 4 height 2
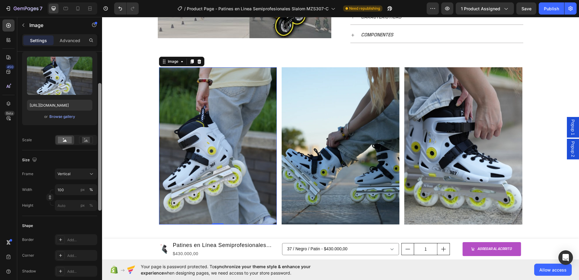
scroll to position [91, 0]
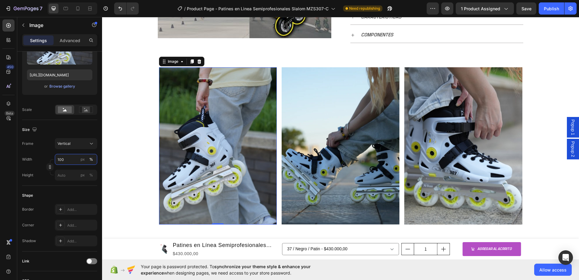
click at [76, 161] on input "100" at bounding box center [76, 159] width 42 height 11
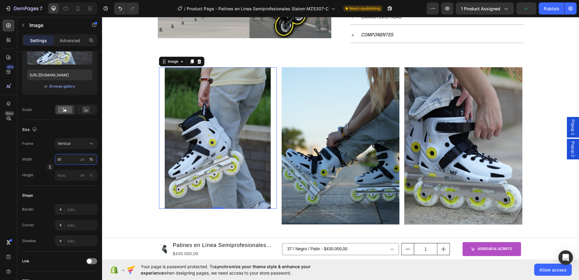
type input "90"
click at [286, 147] on img at bounding box center [341, 145] width 118 height 157
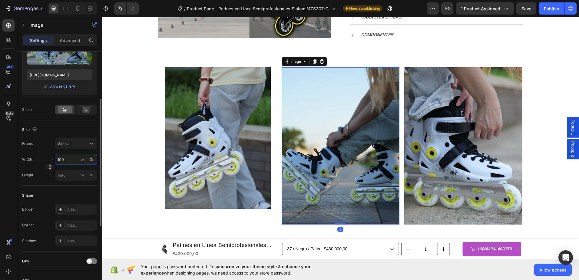
click at [76, 159] on input "100" at bounding box center [76, 159] width 42 height 11
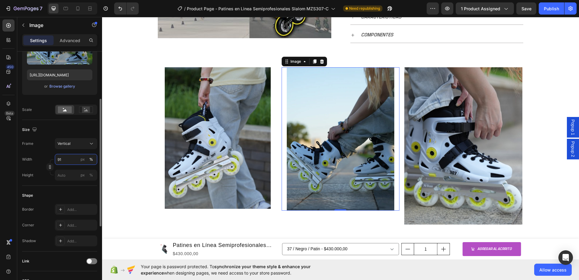
type input "90"
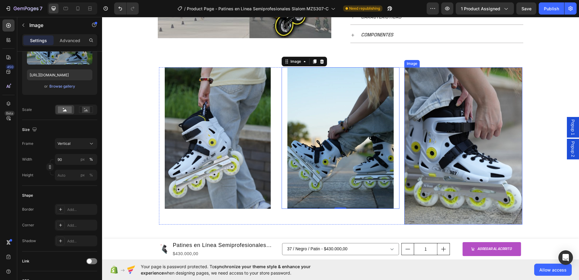
click at [446, 150] on img at bounding box center [463, 145] width 118 height 157
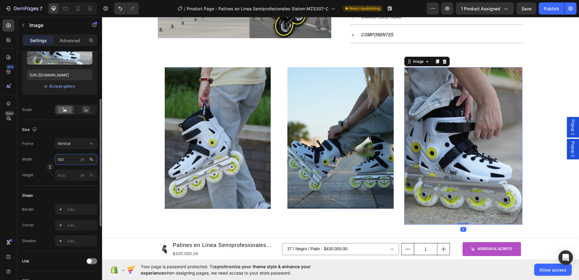
click at [75, 158] on input "100" at bounding box center [76, 159] width 42 height 11
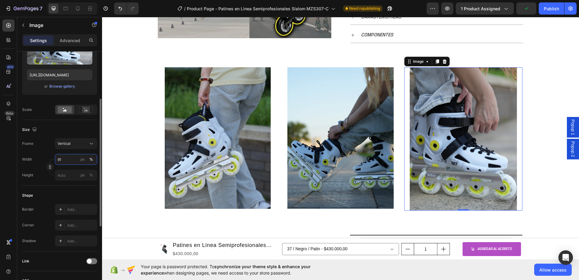
type input "90"
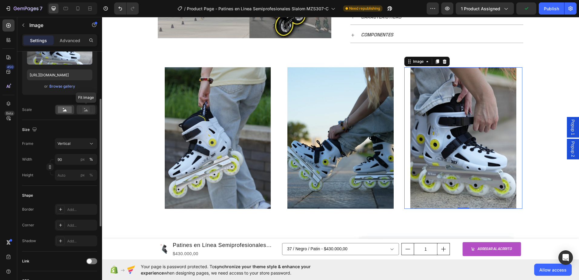
click at [86, 110] on icon at bounding box center [86, 110] width 4 height 2
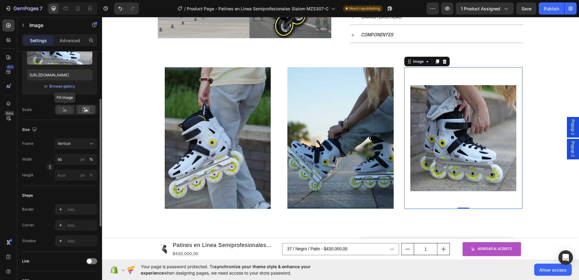
click at [61, 112] on rect at bounding box center [65, 109] width 14 height 7
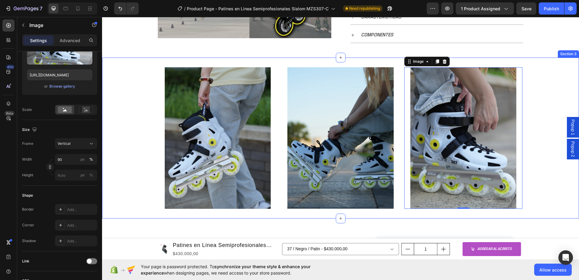
click at [132, 133] on div "Image Image Image 0 Row" at bounding box center [340, 137] width 477 height 141
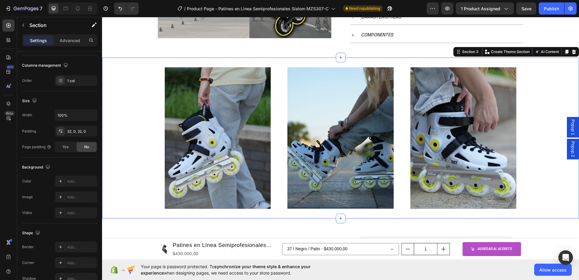
scroll to position [0, 0]
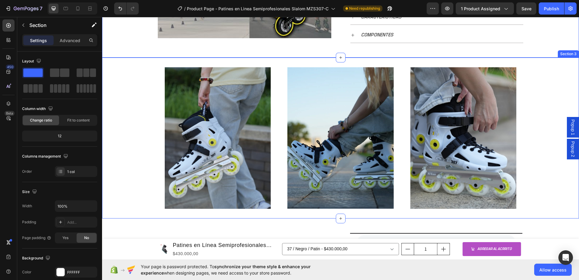
click at [196, 110] on img at bounding box center [218, 137] width 106 height 141
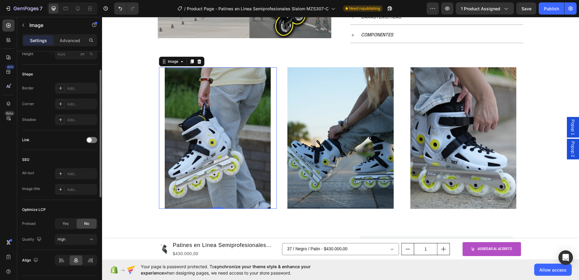
scroll to position [121, 0]
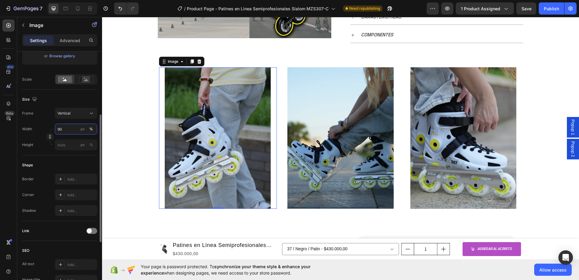
click at [72, 126] on input "90" at bounding box center [76, 129] width 42 height 11
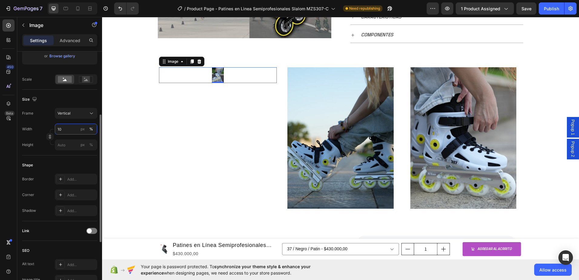
type input "100"
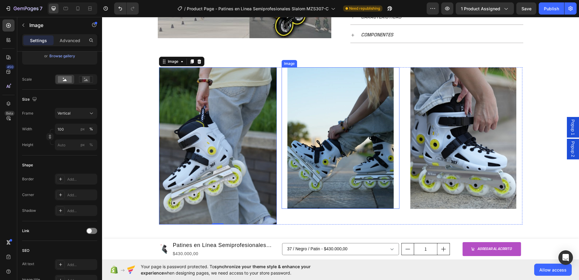
click at [322, 137] on img at bounding box center [340, 137] width 106 height 141
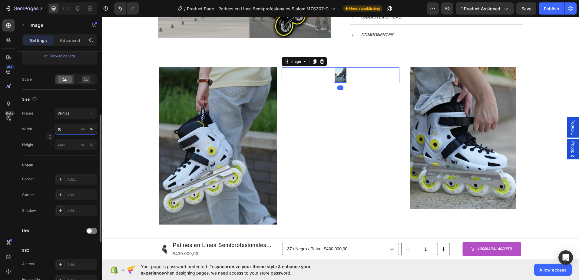
type input "100"
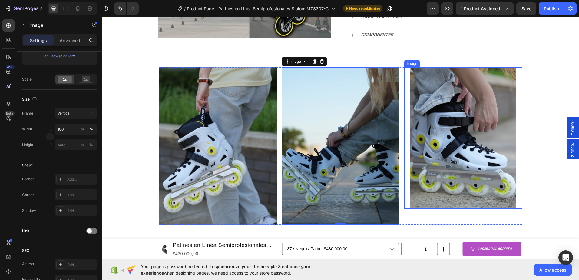
click at [425, 125] on img at bounding box center [463, 137] width 106 height 141
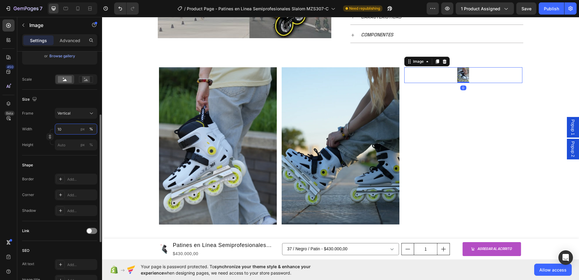
type input "100"
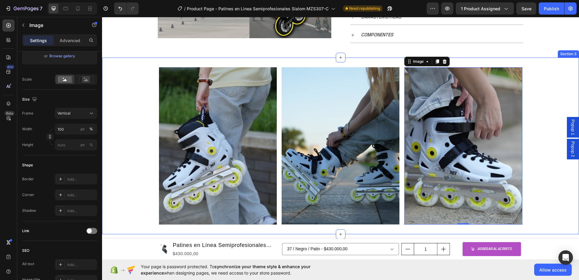
click at [531, 137] on div "Image Image Image 0 Row" at bounding box center [340, 145] width 477 height 157
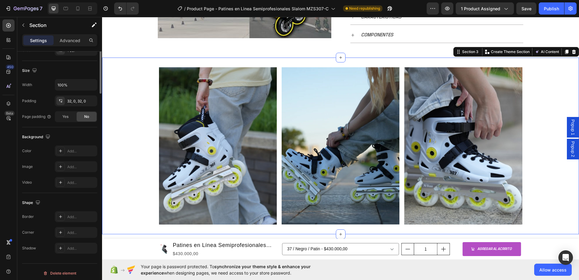
scroll to position [0, 0]
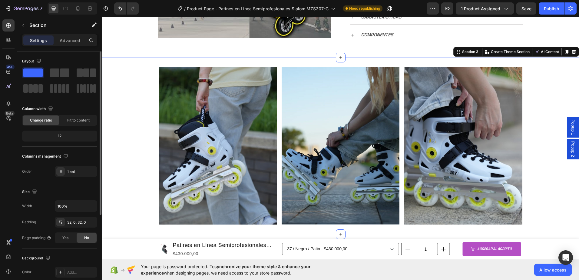
click at [495, 137] on img at bounding box center [463, 145] width 118 height 157
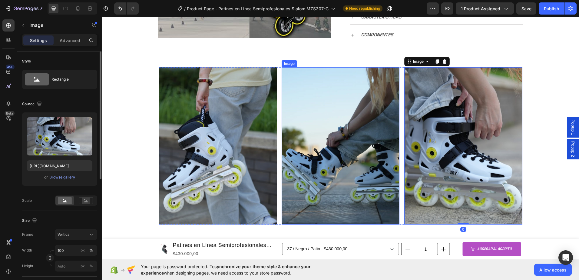
click at [357, 137] on img at bounding box center [341, 145] width 118 height 157
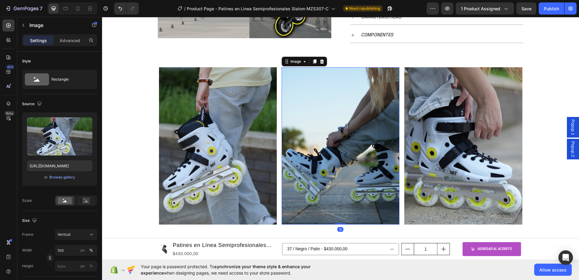
click at [274, 137] on img at bounding box center [218, 145] width 118 height 157
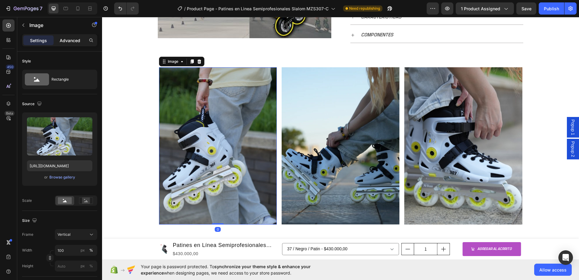
click at [62, 43] on p "Advanced" at bounding box center [70, 40] width 21 height 6
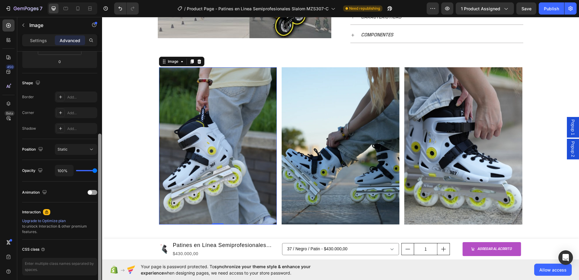
scroll to position [135, 0]
drag, startPoint x: 101, startPoint y: 124, endPoint x: 100, endPoint y: 206, distance: 82.1
click at [100, 206] on div at bounding box center [99, 206] width 3 height 149
click at [91, 191] on span at bounding box center [90, 191] width 4 height 4
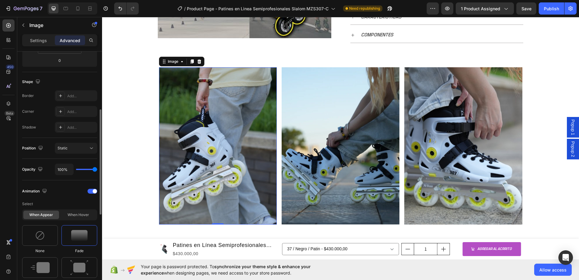
click at [75, 231] on img at bounding box center [79, 235] width 16 height 11
click at [296, 138] on img at bounding box center [341, 145] width 118 height 157
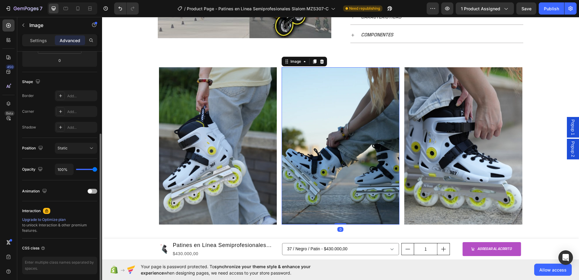
click at [90, 190] on span at bounding box center [90, 191] width 4 height 4
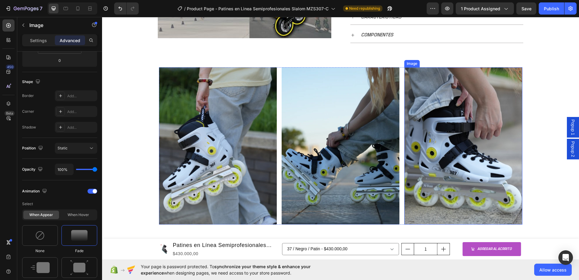
click at [446, 140] on img at bounding box center [463, 145] width 118 height 157
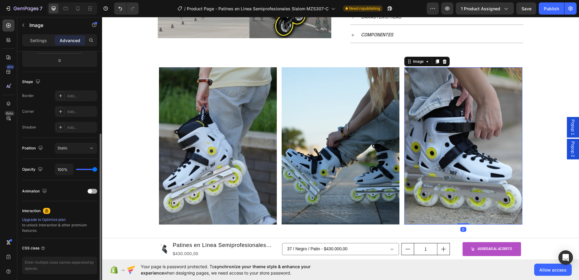
click at [89, 189] on span at bounding box center [90, 191] width 4 height 4
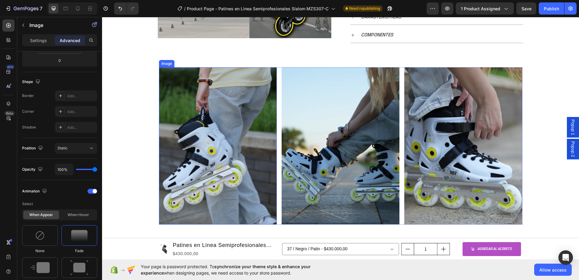
click at [217, 173] on img at bounding box center [218, 145] width 118 height 157
type input "89%"
type input "89"
type input "70%"
type input "70"
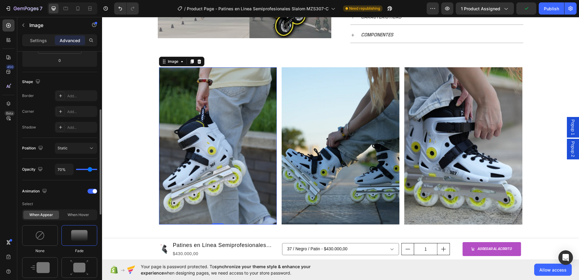
type input "48%"
type input "48"
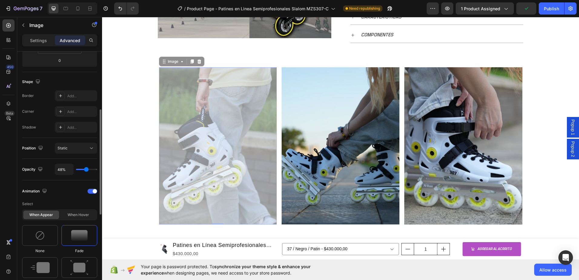
type input "44%"
type input "44"
type input "56%"
type input "56"
type input "74%"
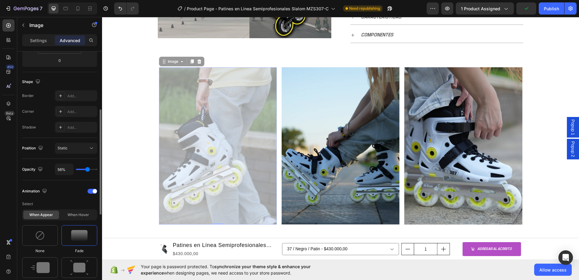
type input "74"
type input "96%"
type input "96"
type input "100%"
type input "100"
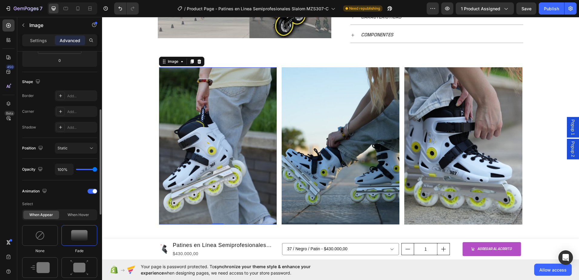
drag, startPoint x: 95, startPoint y: 168, endPoint x: 1, endPoint y: 151, distance: 95.5
click at [97, 169] on input "range" at bounding box center [86, 169] width 21 height 1
click at [91, 148] on icon at bounding box center [91, 148] width 6 height 6
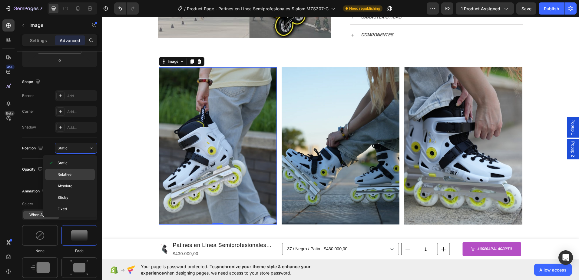
click at [84, 180] on div "Relative" at bounding box center [70, 186] width 50 height 12
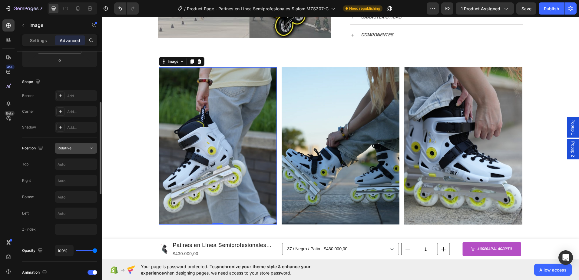
click at [90, 147] on icon at bounding box center [91, 148] width 6 height 6
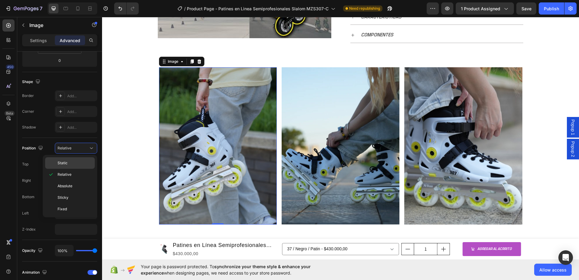
click at [85, 159] on div "Static" at bounding box center [70, 163] width 50 height 12
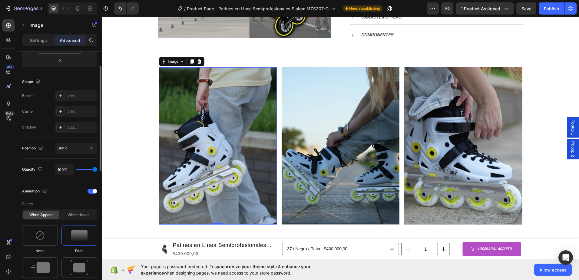
scroll to position [75, 0]
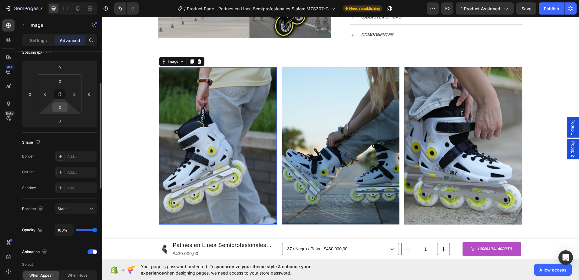
click at [64, 109] on input "0" at bounding box center [60, 107] width 12 height 9
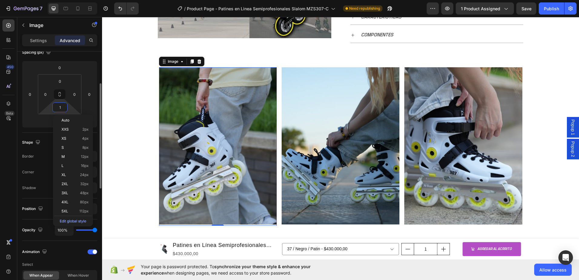
type input "0"
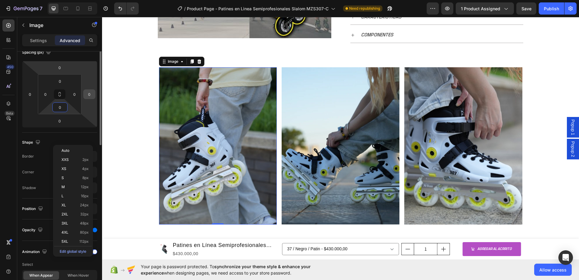
scroll to position [44, 0]
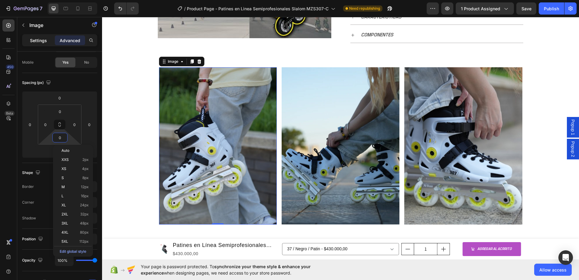
click at [44, 41] on p "Settings" at bounding box center [38, 40] width 17 height 6
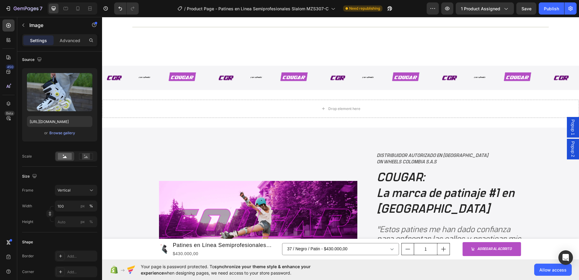
scroll to position [1166, 0]
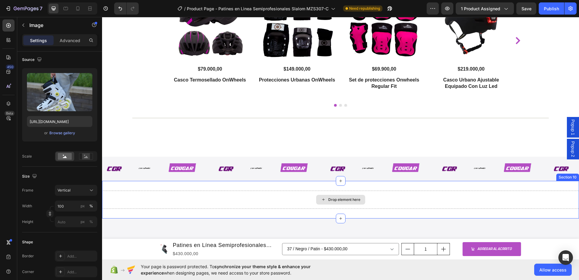
click at [348, 200] on div "Drop element here" at bounding box center [344, 199] width 32 height 5
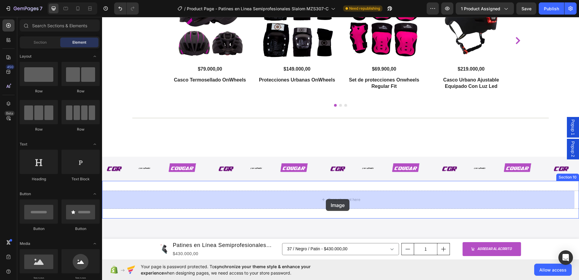
drag, startPoint x: 272, startPoint y: 207, endPoint x: 326, endPoint y: 199, distance: 54.2
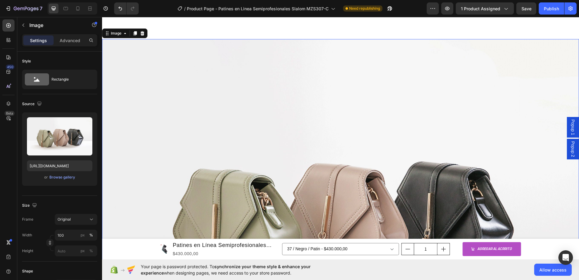
scroll to position [1378, 0]
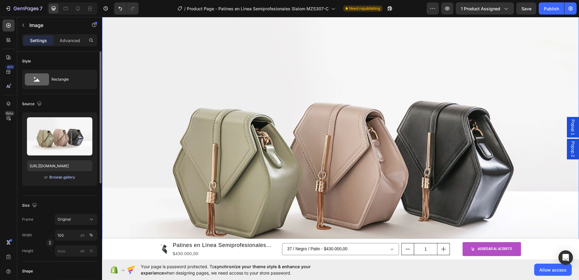
click at [67, 177] on div "Browse gallery" at bounding box center [62, 176] width 26 height 5
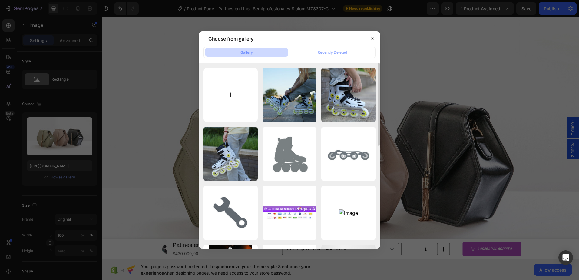
click at [223, 101] on input "file" at bounding box center [231, 95] width 54 height 54
type input "C:\fakepath\202508261023.gif"
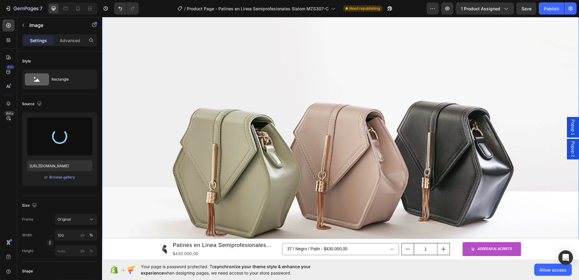
type input "https://cdn.shopify.com/s/files/1/0964/2947/4086/files/gempages_577184158929912…"
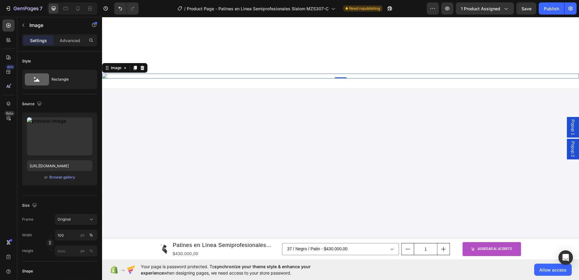
scroll to position [1347, 0]
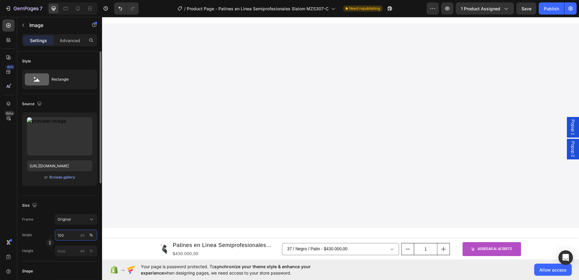
click at [68, 235] on input "100" at bounding box center [76, 235] width 42 height 11
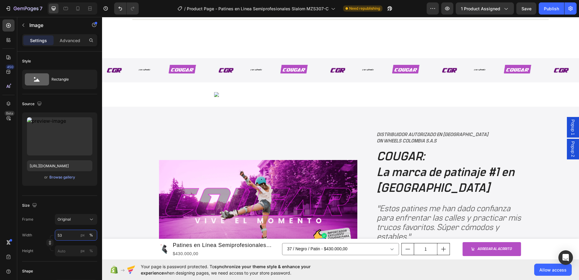
scroll to position [1325, 0]
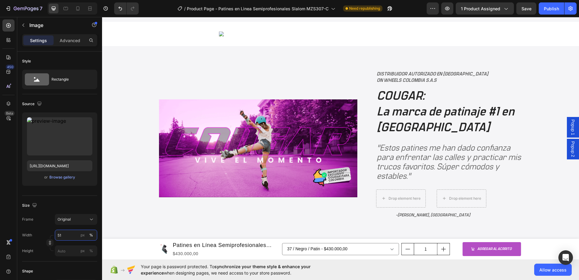
type input "50"
click at [277, 174] on div "Image DISTRIBUIDOR AUTORIZADO EN COLOMBIA ON WHEELS COLOMBIA S.A.S Text Block C…" at bounding box center [340, 148] width 477 height 204
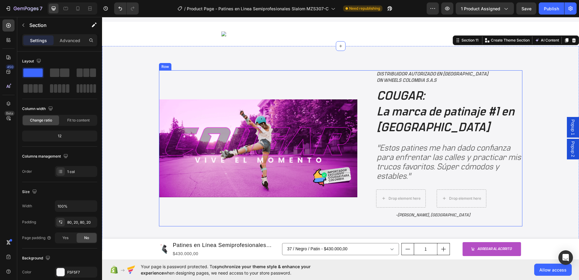
click at [293, 201] on div "Image" at bounding box center [258, 148] width 198 height 156
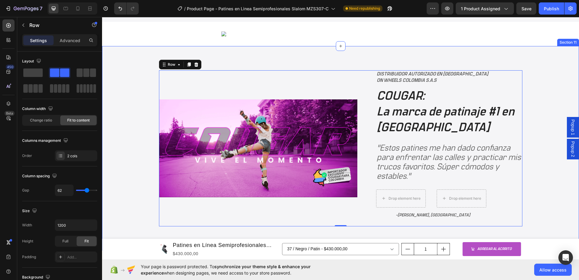
click at [328, 197] on div "Image DISTRIBUIDOR AUTORIZADO EN COLOMBIA ON WHEELS COLOMBIA S.A.S Text Block C…" at bounding box center [340, 148] width 477 height 204
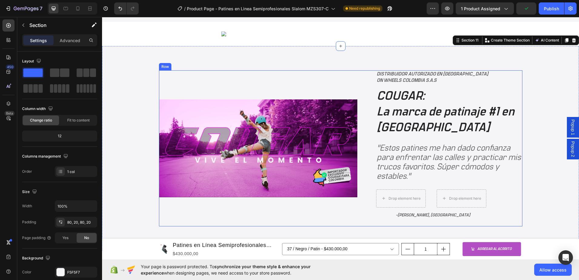
click at [326, 211] on div "Image" at bounding box center [258, 148] width 198 height 156
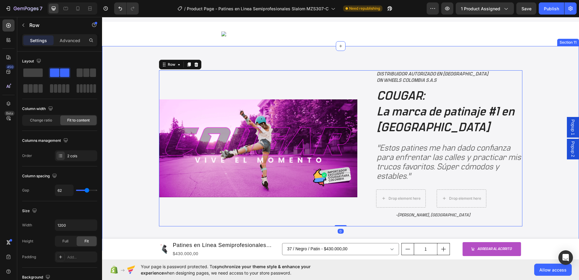
click at [129, 191] on div "Image DISTRIBUIDOR AUTORIZADO EN COLOMBIA ON WHEELS COLOMBIA S.A.S Text Block C…" at bounding box center [340, 148] width 477 height 204
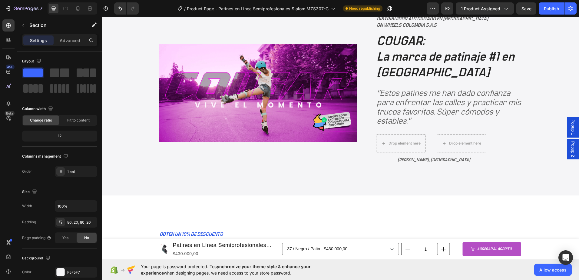
scroll to position [1537, 0]
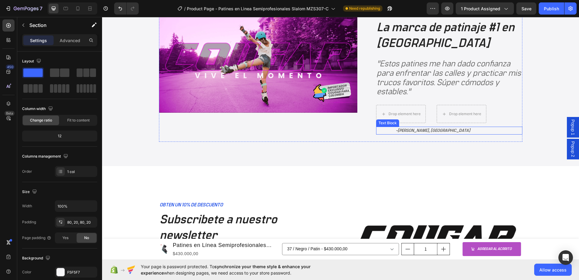
click at [434, 129] on span "David Leonardo Carmona, Medellín" at bounding box center [434, 130] width 73 height 4
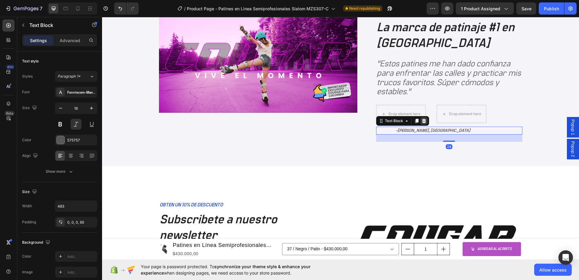
click at [422, 121] on icon at bounding box center [424, 121] width 4 height 4
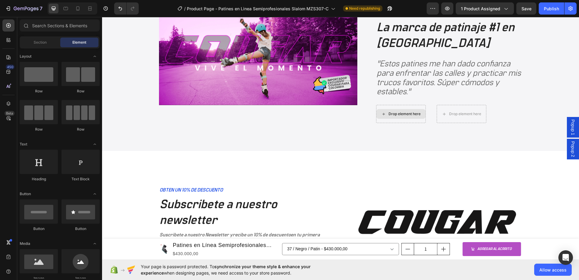
scroll to position [1529, 0]
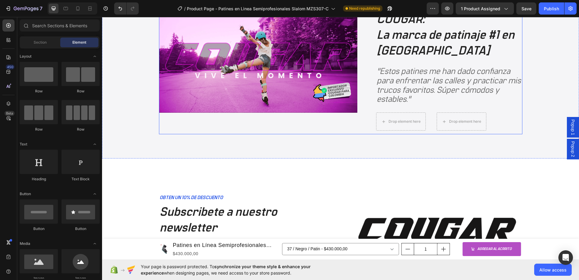
click at [353, 118] on div "Image" at bounding box center [258, 63] width 198 height 141
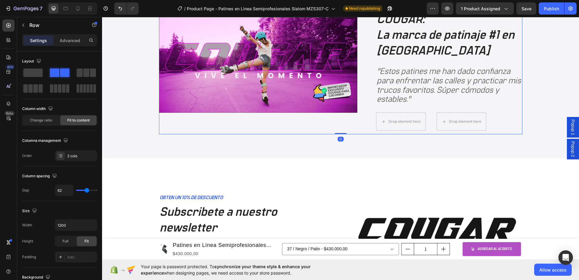
drag, startPoint x: 341, startPoint y: 133, endPoint x: 354, endPoint y: 143, distance: 16.5
click at [342, 122] on div "Image DISTRIBUIDOR AUTORIZADO EN COLOMBIA ON WHEELS COLOMBIA S.A.S Text Block C…" at bounding box center [340, 63] width 363 height 141
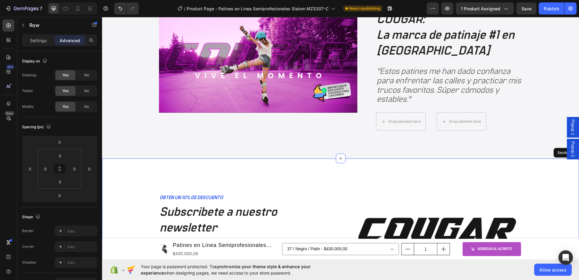
click at [357, 178] on div "OBTEN UN 10% DE DESCUENTO Text Block Subscribete a nuestro newsletter Heading S…" at bounding box center [340, 256] width 477 height 197
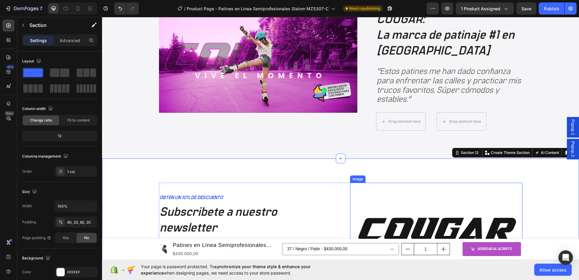
click at [361, 207] on img at bounding box center [436, 222] width 172 height 79
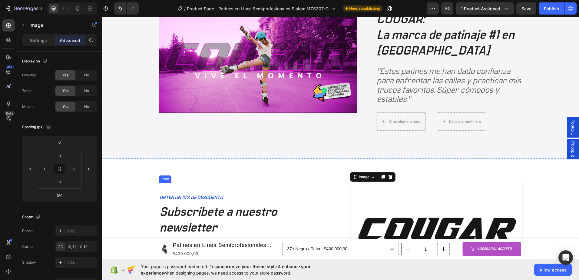
click at [325, 189] on div "OBTEN UN 10% DE DESCUENTO Text Block Subscribete a nuestro newsletter Heading S…" at bounding box center [245, 250] width 172 height 134
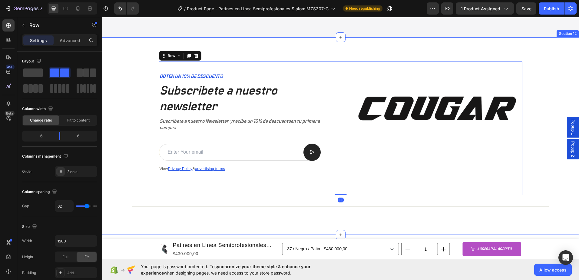
scroll to position [1713, 0]
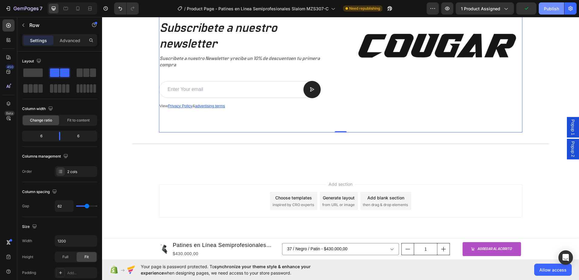
click at [553, 9] on div "Publish" at bounding box center [551, 8] width 15 height 6
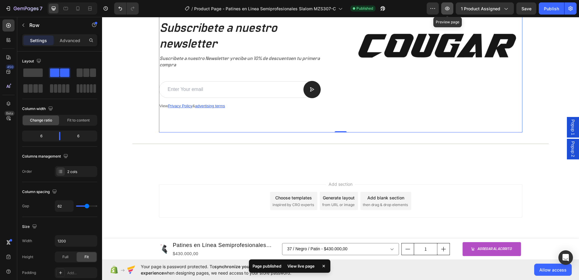
click at [449, 8] on icon "button" at bounding box center [447, 9] width 5 height 4
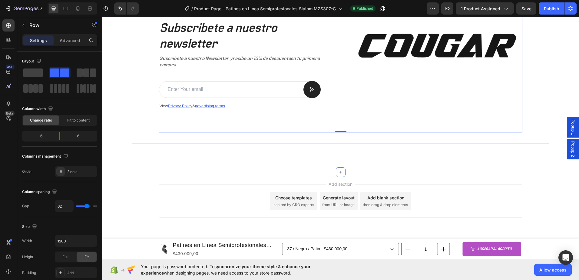
click at [132, 81] on div "OBTEN UN 10% DE DESCUENTO Text Block Subscribete a nuestro newsletter Heading S…" at bounding box center [340, 73] width 465 height 149
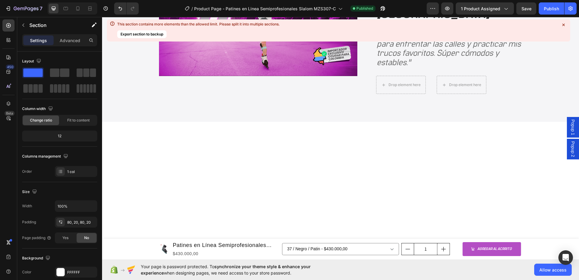
scroll to position [1047, 0]
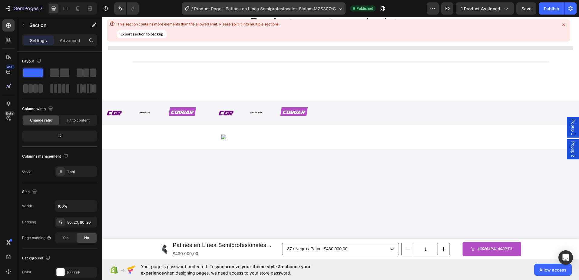
click at [340, 9] on icon at bounding box center [340, 8] width 6 height 6
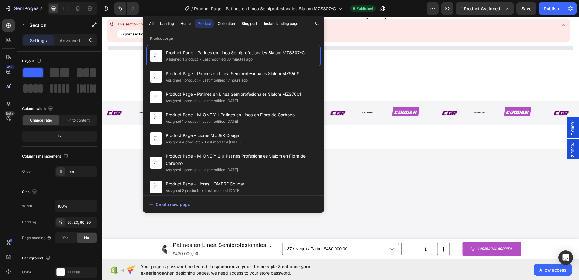
scroll to position [956, 0]
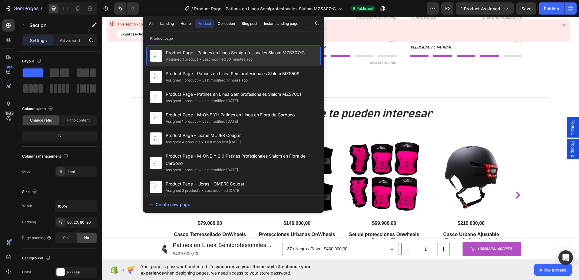
click at [296, 52] on span "Product Page - Patines en Linea Semiprofesionales Slalom MZS307-C" at bounding box center [235, 52] width 139 height 7
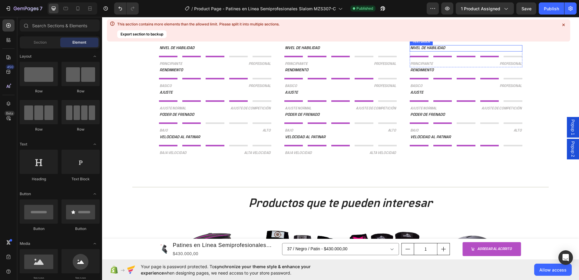
scroll to position [865, 0]
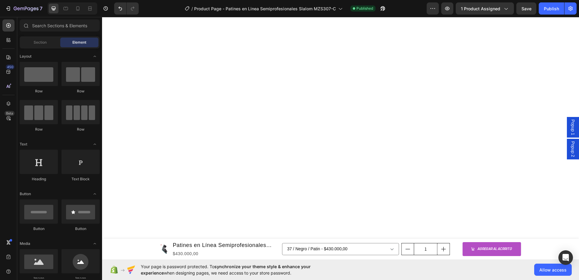
radio input "true"
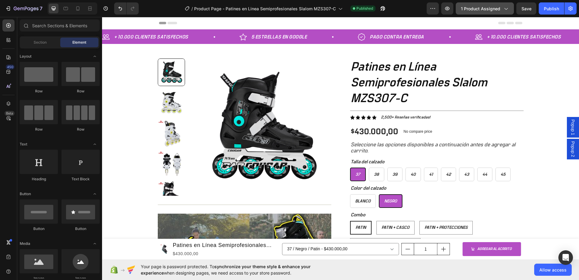
click at [507, 9] on icon "button" at bounding box center [506, 8] width 6 height 6
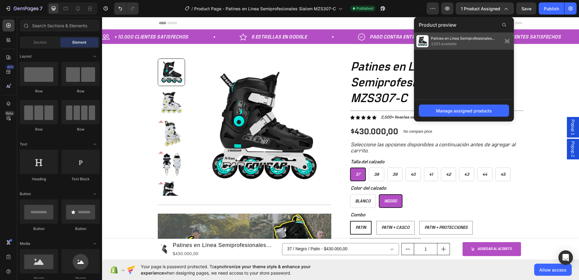
click at [449, 40] on span "Patines en Línea Semiprofesionales Slalom MZS307-C" at bounding box center [466, 38] width 70 height 5
radio input "true"
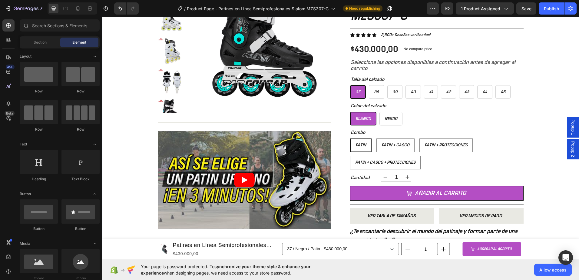
scroll to position [91, 0]
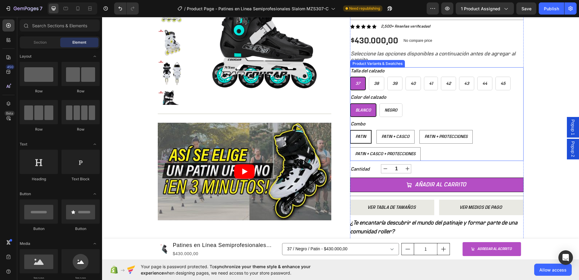
click at [360, 112] on span "Blanco" at bounding box center [363, 110] width 15 height 4
click at [350, 103] on input "Blanco Blanco Blanco" at bounding box center [350, 103] width 0 height 0
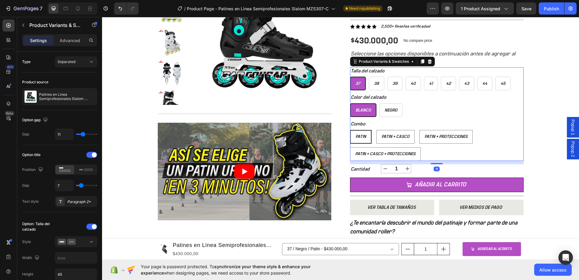
click at [360, 138] on span "Patin" at bounding box center [361, 136] width 11 height 4
click at [350, 130] on input "Patin Patin Patin" at bounding box center [350, 130] width 0 height 0
click at [362, 137] on span "Patin" at bounding box center [361, 136] width 11 height 4
click at [350, 130] on input "Patin Patin Patin" at bounding box center [350, 130] width 0 height 0
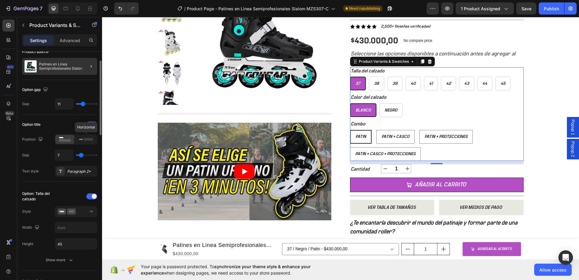
scroll to position [0, 0]
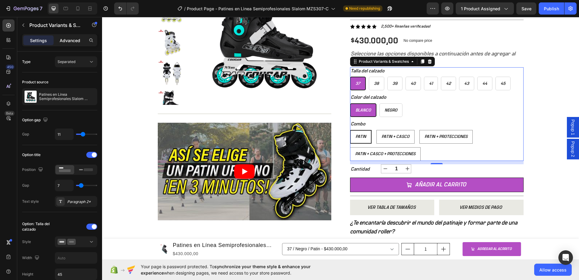
click at [70, 44] on div "Advanced" at bounding box center [70, 40] width 30 height 10
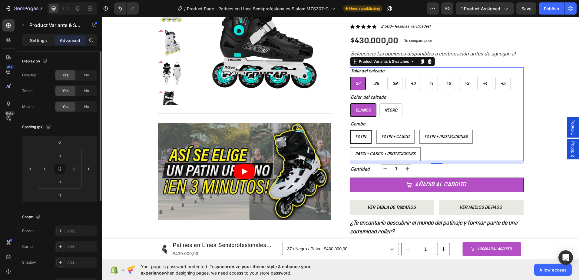
click at [35, 41] on p "Settings" at bounding box center [38, 40] width 17 height 6
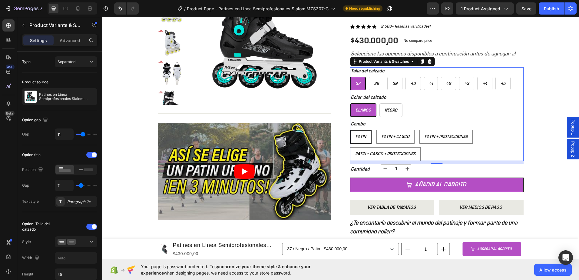
click at [530, 128] on div "+ 10.000 CLIENTES SATISFECHOS Item List 5 ESTRELLAS EN GOOGLE Item List PAGO CO…" at bounding box center [340, 127] width 477 height 376
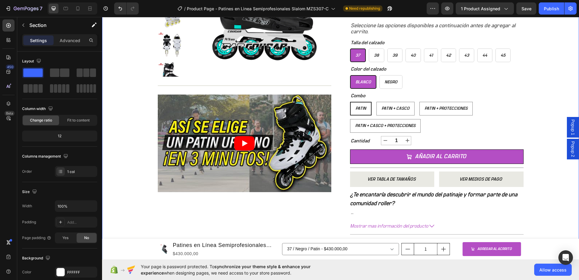
scroll to position [121, 0]
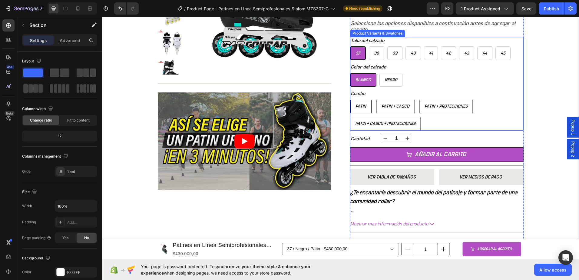
click at [352, 105] on div "Patin" at bounding box center [361, 106] width 20 height 10
click at [350, 100] on input "Patin Patin Patin" at bounding box center [350, 99] width 0 height 0
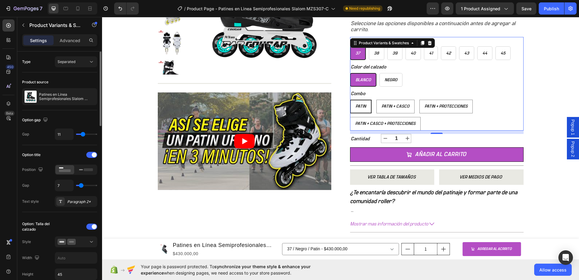
type input "3"
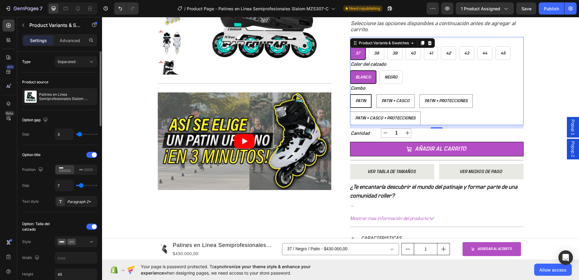
type input "2"
type input "1"
type input "0"
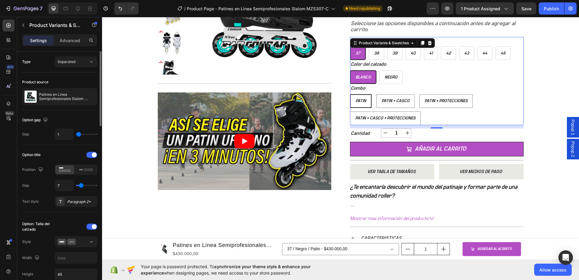
type input "0"
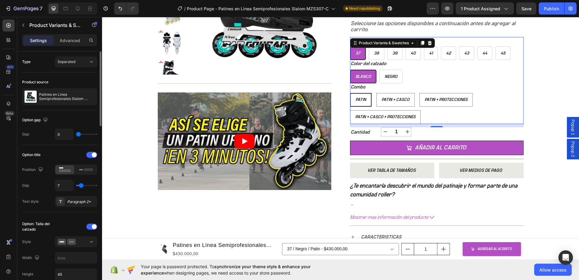
type input "5"
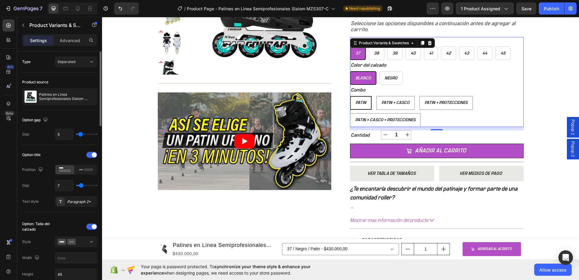
type input "10"
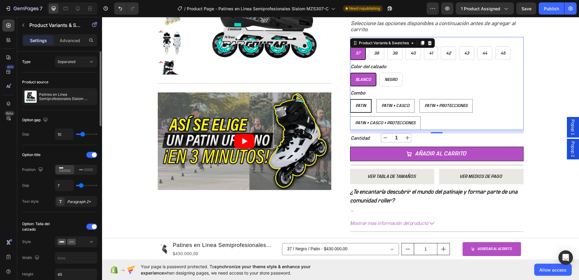
type input "15"
type input "16"
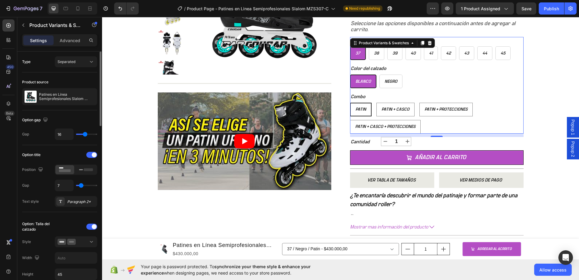
type input "12"
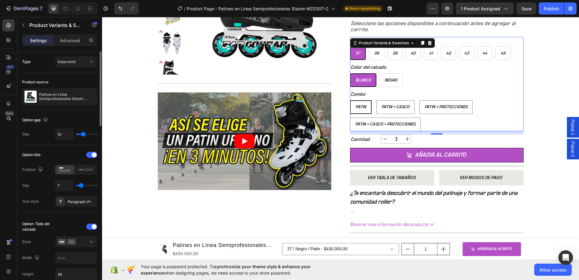
type input "11"
type input "10"
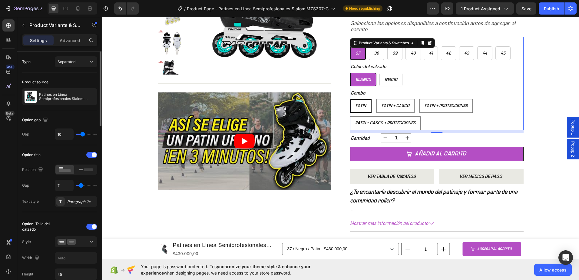
type input "10"
click at [83, 135] on input "range" at bounding box center [86, 134] width 21 height 1
click at [438, 105] on span "Patin + Protecciones" at bounding box center [446, 106] width 43 height 4
click at [420, 99] on input "Patin + Protecciones Patin + Protecciones Patin + Protecciones" at bounding box center [419, 99] width 0 height 0
radio input "true"
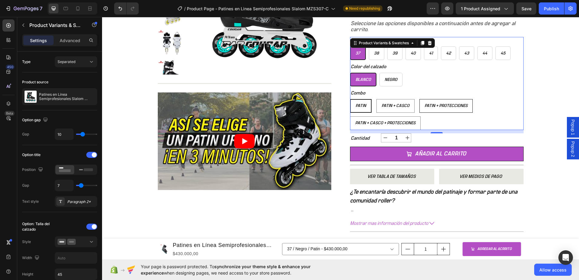
select select "577184192708215782"
click at [438, 105] on span "Patin + Protecciones" at bounding box center [445, 106] width 43 height 4
click at [419, 99] on input "Patin + Protecciones Patin + Protecciones Patin + Protecciones" at bounding box center [419, 99] width 0 height 0
click at [399, 103] on div "Patin + Casco" at bounding box center [395, 106] width 38 height 10
click at [376, 99] on input "Patin + Casco Patin + Casco Patin + Casco" at bounding box center [376, 99] width 0 height 0
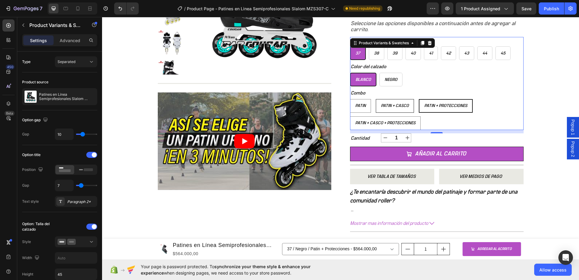
radio input "true"
select select "577184192669811686"
click at [397, 106] on span "Patin + Casco" at bounding box center [395, 106] width 28 height 4
click at [376, 99] on input "Patin + Casco Patin + Casco Patin + Casco" at bounding box center [376, 99] width 0 height 0
click at [355, 105] on span "Patin" at bounding box center [360, 106] width 11 height 4
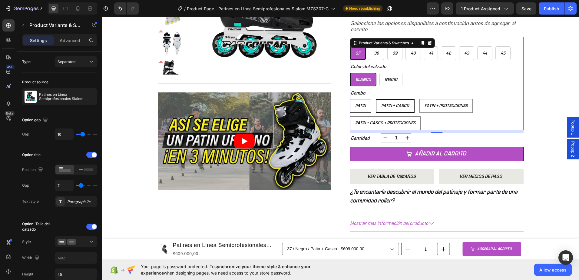
click at [350, 99] on input "Patin Patin Patin" at bounding box center [350, 99] width 0 height 0
radio input "true"
select select "577184192727745510"
click at [356, 105] on span "Patin" at bounding box center [361, 106] width 11 height 4
click at [350, 99] on input "Patin Patin Patin" at bounding box center [350, 99] width 0 height 0
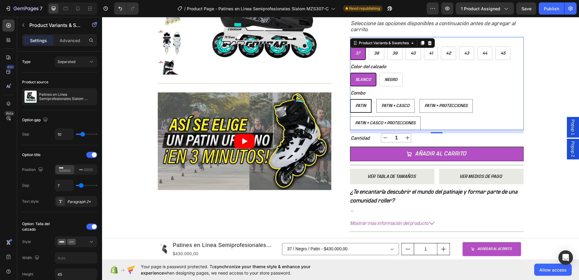
click at [358, 92] on p "Patin" at bounding box center [361, 91] width 8 height 5
click at [350, 99] on input "Patin Patin Patin" at bounding box center [350, 99] width 0 height 0
click at [365, 121] on span "Patin + Casco + Protecciones" at bounding box center [385, 123] width 60 height 4
click at [350, 116] on input "Patin + Casco + Protecciones Patin + Casco + Protecciones Patin + Casco + Prote…" at bounding box center [350, 116] width 0 height 0
radio input "true"
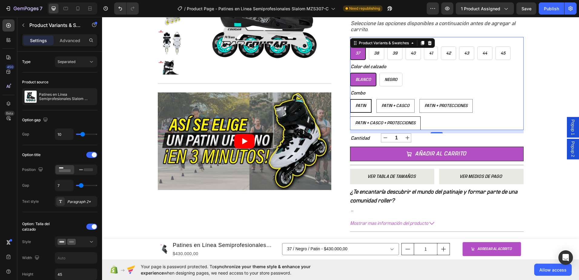
select select "577184192689341414"
click at [357, 107] on span "Patin" at bounding box center [360, 106] width 11 height 4
click at [350, 99] on input "Patin Patin Patin" at bounding box center [350, 99] width 0 height 0
radio input "true"
select select "577184192727745510"
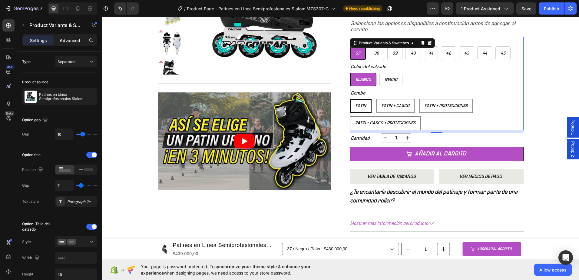
click at [69, 43] on p "Advanced" at bounding box center [70, 40] width 21 height 6
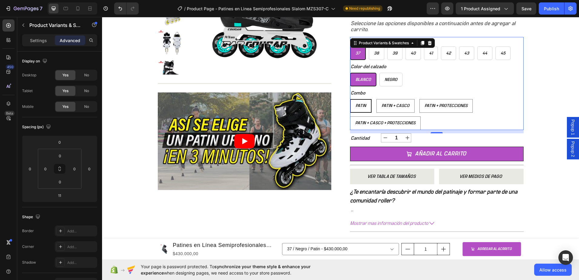
click at [45, 43] on p "Settings" at bounding box center [38, 40] width 17 height 6
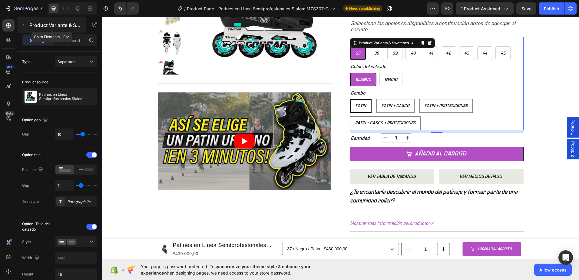
click at [23, 25] on icon "button" at bounding box center [23, 25] width 2 height 3
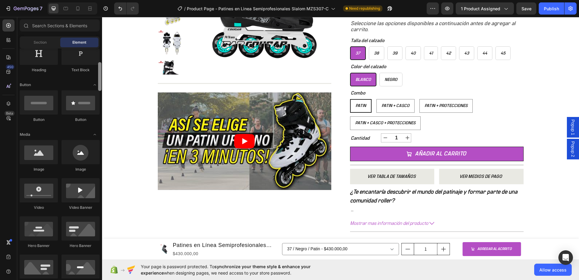
drag, startPoint x: 99, startPoint y: 65, endPoint x: 99, endPoint y: 72, distance: 6.4
click at [99, 72] on div at bounding box center [99, 76] width 3 height 29
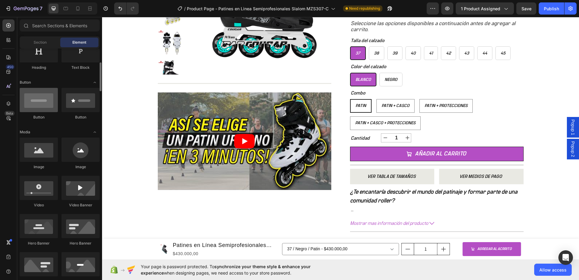
click at [44, 104] on div at bounding box center [39, 100] width 38 height 24
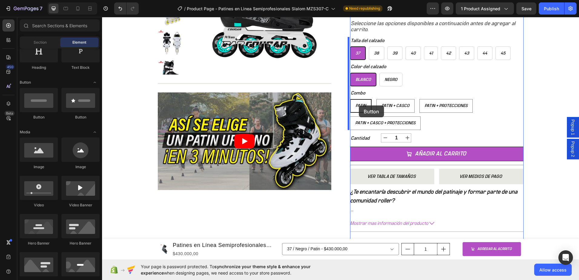
drag, startPoint x: 139, startPoint y: 121, endPoint x: 359, endPoint y: 105, distance: 220.1
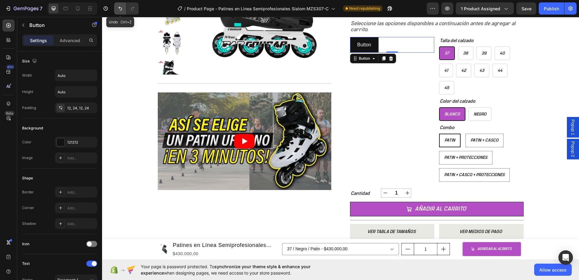
click at [118, 7] on icon "Undo/Redo" at bounding box center [120, 8] width 6 height 6
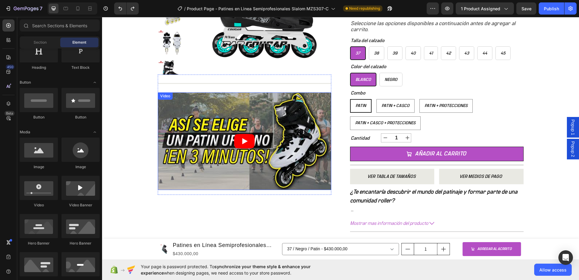
radio input "true"
click at [360, 105] on span "Patin" at bounding box center [361, 106] width 11 height 4
click at [350, 99] on input "Patin Patin Patin" at bounding box center [350, 99] width 0 height 0
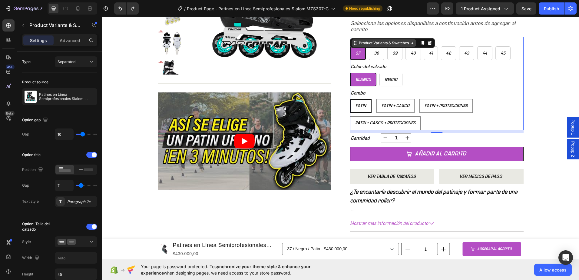
click at [411, 45] on div "Product Variants & Swatches" at bounding box center [384, 42] width 65 height 7
click at [435, 81] on div "Blanco Blanco Blanco Negro Negro Negro" at bounding box center [437, 80] width 174 height 14
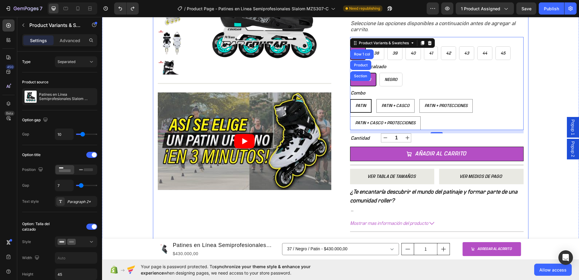
click at [537, 72] on div "+ 10.000 CLIENTES SATISFECHOS Item List 5 ESTRELLAS EN GOOGLE Item List PAGO CO…" at bounding box center [340, 95] width 477 height 375
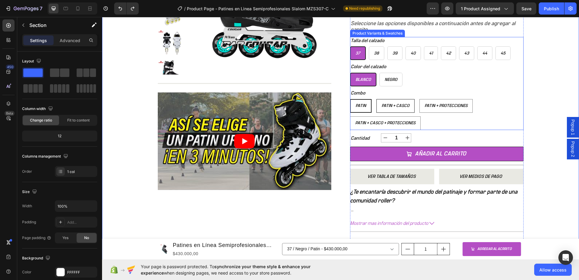
click at [407, 104] on span "Patin + Casco" at bounding box center [396, 106] width 28 height 4
click at [377, 99] on input "Patin + Casco Patin + Casco Patin + Casco" at bounding box center [376, 99] width 0 height 0
radio input "true"
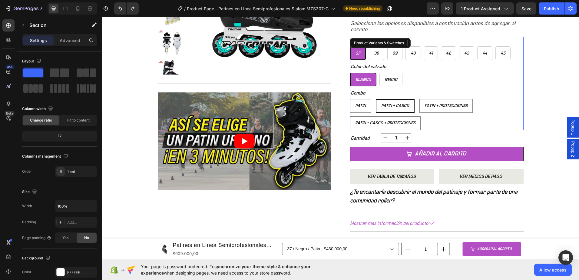
select select "577184192669811686"
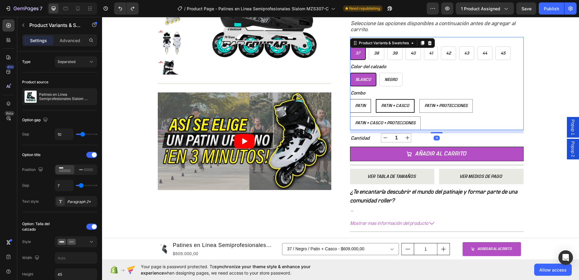
click at [363, 108] on div "Patin" at bounding box center [360, 106] width 20 height 10
click at [350, 99] on input "Patin Patin Patin" at bounding box center [350, 99] width 0 height 0
radio input "true"
select select "577184192727745510"
click at [366, 124] on span "Patin + Casco + Protecciones" at bounding box center [385, 123] width 60 height 4
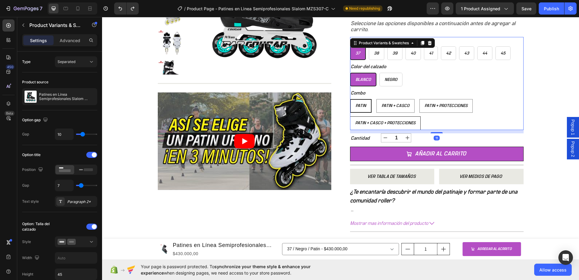
click at [350, 116] on input "Patin + Casco + Protecciones Patin + Casco + Protecciones Patin + Casco + Prote…" at bounding box center [350, 116] width 0 height 0
radio input "true"
select select "577184192689341414"
click at [392, 81] on span "Negro" at bounding box center [390, 80] width 13 height 4
click at [380, 73] on input "Negro Negro Negro" at bounding box center [379, 72] width 0 height 0
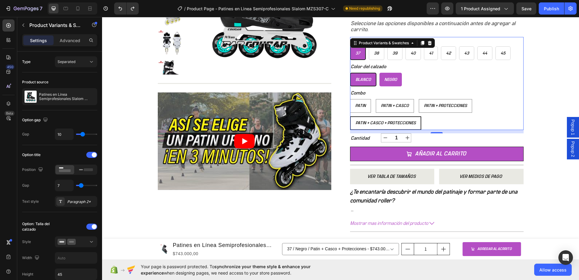
radio input "true"
click at [374, 53] on span "38" at bounding box center [376, 53] width 5 height 4
click at [369, 46] on input "38 38 38" at bounding box center [369, 46] width 0 height 0
radio input "true"
select select "577184192670794726"
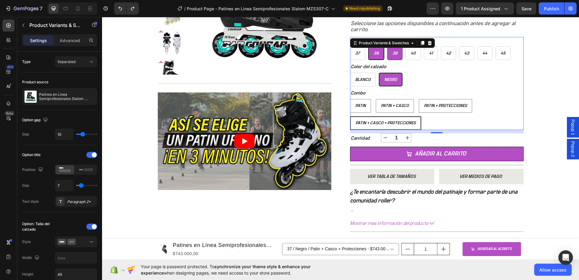
click at [389, 53] on div "39" at bounding box center [395, 53] width 15 height 10
click at [387, 46] on input "39 39 39" at bounding box center [387, 46] width 0 height 0
radio input "true"
select select "577184192705070054"
click at [356, 54] on span "37" at bounding box center [357, 53] width 5 height 4
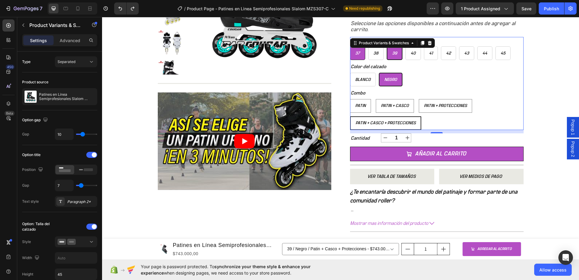
click at [350, 46] on input "37 37 37" at bounding box center [350, 46] width 0 height 0
radio input "true"
select select "577184192689341414"
click at [355, 81] on span "Blanco" at bounding box center [362, 80] width 15 height 4
click at [350, 73] on input "Blanco Blanco Blanco" at bounding box center [350, 72] width 0 height 0
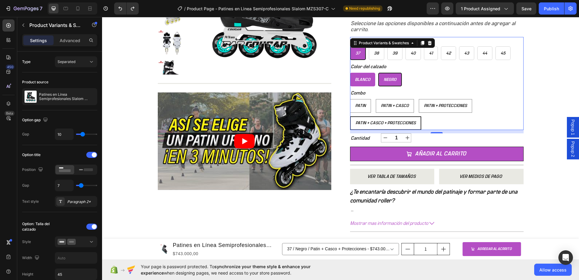
radio input "true"
select select "577184192729842662"
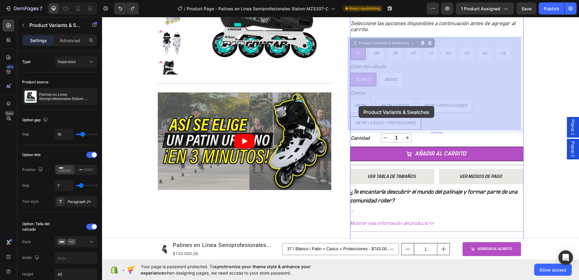
drag, startPoint x: 360, startPoint y: 81, endPoint x: 361, endPoint y: 84, distance: 3.1
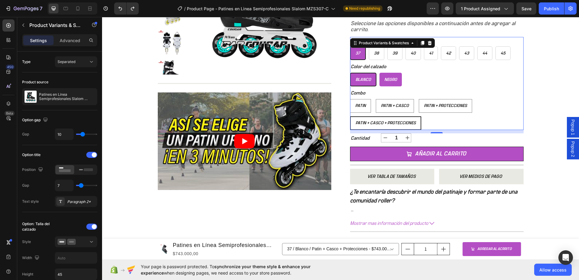
click at [388, 79] on span "Negro" at bounding box center [390, 80] width 13 height 4
click at [380, 73] on input "Negro Negro Negro" at bounding box center [379, 72] width 0 height 0
radio input "true"
select select "577184192689341414"
radio input "true"
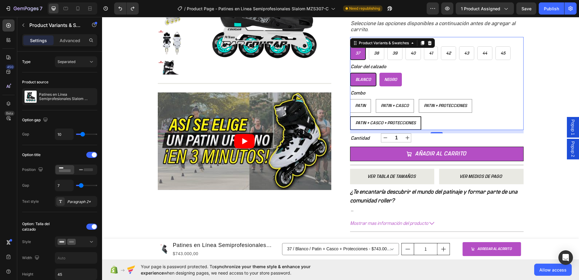
radio input "true"
click at [388, 78] on span "Negro" at bounding box center [390, 80] width 13 height 4
click at [379, 73] on input "Negro Negro Negro" at bounding box center [379, 72] width 0 height 0
click at [388, 78] on span "Negro" at bounding box center [390, 80] width 13 height 4
click at [379, 73] on input "Negro Negro Negro" at bounding box center [379, 72] width 0 height 0
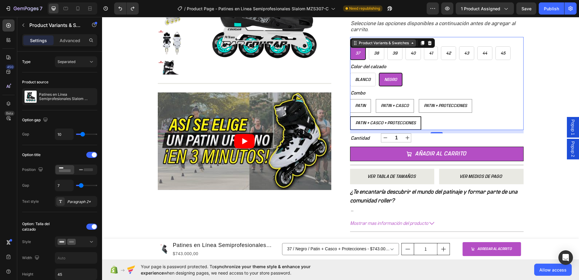
click at [380, 46] on div "Product Variants & Swatches" at bounding box center [384, 42] width 65 height 7
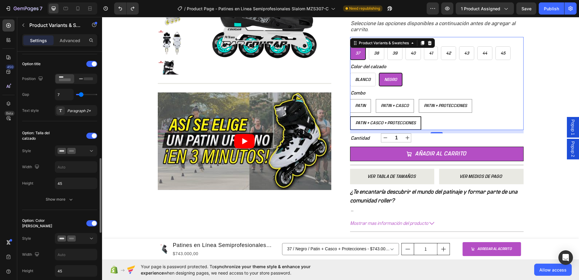
scroll to position [151, 0]
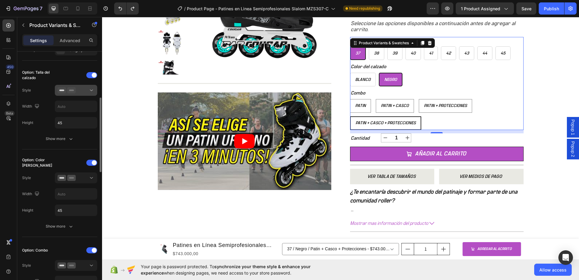
click at [83, 93] on div at bounding box center [76, 90] width 37 height 6
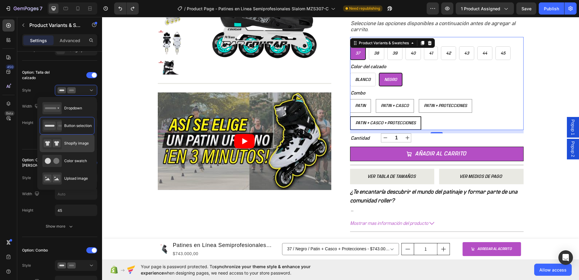
click at [70, 139] on div "Shopify image" at bounding box center [65, 143] width 46 height 12
type input "64"
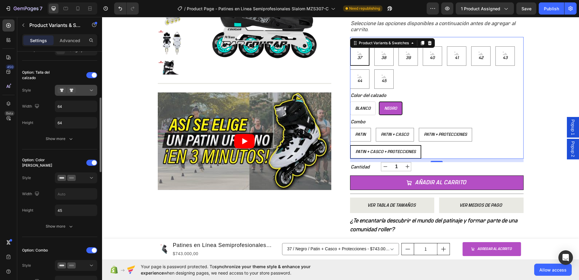
click at [83, 91] on div at bounding box center [76, 90] width 37 height 6
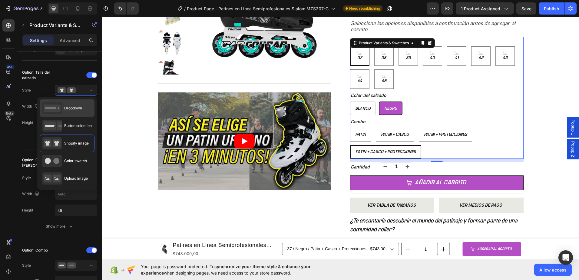
click at [66, 108] on span "Dropdown" at bounding box center [73, 107] width 18 height 5
type input "100%"
type input "45"
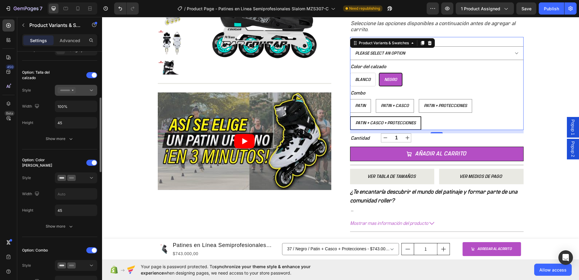
click at [82, 91] on div at bounding box center [76, 90] width 37 height 6
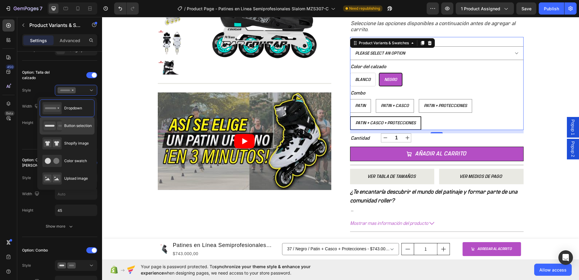
click at [70, 122] on div "Button selection" at bounding box center [66, 126] width 49 height 12
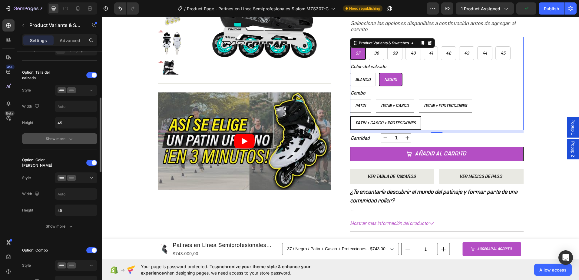
click at [70, 138] on icon "button" at bounding box center [71, 139] width 6 height 6
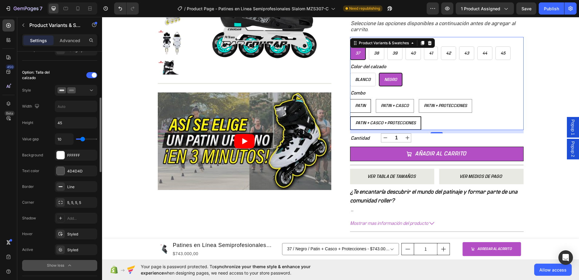
click at [358, 101] on div "Patin" at bounding box center [360, 106] width 20 height 10
click at [350, 99] on input "Patin Patin Patin" at bounding box center [350, 99] width 0 height 0
radio input "true"
select select "577184192727745510"
click at [82, 95] on button at bounding box center [76, 90] width 42 height 11
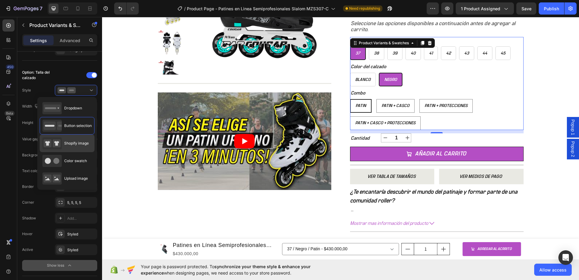
click at [75, 138] on div "Shopify image" at bounding box center [65, 143] width 46 height 12
type input "64"
type input "16"
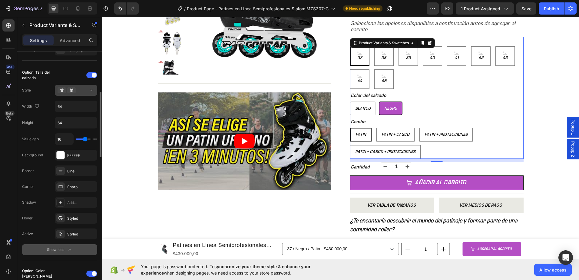
click at [77, 90] on div at bounding box center [76, 90] width 37 height 6
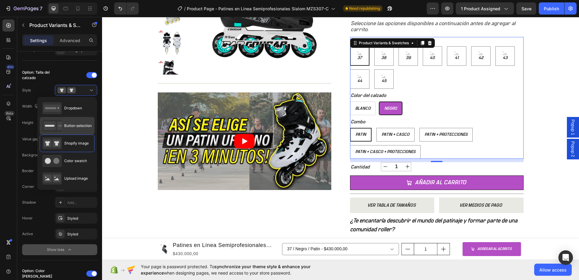
click at [74, 123] on span "Button selection" at bounding box center [78, 125] width 28 height 5
type input "45"
type input "10"
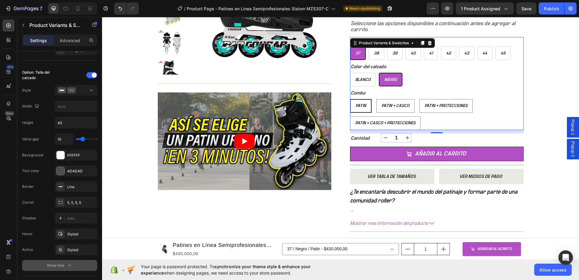
click at [432, 80] on div "Blanco Blanco Blanco Negro Negro Negro" at bounding box center [437, 80] width 174 height 14
click at [390, 76] on div "Negro" at bounding box center [391, 80] width 22 height 10
click at [379, 73] on input "Negro Negro Negro" at bounding box center [379, 72] width 0 height 0
click at [364, 108] on div "Patin" at bounding box center [361, 106] width 20 height 10
click at [350, 99] on input "Patin Patin Patin" at bounding box center [350, 99] width 0 height 0
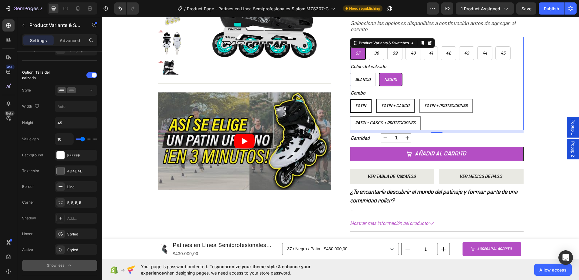
click at [393, 106] on span "Patin + Casco" at bounding box center [396, 106] width 28 height 4
click at [377, 99] on input "Patin + Casco Patin + Casco Patin + Casco" at bounding box center [376, 99] width 0 height 0
radio input "true"
select select "577184192669811686"
click at [398, 118] on div "Patin + Casco + Protecciones" at bounding box center [385, 123] width 70 height 10
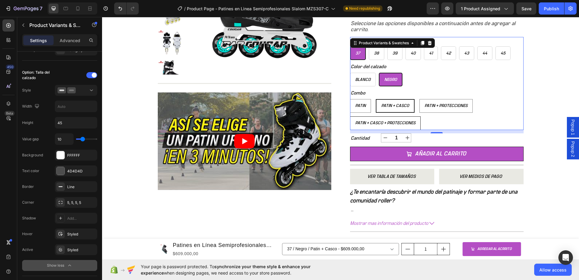
click at [350, 116] on input "Patin + Casco + Protecciones Patin + Casco + Protecciones Patin + Casco + Prote…" at bounding box center [350, 116] width 0 height 0
radio input "true"
select select "577184192689341414"
click at [357, 105] on span "Patin" at bounding box center [360, 106] width 11 height 4
click at [350, 99] on input "Patin Patin Patin" at bounding box center [350, 99] width 0 height 0
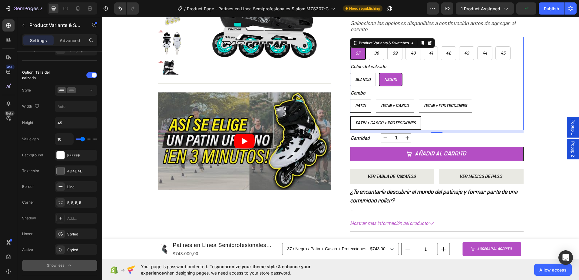
radio input "true"
select select "577184192727745510"
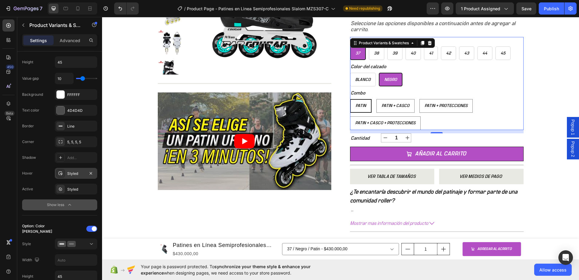
click at [74, 173] on div "Styled" at bounding box center [76, 173] width 18 height 5
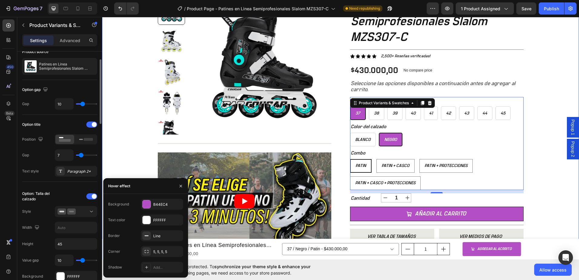
scroll to position [61, 0]
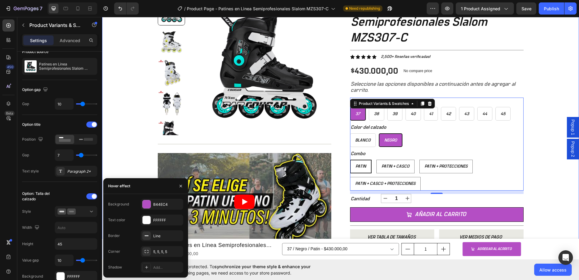
click at [134, 122] on div "+ 10.000 CLIENTES SATISFECHOS Item List 5 ESTRELLAS EN GOOGLE Item List PAGO CO…" at bounding box center [340, 156] width 477 height 375
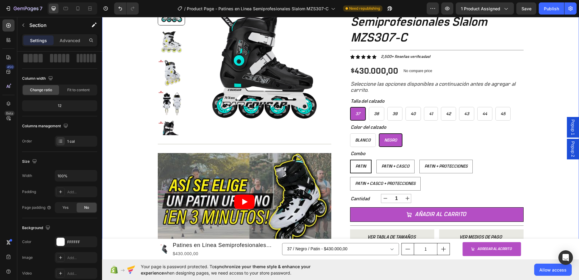
scroll to position [0, 0]
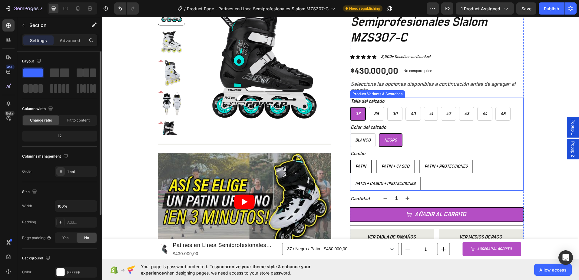
click at [450, 136] on div "Blanco Blanco Blanco Negro Negro Negro" at bounding box center [437, 140] width 174 height 14
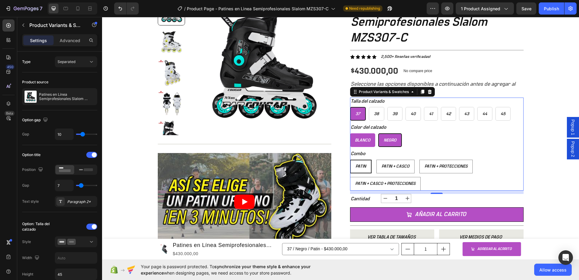
click at [368, 144] on div "Blanco" at bounding box center [362, 140] width 25 height 10
click at [350, 133] on input "Blanco Blanco Blanco" at bounding box center [350, 133] width 0 height 0
radio input "true"
select select "577184192719160294"
click at [360, 169] on div "Patin" at bounding box center [361, 166] width 20 height 10
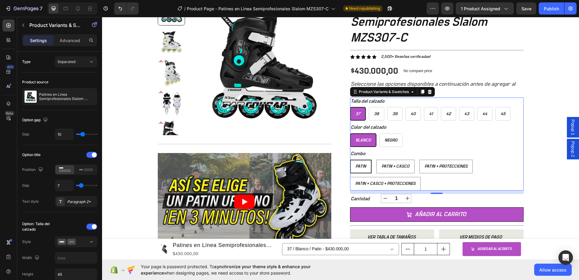
click at [350, 160] on input "Patin Patin Patin" at bounding box center [350, 159] width 0 height 0
click at [374, 119] on calzado-38 "38" at bounding box center [376, 114] width 15 height 14
click at [369, 107] on input "38 38 38" at bounding box center [369, 107] width 0 height 0
radio input "true"
select select "577184192730760166"
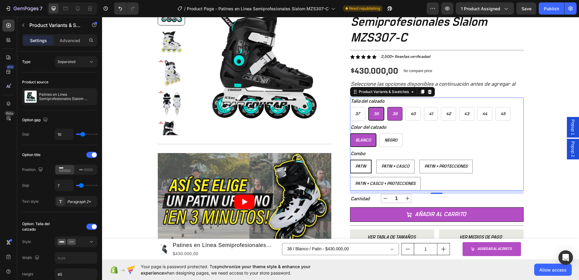
click at [389, 116] on div "39" at bounding box center [395, 114] width 15 height 10
click at [387, 107] on input "39 39 39" at bounding box center [387, 107] width 0 height 0
radio input "true"
select select "577184192729252838"
click at [360, 116] on div "37" at bounding box center [357, 114] width 15 height 10
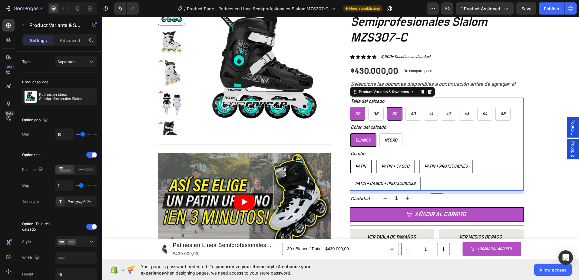
click at [350, 107] on input "37 37 37" at bounding box center [350, 107] width 0 height 0
radio input "true"
select select "577184192719160294"
click at [427, 92] on icon at bounding box center [429, 91] width 5 height 5
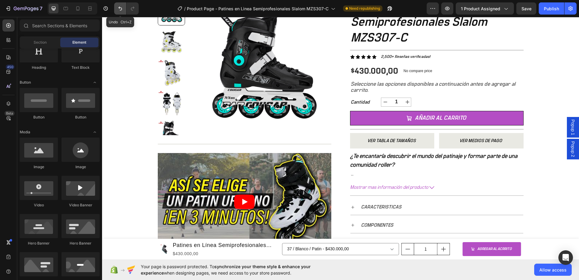
click at [118, 10] on icon "Undo/Redo" at bounding box center [120, 8] width 6 height 6
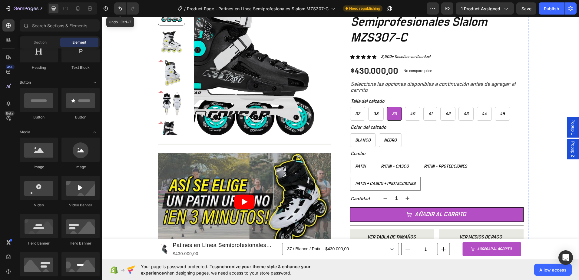
radio input "true"
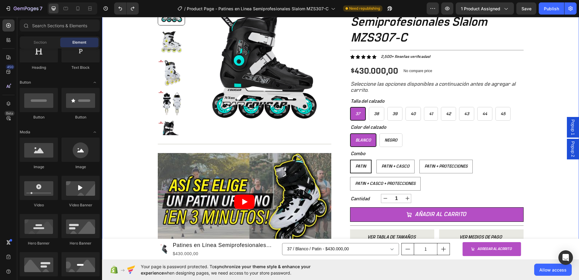
click at [532, 144] on div "+ 10.000 CLIENTES SATISFECHOS Item List 5 ESTRELLAS EN GOOGLE Item List PAGO CO…" at bounding box center [340, 156] width 477 height 375
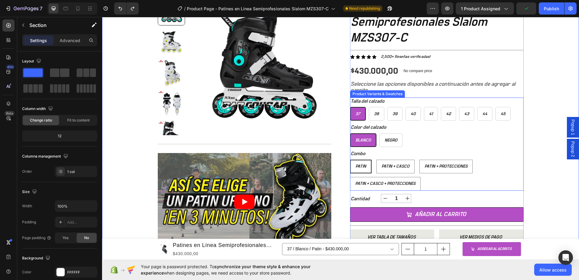
click at [357, 169] on div "Patin" at bounding box center [361, 166] width 20 height 10
click at [350, 160] on input "Patin Patin Patin" at bounding box center [350, 159] width 0 height 0
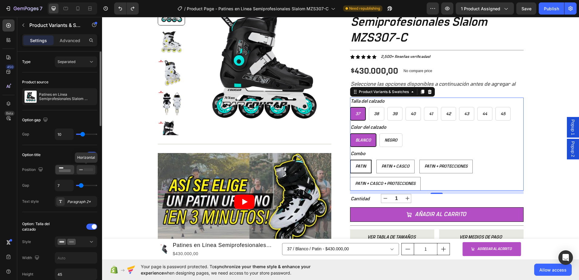
click at [85, 171] on rect at bounding box center [88, 169] width 9 height 3
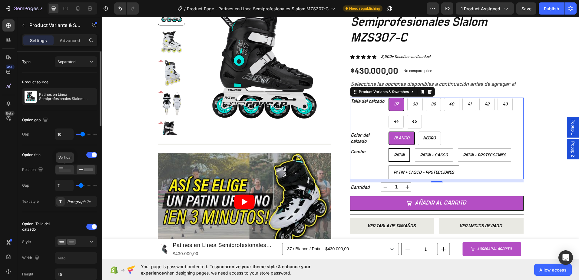
click at [60, 168] on icon at bounding box center [65, 169] width 14 height 7
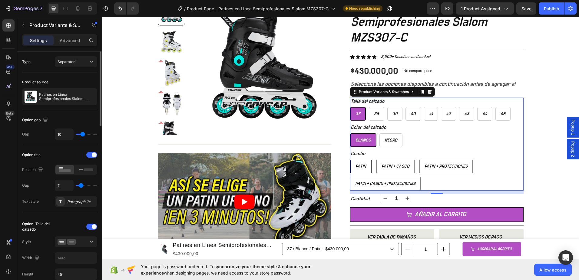
type input "3"
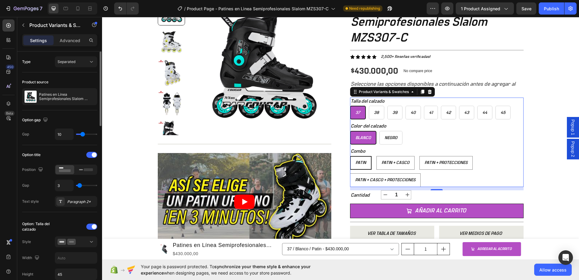
type input "6"
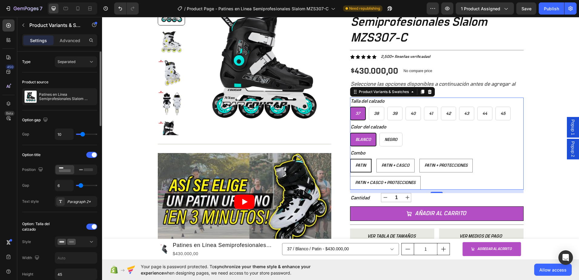
type input "9"
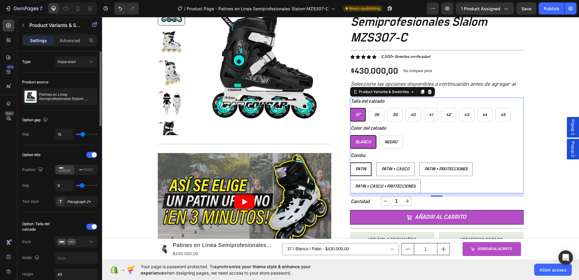
type input "10"
type input "15"
type input "16"
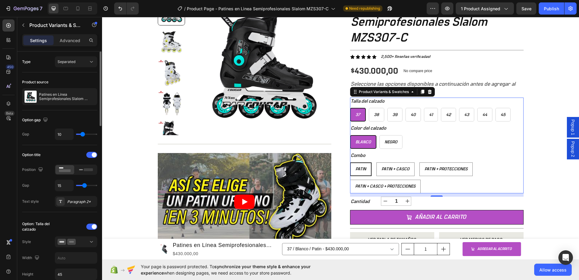
type input "16"
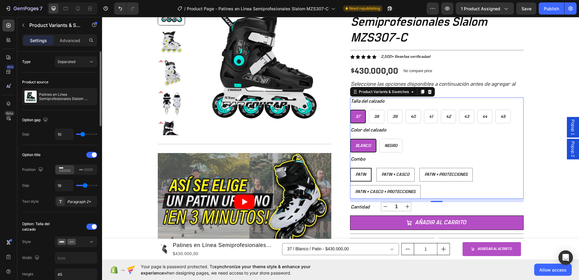
type input "8"
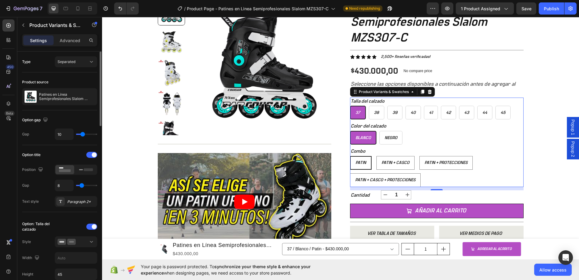
type input "3"
type input "1"
type input "0"
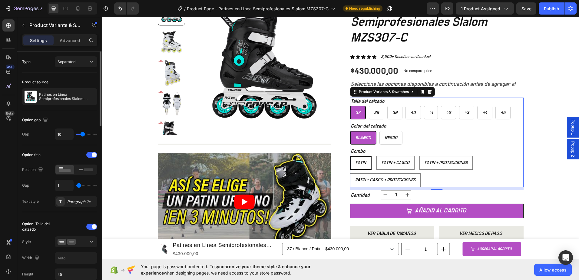
type input "0"
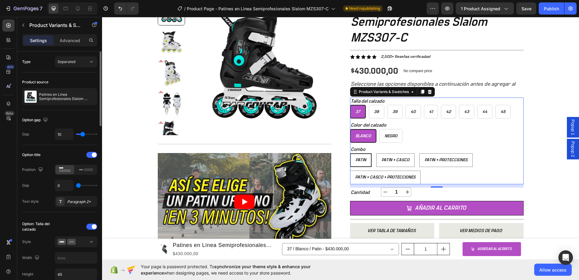
type input "1"
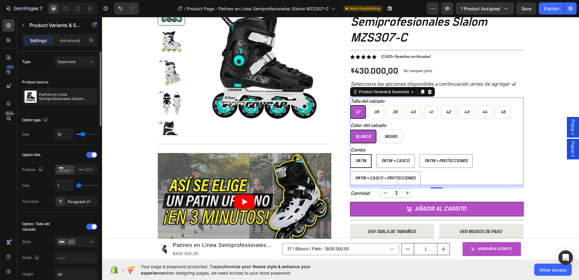
type input "3"
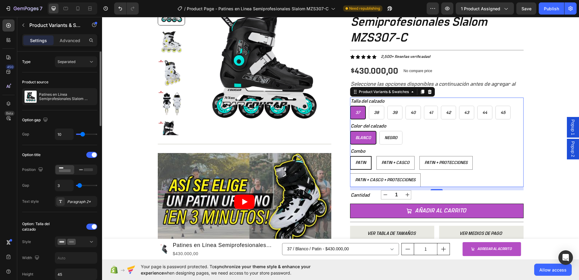
type input "3"
click at [80, 185] on input "range" at bounding box center [86, 185] width 21 height 1
click at [83, 201] on div "Paragraph 2*" at bounding box center [81, 201] width 28 height 5
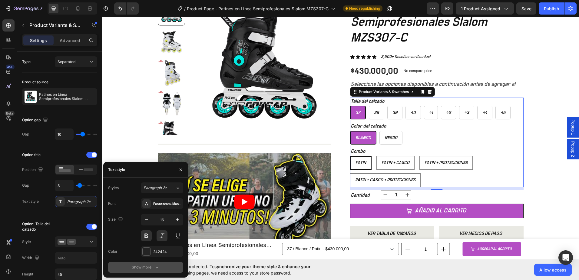
click at [150, 267] on div "Show more" at bounding box center [146, 267] width 28 height 6
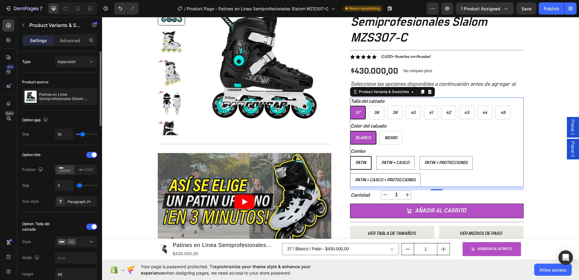
click at [43, 201] on div "Text style Paragraph 2*" at bounding box center [59, 201] width 75 height 11
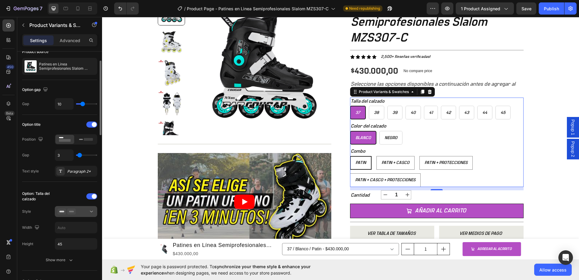
click at [79, 212] on div at bounding box center [76, 211] width 37 height 6
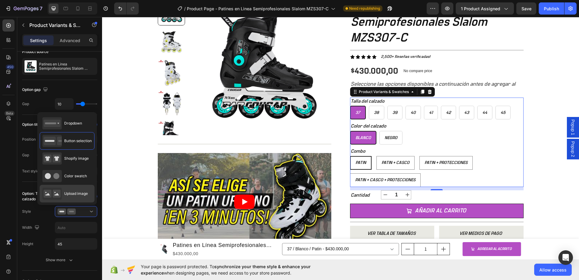
click at [69, 190] on div "Upload image" at bounding box center [64, 194] width 45 height 12
type input "64"
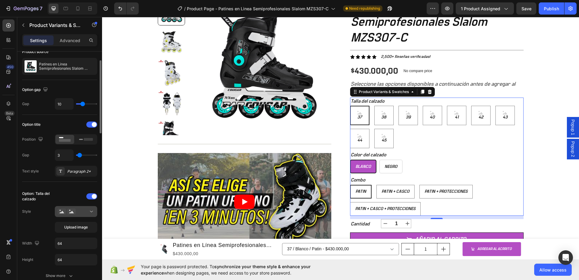
click at [84, 209] on div at bounding box center [76, 211] width 37 height 6
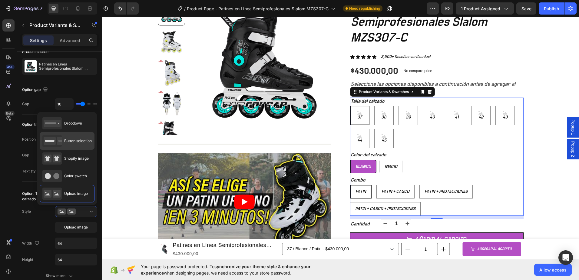
click at [71, 141] on span "Button selection" at bounding box center [78, 140] width 28 height 5
type input "45"
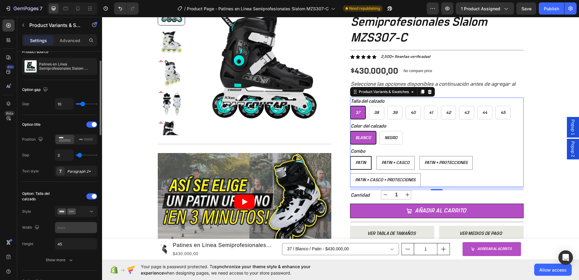
click at [77, 230] on input "text" at bounding box center [76, 227] width 42 height 11
click at [76, 241] on input "45" at bounding box center [76, 243] width 42 height 11
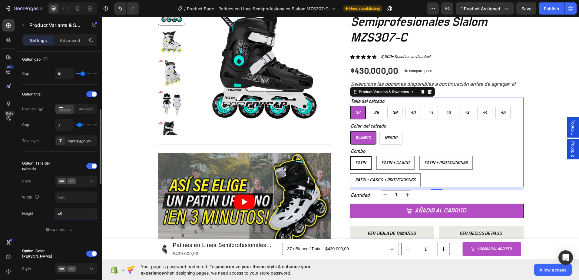
scroll to position [121, 0]
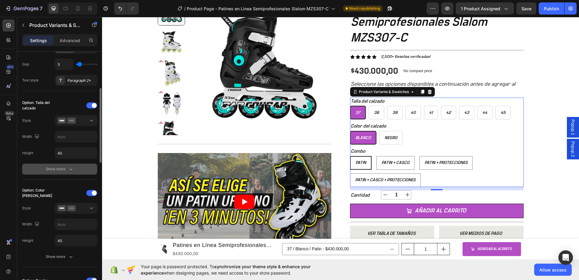
click at [68, 169] on icon "button" at bounding box center [71, 169] width 6 height 6
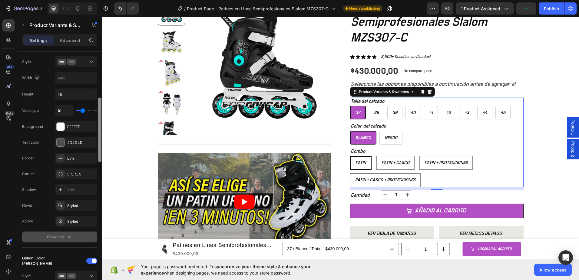
scroll to position [183, 0]
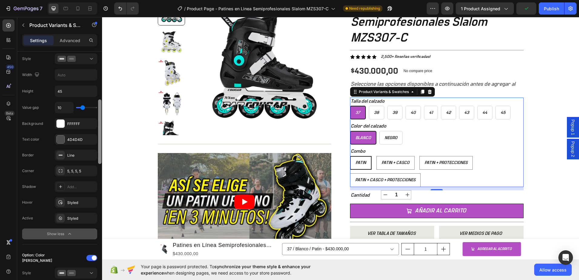
drag, startPoint x: 100, startPoint y: 127, endPoint x: 99, endPoint y: 146, distance: 18.8
click at [99, 146] on div at bounding box center [99, 131] width 3 height 65
click at [74, 217] on div "Styled" at bounding box center [76, 218] width 18 height 5
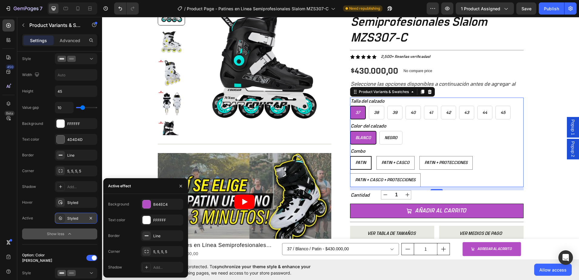
click at [80, 219] on div "Styled" at bounding box center [76, 218] width 18 height 5
click at [60, 202] on icon at bounding box center [60, 202] width 5 height 5
click at [159, 237] on div "Line" at bounding box center [162, 235] width 18 height 5
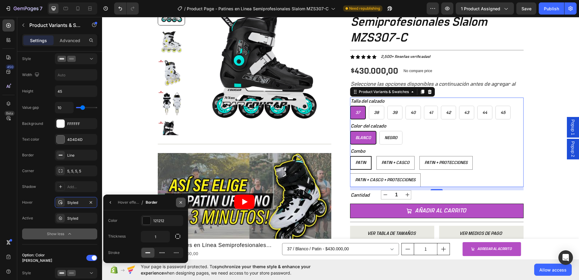
click at [182, 203] on icon "button" at bounding box center [181, 202] width 2 height 2
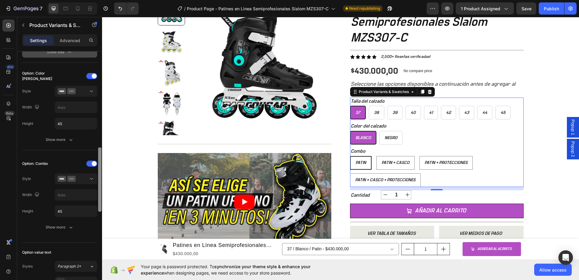
scroll to position [610, 0]
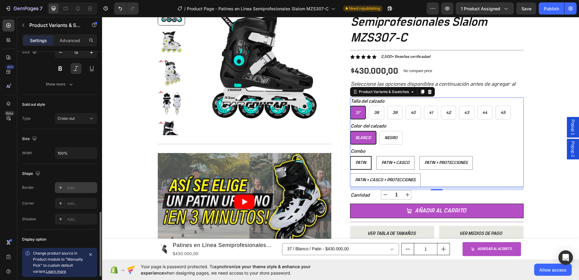
drag, startPoint x: 101, startPoint y: 171, endPoint x: 95, endPoint y: 184, distance: 13.8
click at [100, 176] on div at bounding box center [100, 174] width 5 height 246
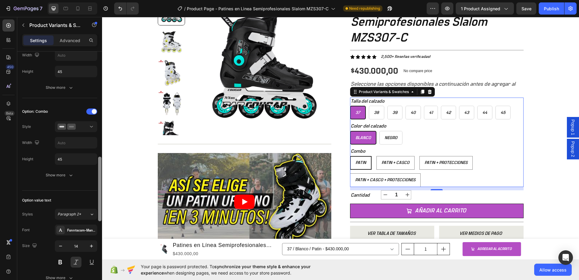
scroll to position [413, 0]
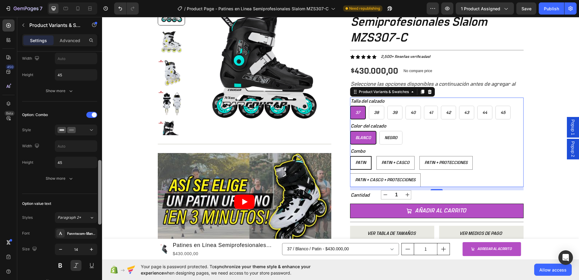
drag, startPoint x: 100, startPoint y: 225, endPoint x: 101, endPoint y: 173, distance: 51.8
click at [101, 173] on div at bounding box center [99, 192] width 3 height 65
click at [68, 179] on icon "button" at bounding box center [71, 178] width 6 height 6
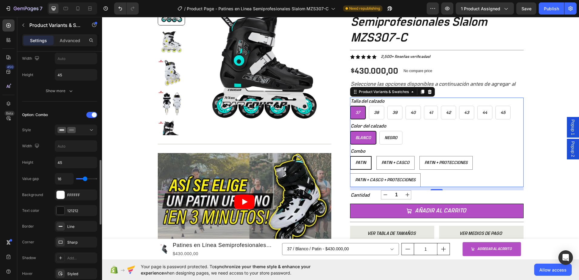
click at [43, 195] on div "Background" at bounding box center [32, 194] width 21 height 5
click at [78, 195] on div "FFFFFF" at bounding box center [76, 194] width 18 height 5
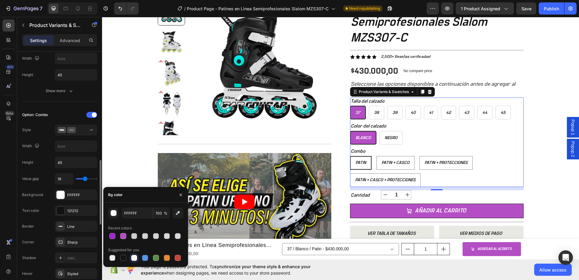
click at [52, 194] on div "Background FFFFFF" at bounding box center [59, 194] width 75 height 11
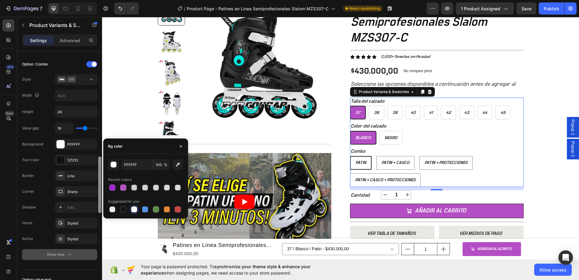
scroll to position [472, 0]
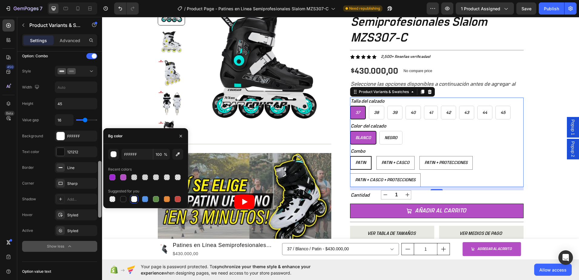
drag, startPoint x: 100, startPoint y: 168, endPoint x: 98, endPoint y: 184, distance: 15.6
click at [98, 184] on div at bounding box center [100, 174] width 5 height 246
click at [74, 215] on div "Styled" at bounding box center [76, 214] width 18 height 5
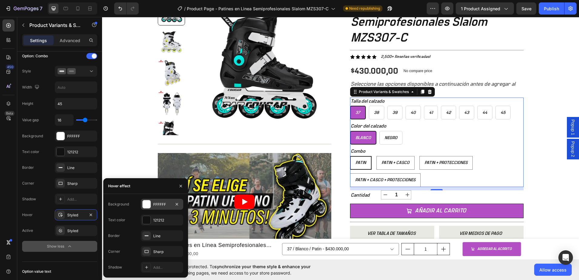
click at [158, 204] on div "FFFFFF" at bounding box center [162, 204] width 18 height 5
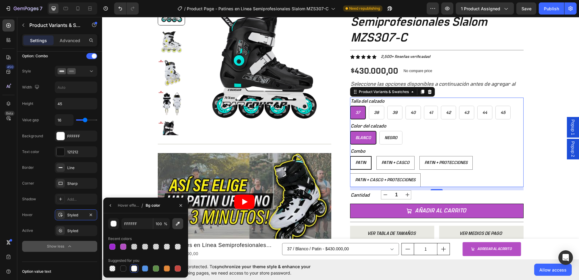
click at [178, 223] on icon "button" at bounding box center [178, 224] width 6 height 6
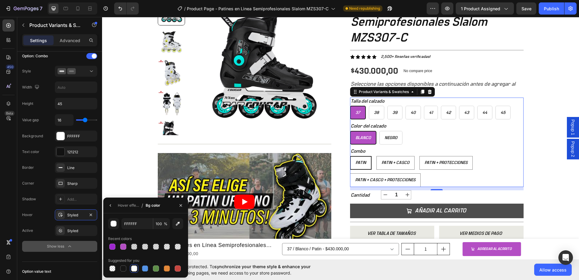
type input "B44EC4"
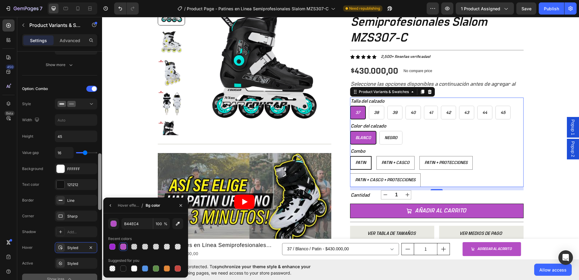
scroll to position [438, 0]
drag, startPoint x: 100, startPoint y: 175, endPoint x: 100, endPoint y: 171, distance: 3.9
click at [100, 171] on div at bounding box center [99, 181] width 3 height 57
click at [65, 85] on div "Option: Combo Style Width Height 45 Value gap 16 Background FFFFFF Text color 1…" at bounding box center [59, 185] width 75 height 210
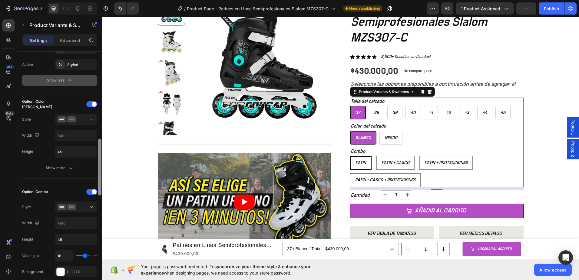
scroll to position [333, 0]
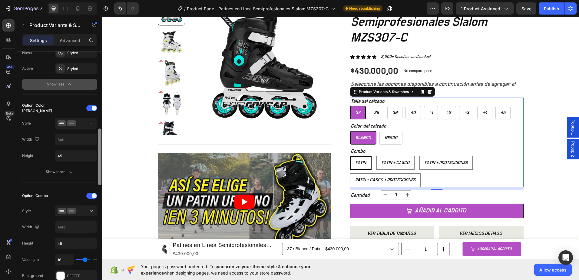
drag, startPoint x: 202, startPoint y: 181, endPoint x: 103, endPoint y: 134, distance: 109.1
click at [366, 158] on div "Patin" at bounding box center [361, 163] width 20 height 10
click at [350, 156] on input "Patin Patin Patin" at bounding box center [350, 156] width 0 height 0
click at [390, 164] on span "Patin + Casco" at bounding box center [396, 163] width 28 height 4
click at [377, 156] on input "Patin + Casco Patin + Casco Patin + Casco" at bounding box center [376, 156] width 0 height 0
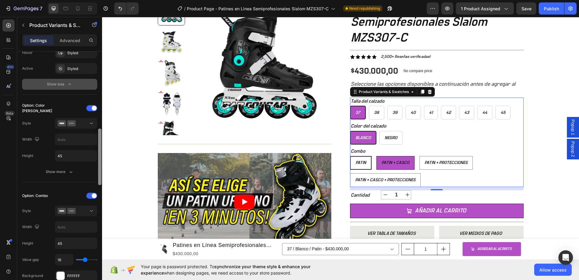
radio input "true"
select select "577184192702055398"
click at [365, 164] on div "Patin" at bounding box center [360, 163] width 20 height 10
click at [350, 156] on input "Patin Patin Patin" at bounding box center [350, 156] width 0 height 0
radio input "true"
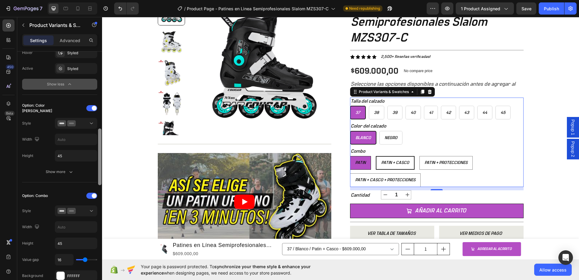
select select "577184192719160294"
click at [396, 166] on div "Patin + Casco" at bounding box center [396, 163] width 38 height 10
click at [377, 156] on input "Patin + Casco Patin + Casco Patin + Casco" at bounding box center [376, 156] width 0 height 0
radio input "true"
select select "577184192702055398"
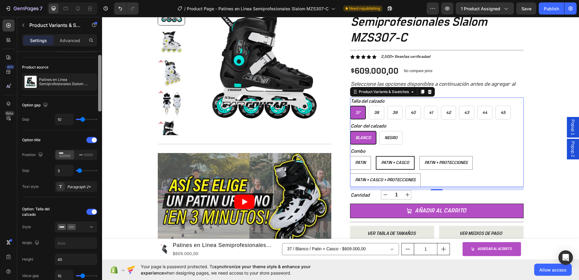
scroll to position [0, 0]
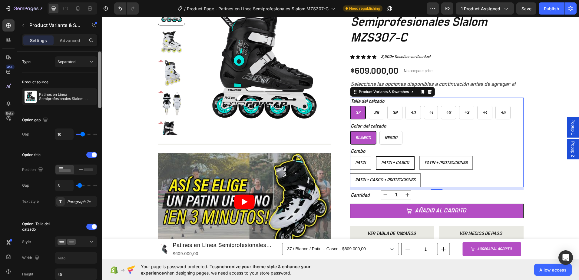
drag, startPoint x: 100, startPoint y: 142, endPoint x: 101, endPoint y: 50, distance: 91.8
click at [101, 50] on div "Settings Advanced Type Separated Product source Patines en Línea Semiprofesiona…" at bounding box center [59, 165] width 85 height 263
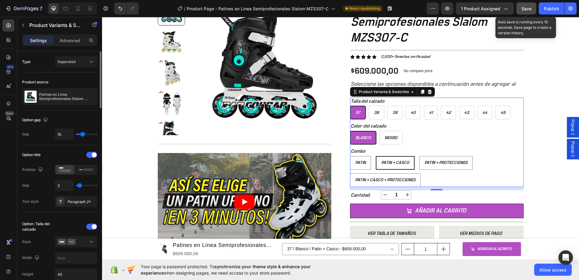
click at [526, 10] on span "Save" at bounding box center [527, 8] width 10 height 5
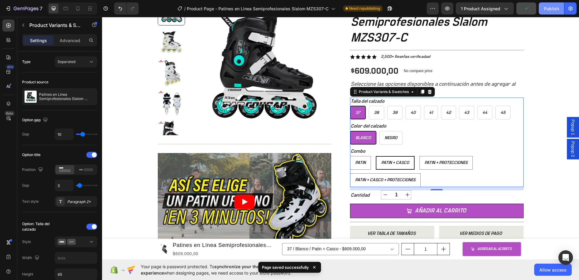
click at [550, 11] on div "Publish" at bounding box center [551, 8] width 15 height 6
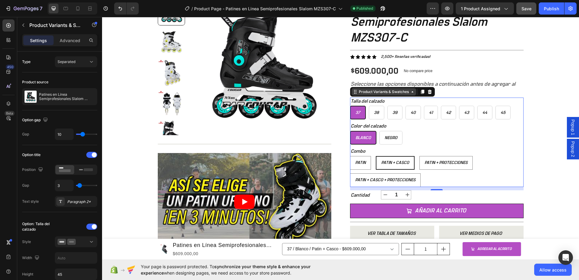
click at [410, 93] on icon at bounding box center [412, 91] width 5 height 5
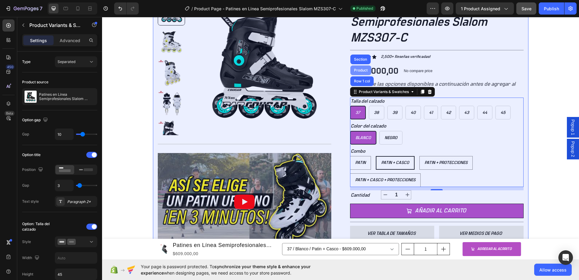
click at [360, 73] on div "Product" at bounding box center [360, 70] width 21 height 10
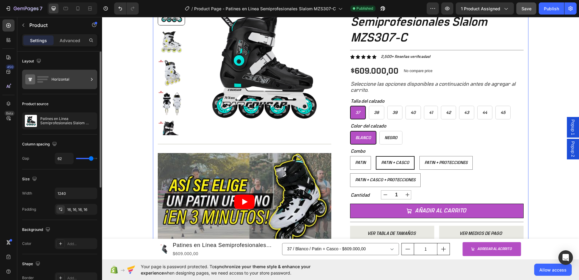
click at [77, 77] on div "Horizontal" at bounding box center [69, 79] width 37 height 14
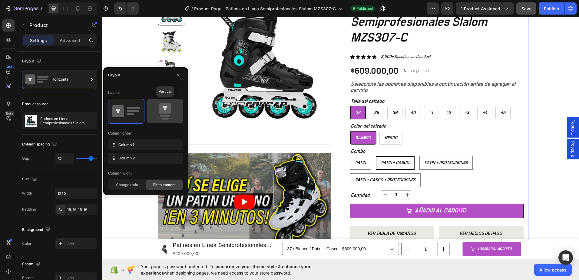
click at [163, 117] on icon at bounding box center [165, 111] width 28 height 17
type input "0"
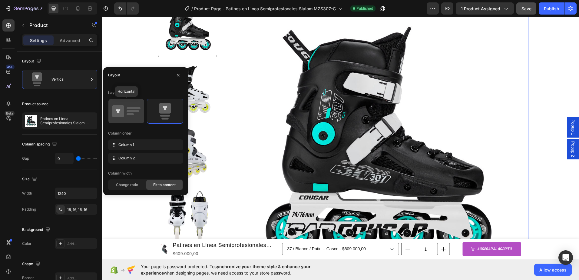
click at [131, 114] on rect at bounding box center [130, 114] width 7 height 2
type input "62"
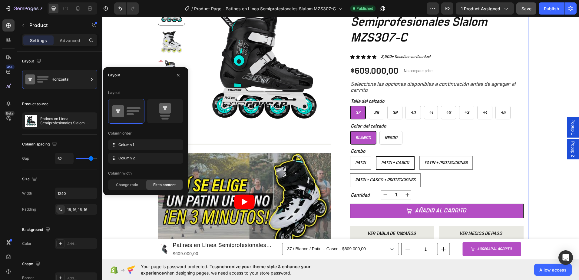
click at [124, 58] on div "+ 10.000 CLIENTES SATISFECHOS Item List 5 ESTRELLAS EN GOOGLE Item List PAGO CO…" at bounding box center [340, 155] width 477 height 372
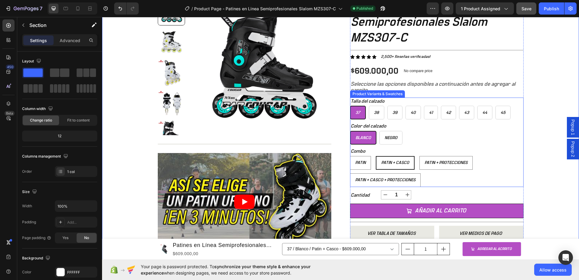
click at [422, 101] on div "Talla del calzado 37 37 37 38 38 38 39 39 39 40 40 40 41 41 41 42 42 42 43 43 4…" at bounding box center [437, 109] width 174 height 22
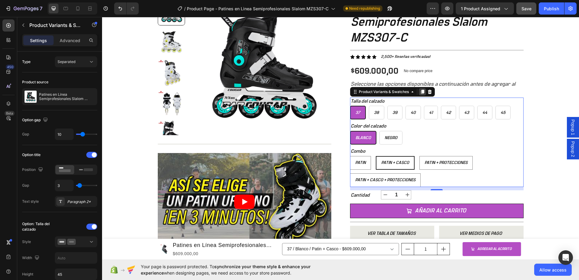
click at [421, 92] on icon at bounding box center [422, 92] width 3 height 4
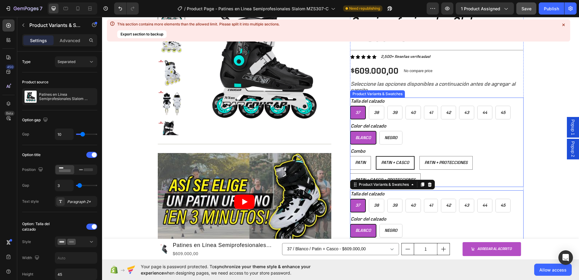
scroll to position [91, 0]
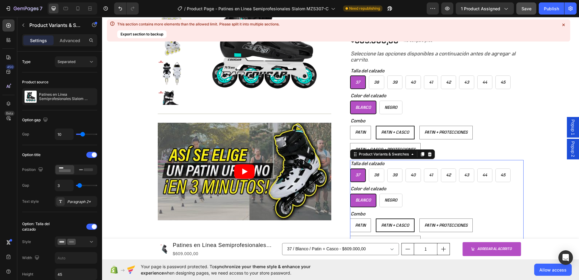
click at [358, 172] on div "37" at bounding box center [358, 175] width 15 height 10
click at [350, 168] on input "37 37 37" at bounding box center [350, 168] width 0 height 0
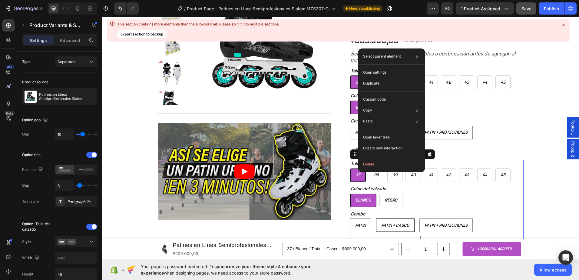
click at [449, 164] on div "Talla del calzado 37 37 37 38 38 38 39 39 39 40 40 40 41 41 41 42 42 42 43 43 4…" at bounding box center [437, 171] width 174 height 22
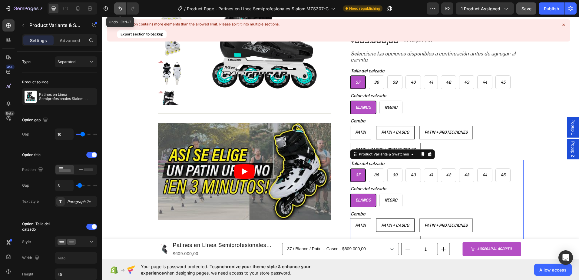
click at [119, 11] on icon "Undo/Redo" at bounding box center [120, 8] width 6 height 6
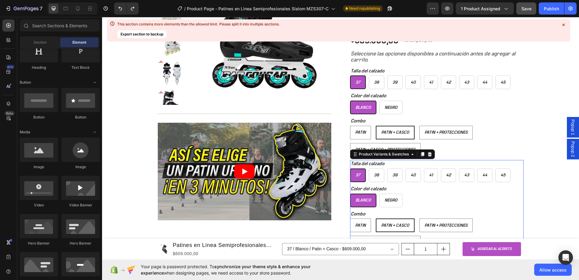
radio input "true"
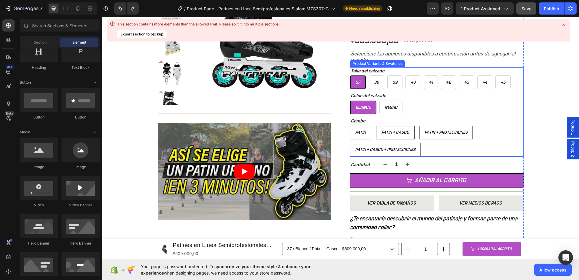
click at [357, 83] on span "37" at bounding box center [358, 82] width 5 height 4
click at [350, 75] on input "37 37 37" at bounding box center [350, 75] width 0 height 0
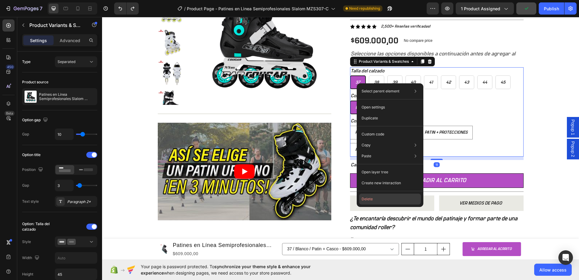
click at [369, 198] on button "Delete" at bounding box center [390, 199] width 62 height 11
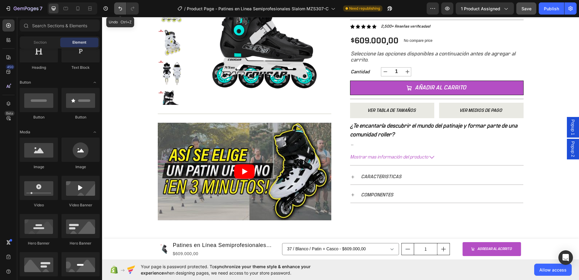
click at [120, 8] on icon "Undo/Redo" at bounding box center [120, 9] width 4 height 4
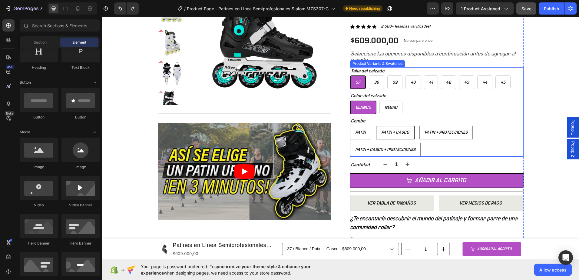
radio input "true"
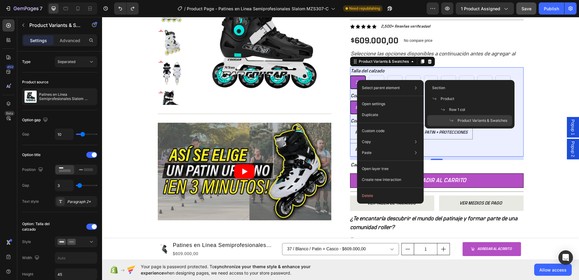
click at [461, 120] on span "Product Variants & Swatches" at bounding box center [483, 120] width 50 height 5
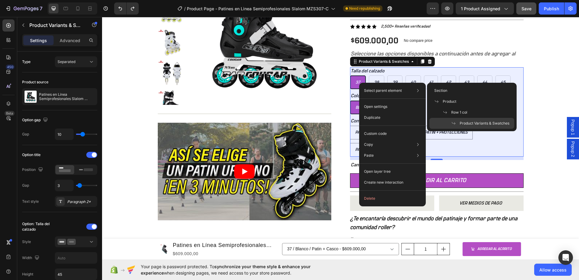
click at [478, 125] on span "Product Variants & Swatches" at bounding box center [485, 123] width 50 height 5
click at [478, 125] on div "Combo Patin Patin Patin Patin + Casco Patin + Casco Patin + Casco Patin + Prote…" at bounding box center [437, 136] width 174 height 39
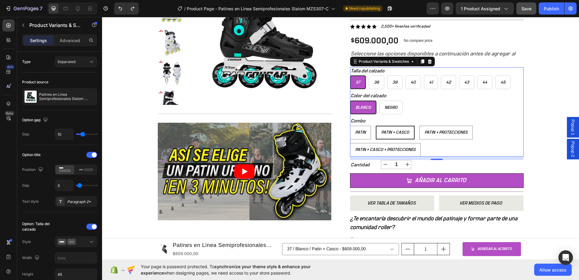
click at [360, 86] on div "37" at bounding box center [358, 82] width 15 height 10
click at [350, 75] on input "37 37 37" at bounding box center [350, 75] width 0 height 0
radio input "true"
click at [527, 12] on div "Save" at bounding box center [527, 8] width 10 height 6
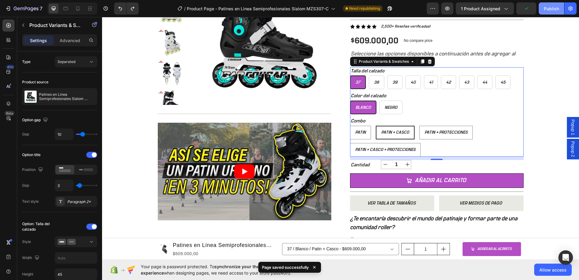
click at [553, 11] on div "Publish" at bounding box center [551, 8] width 15 height 6
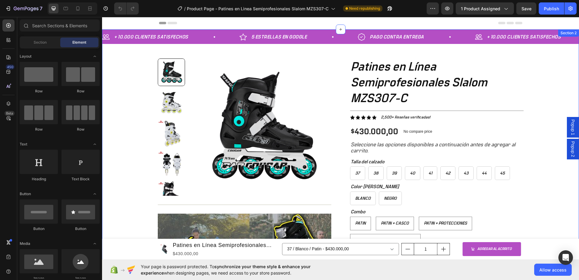
click at [534, 75] on div "+ 10.000 CLIENTES SATISFECHOS Item List 5 ESTRELLAS EN GOOGLE Item List PAGO CO…" at bounding box center [340, 215] width 477 height 372
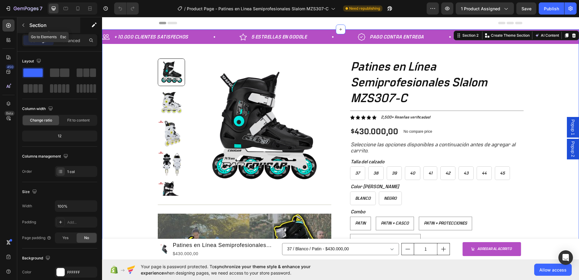
click at [20, 23] on button "button" at bounding box center [23, 25] width 10 height 10
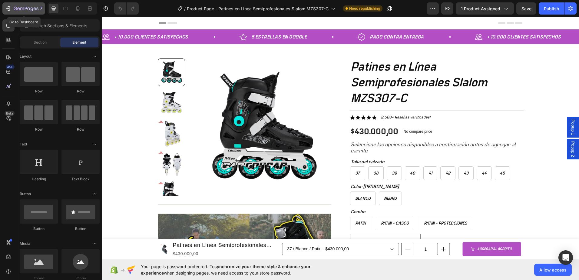
click at [20, 9] on icon "button" at bounding box center [22, 9] width 4 height 3
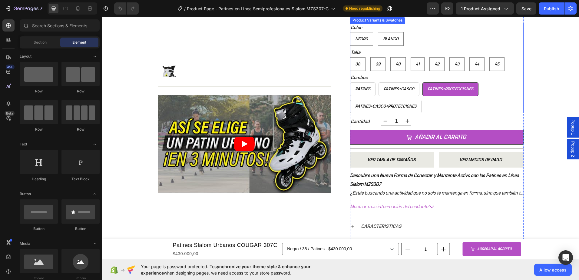
scroll to position [121, 0]
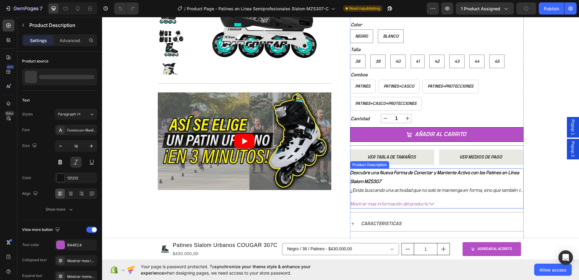
click at [430, 203] on icon at bounding box center [432, 203] width 5 height 5
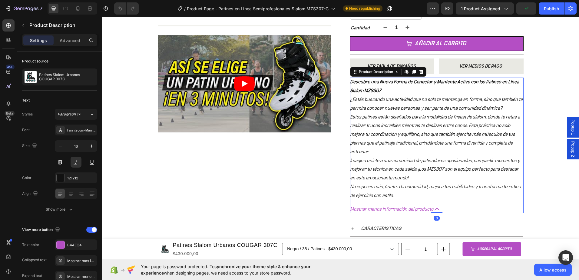
scroll to position [273, 0]
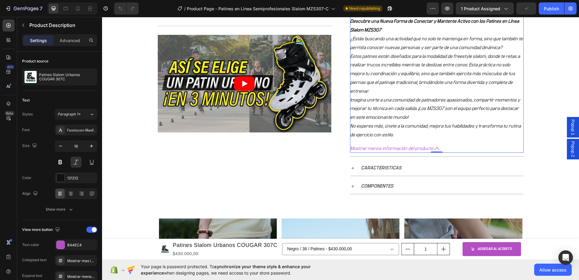
click at [435, 148] on icon at bounding box center [437, 148] width 5 height 5
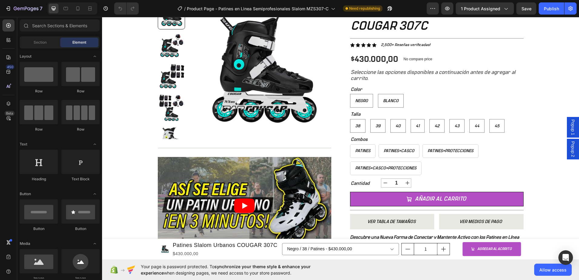
scroll to position [46, 0]
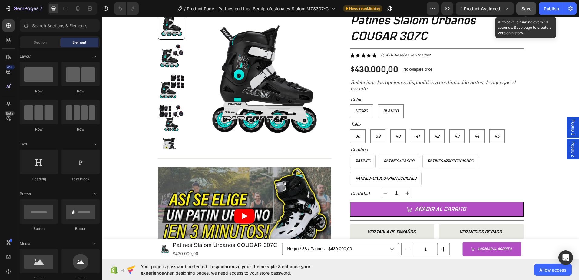
click at [526, 10] on span "Save" at bounding box center [527, 8] width 10 height 5
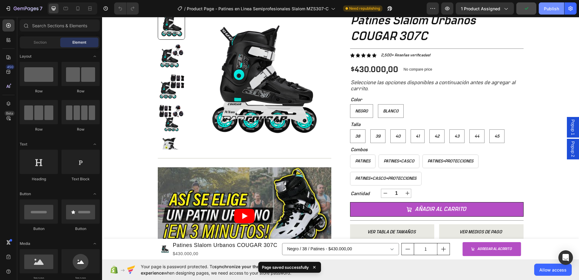
click at [546, 9] on div "Publish" at bounding box center [551, 8] width 15 height 6
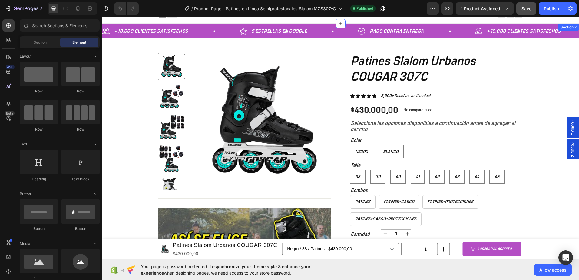
scroll to position [0, 0]
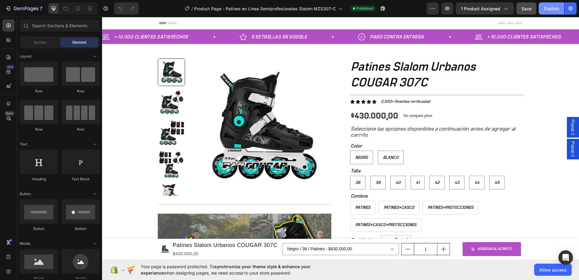
click at [548, 13] on button "Publish" at bounding box center [551, 8] width 25 height 12
click at [138, 99] on div "+ 10.000 CLIENTES SATISFECHOS Item List 5 ESTRELLAS EN GOOGLE Item List PAGO CO…" at bounding box center [340, 207] width 477 height 356
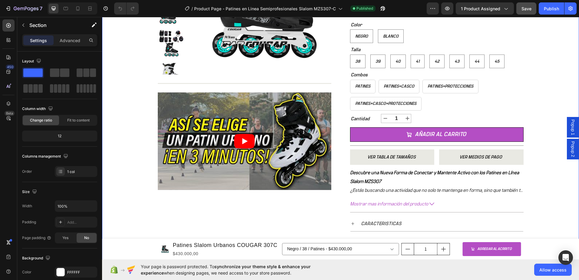
scroll to position [30, 0]
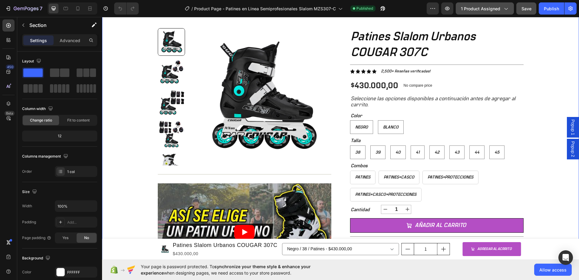
click at [504, 11] on icon "button" at bounding box center [506, 8] width 6 height 6
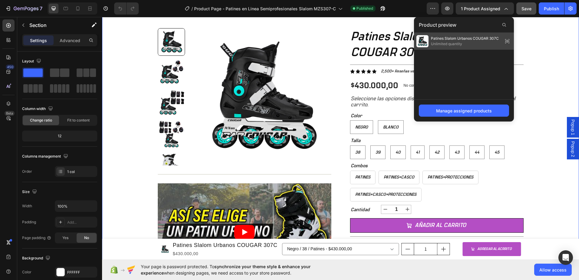
click at [509, 41] on icon at bounding box center [509, 41] width 0 height 0
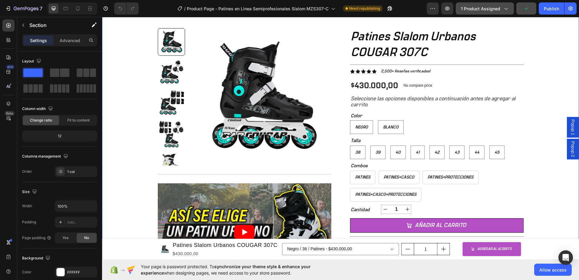
click at [504, 8] on icon "button" at bounding box center [506, 8] width 6 height 6
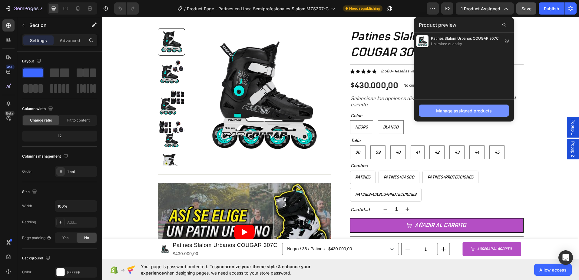
click at [490, 111] on div "Manage assigned products" at bounding box center [464, 111] width 56 height 6
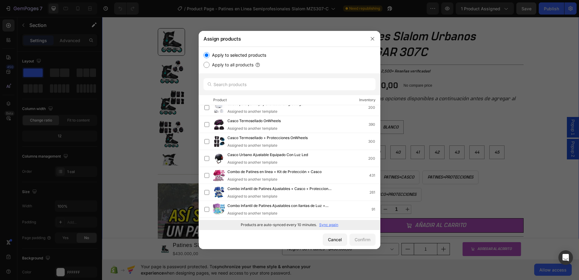
scroll to position [0, 0]
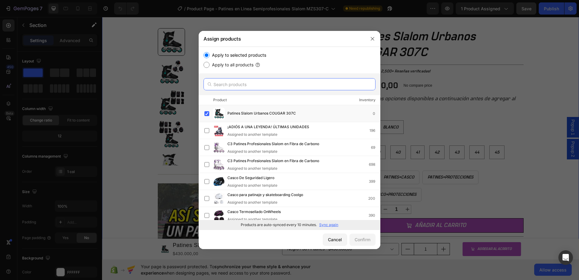
click at [304, 87] on input "text" at bounding box center [290, 84] width 172 height 12
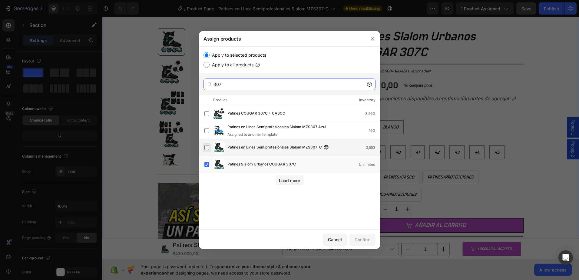
type input "307"
click at [206, 148] on label at bounding box center [206, 147] width 5 height 5
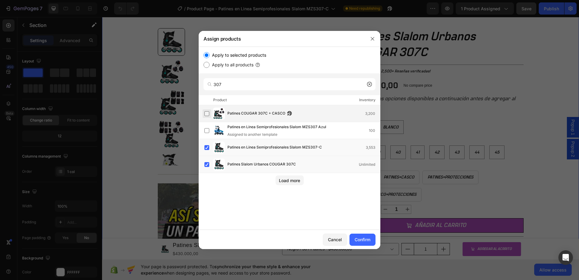
click at [204, 115] on label at bounding box center [206, 113] width 5 height 5
click at [360, 237] on div "Confirm" at bounding box center [363, 239] width 16 height 6
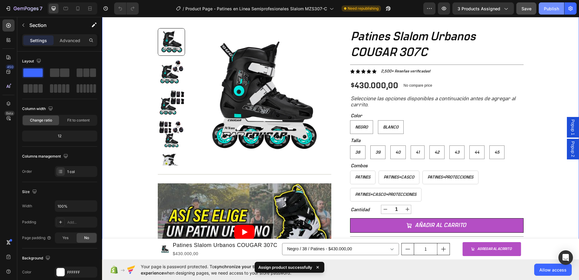
click at [548, 12] on button "Publish" at bounding box center [551, 8] width 25 height 12
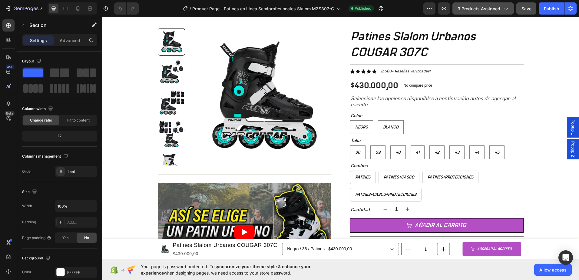
click at [493, 12] on button "3 products assigned" at bounding box center [483, 8] width 61 height 12
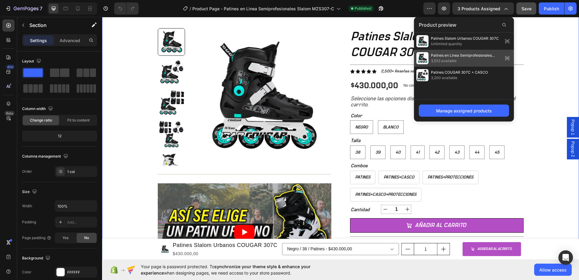
click at [508, 58] on icon at bounding box center [507, 58] width 1 height 1
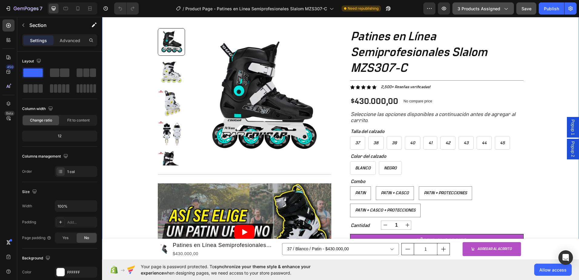
click at [506, 7] on icon "button" at bounding box center [506, 8] width 6 height 6
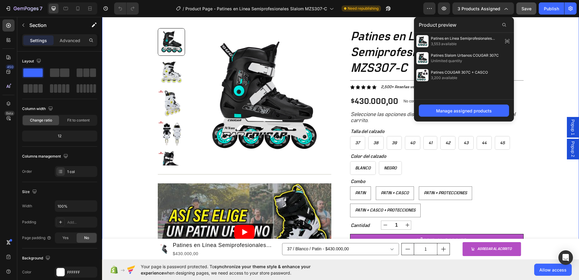
click at [497, 92] on div "Patines en Línea Semiprofesionales Slalom MZS307-C 3,553 available Patines Slal…" at bounding box center [464, 66] width 100 height 67
click at [545, 85] on div "+ 10.000 CLIENTES SATISFECHOS Item List 5 ESTRELLAS EN GOOGLE Item List PAGO CO…" at bounding box center [340, 185] width 477 height 372
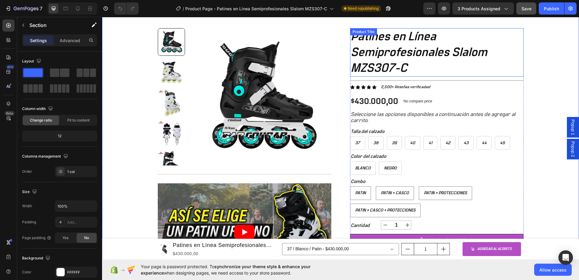
click at [392, 51] on h1 "Patines en Línea Semiprofesionales Slalom MZS307-C" at bounding box center [437, 52] width 174 height 48
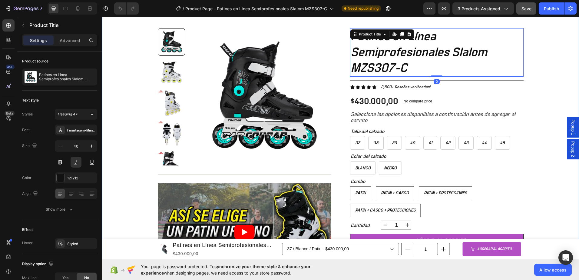
click at [533, 61] on div "+ 10.000 CLIENTES SATISFECHOS Item List 5 ESTRELLAS EN GOOGLE Item List PAGO CO…" at bounding box center [340, 185] width 477 height 372
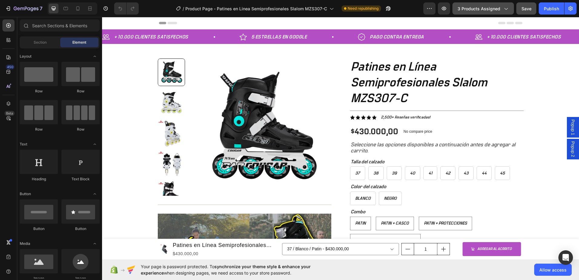
click at [476, 11] on span "3 products assigned" at bounding box center [479, 8] width 43 height 6
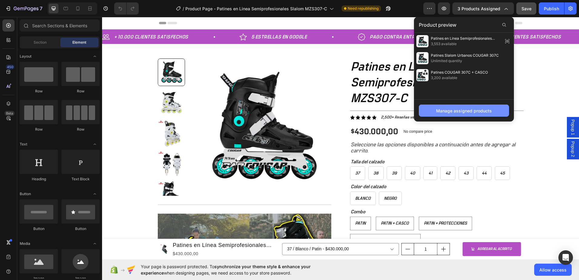
click at [477, 111] on div "Manage assigned products" at bounding box center [464, 111] width 56 height 6
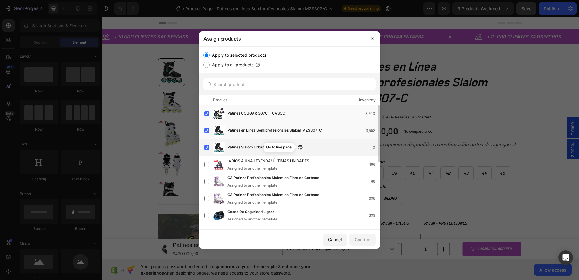
click at [299, 148] on icon "button" at bounding box center [299, 149] width 2 height 2
click at [334, 238] on div "Cancel" at bounding box center [335, 239] width 14 height 6
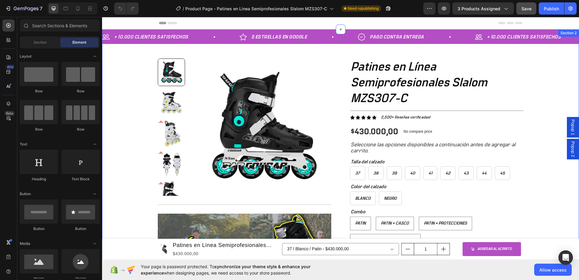
click at [127, 98] on div "+ 10.000 CLIENTES SATISFECHOS Item List 5 ESTRELLAS EN GOOGLE Item List PAGO CO…" at bounding box center [340, 215] width 477 height 372
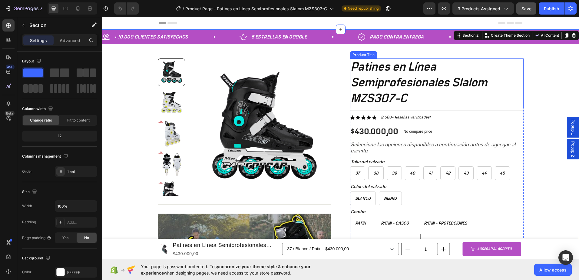
click at [376, 92] on h1 "Patines en Línea Semiprofesionales Slalom MZS307-C" at bounding box center [437, 82] width 174 height 48
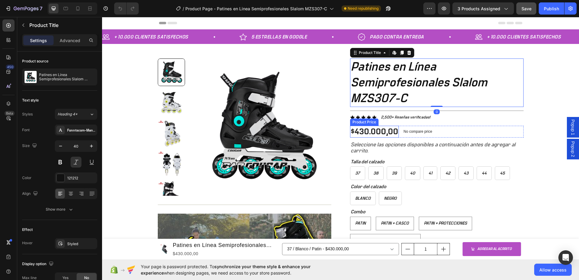
click at [373, 131] on div "$430.000,00" at bounding box center [374, 132] width 49 height 12
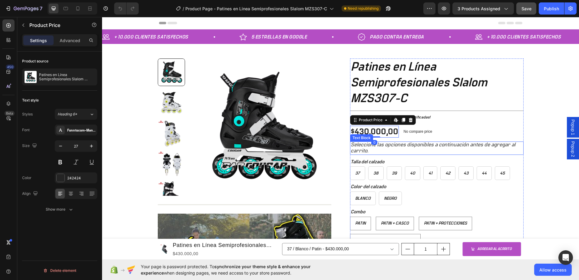
click at [393, 148] on p "Seleccione las opciones disponibles a continuación antes de agregar al carrito." at bounding box center [437, 148] width 172 height 12
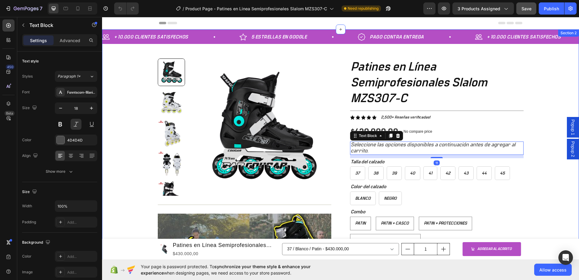
click at [533, 169] on div "+ 10.000 CLIENTES SATISFECHOS Item List 5 ESTRELLAS EN GOOGLE Item List PAGO CO…" at bounding box center [340, 215] width 477 height 372
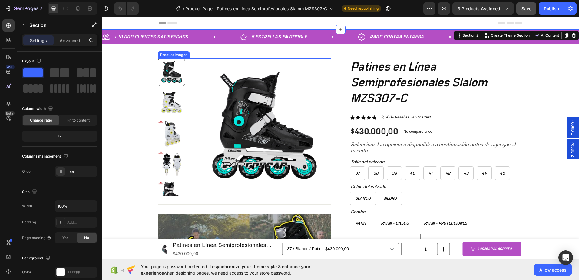
click at [180, 118] on div at bounding box center [172, 126] width 28 height 137
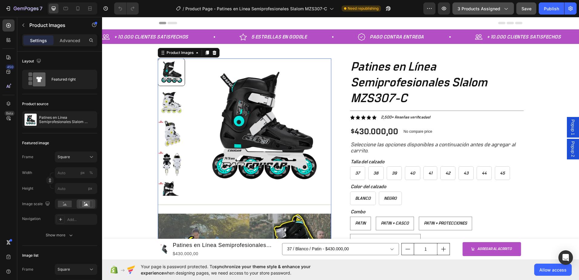
click at [506, 9] on icon "button" at bounding box center [506, 8] width 6 height 6
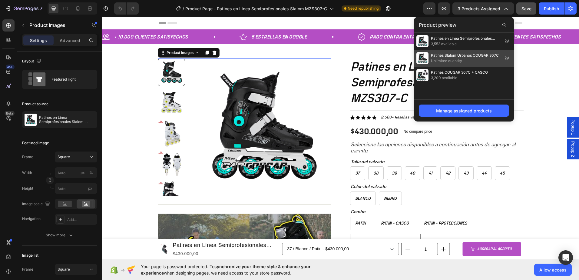
drag, startPoint x: 557, startPoint y: 75, endPoint x: 542, endPoint y: 50, distance: 28.5
click at [542, 50] on div "+ 10.000 CLIENTES SATISFECHOS Item List 5 ESTRELLAS EN GOOGLE Item List PAGO CO…" at bounding box center [340, 215] width 477 height 372
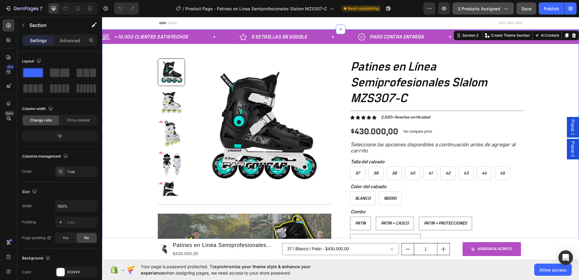
click at [489, 8] on span "3 products assigned" at bounding box center [479, 8] width 43 height 6
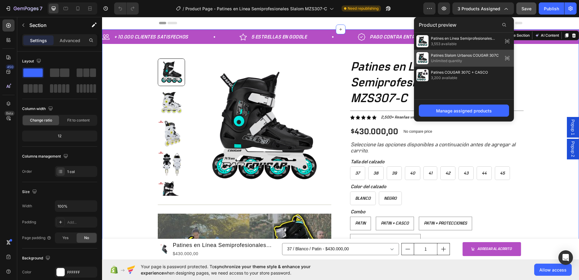
click at [506, 57] on icon at bounding box center [507, 58] width 8 height 8
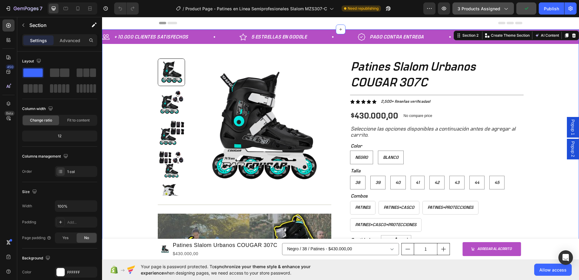
click at [502, 12] on button "3 products assigned" at bounding box center [483, 8] width 61 height 12
click at [533, 65] on div "+ 10.000 CLIENTES SATISFECHOS Item List 5 ESTRELLAS EN GOOGLE Item List PAGO CO…" at bounding box center [340, 207] width 477 height 356
click at [489, 14] on button "3 products assigned" at bounding box center [483, 8] width 61 height 12
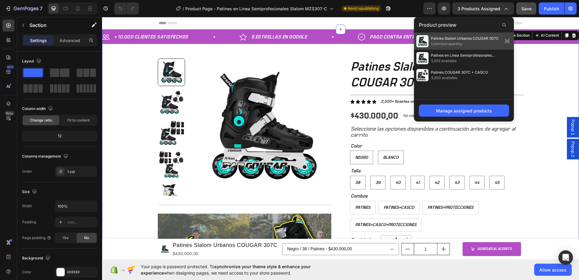
click at [506, 40] on icon at bounding box center [507, 41] width 8 height 8
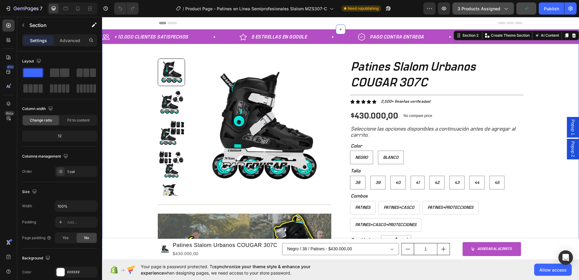
click at [506, 10] on icon "button" at bounding box center [506, 8] width 6 height 6
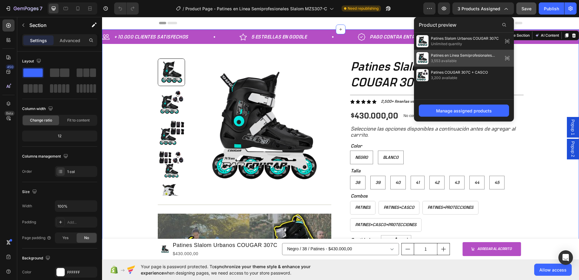
click at [508, 56] on icon at bounding box center [507, 58] width 8 height 8
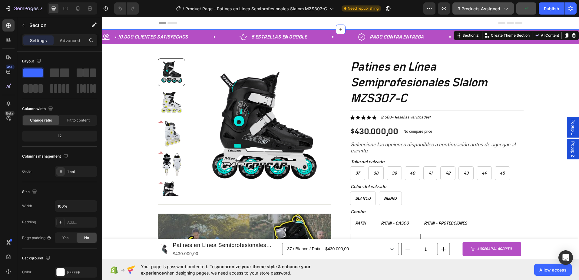
click at [506, 7] on icon "button" at bounding box center [506, 8] width 6 height 6
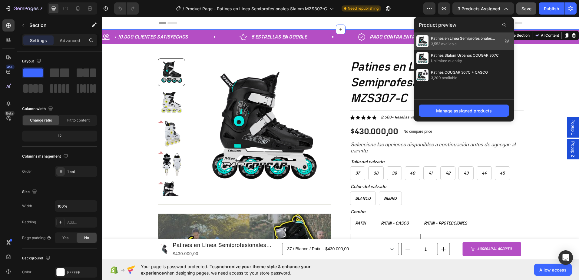
click at [506, 41] on icon at bounding box center [507, 41] width 8 height 8
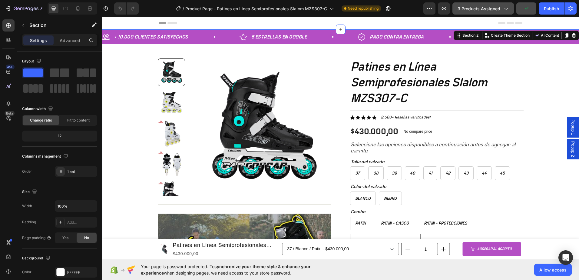
click at [506, 11] on icon "button" at bounding box center [506, 8] width 6 height 6
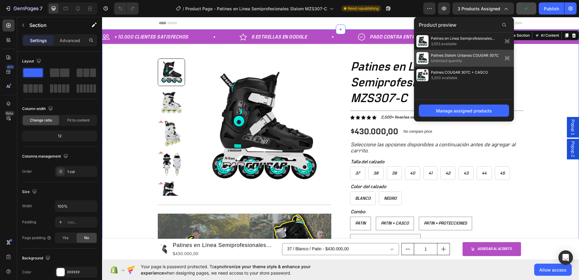
click at [506, 58] on icon at bounding box center [507, 58] width 8 height 8
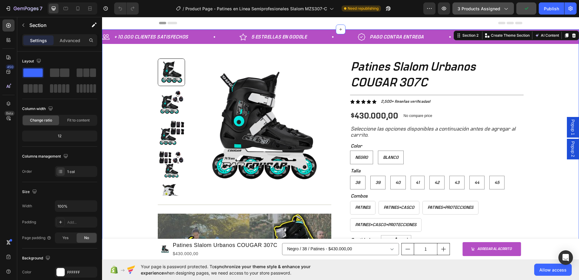
click at [509, 10] on button "3 products assigned" at bounding box center [483, 8] width 61 height 12
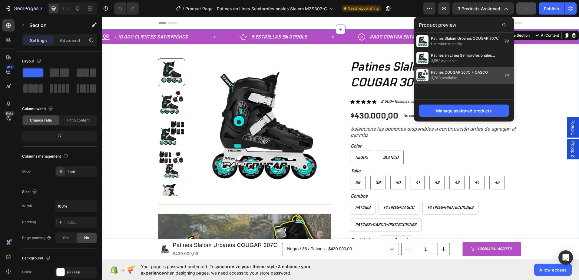
click at [508, 77] on icon at bounding box center [507, 75] width 8 height 8
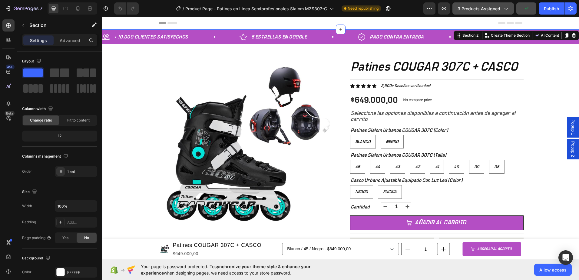
click at [508, 9] on icon "button" at bounding box center [506, 9] width 3 height 2
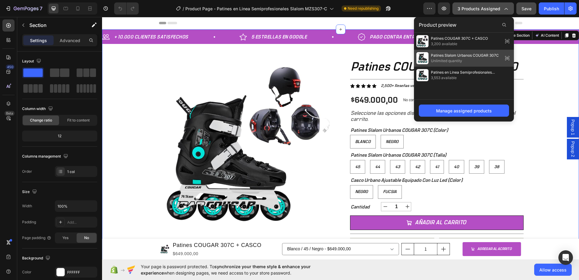
drag, startPoint x: 509, startPoint y: 58, endPoint x: 442, endPoint y: 78, distance: 70.7
click at [509, 58] on icon at bounding box center [507, 58] width 8 height 8
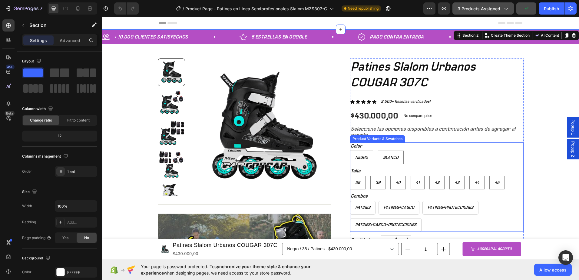
click at [423, 147] on div "Color Negro Negro Negro Blanco Blanco Blanco" at bounding box center [437, 153] width 174 height 22
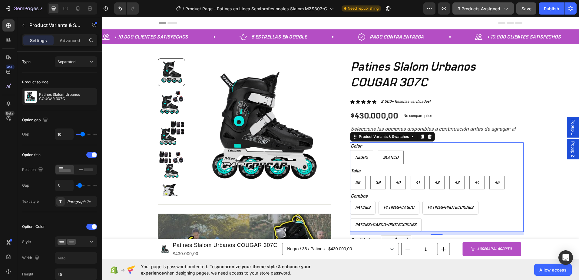
click at [426, 155] on div "Negro Negro Negro Blanco Blanco Blanco" at bounding box center [437, 158] width 174 height 14
click at [421, 139] on icon at bounding box center [422, 136] width 5 height 5
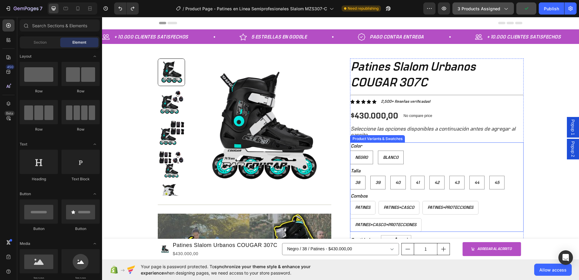
click at [430, 153] on div "Negro Negro Negro Blanco Blanco Blanco" at bounding box center [437, 158] width 174 height 14
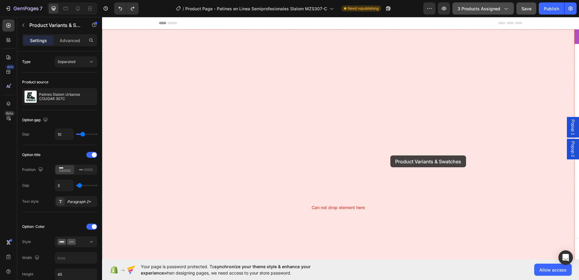
drag, startPoint x: 421, startPoint y: 158, endPoint x: 390, endPoint y: 155, distance: 30.4
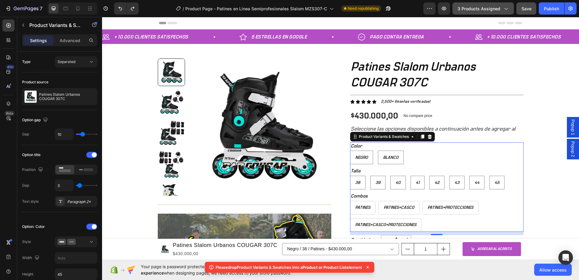
click at [503, 13] on button "3 products assigned" at bounding box center [483, 8] width 61 height 12
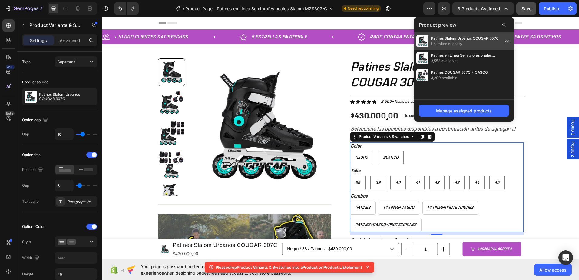
click at [505, 41] on icon at bounding box center [507, 41] width 8 height 8
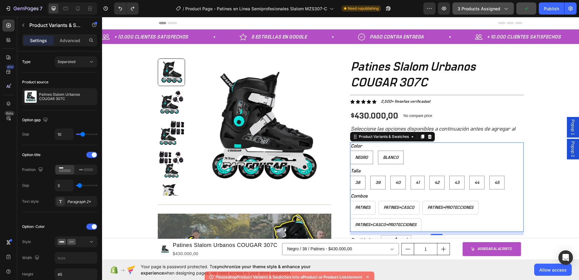
click at [507, 5] on button "3 products assigned" at bounding box center [483, 8] width 61 height 12
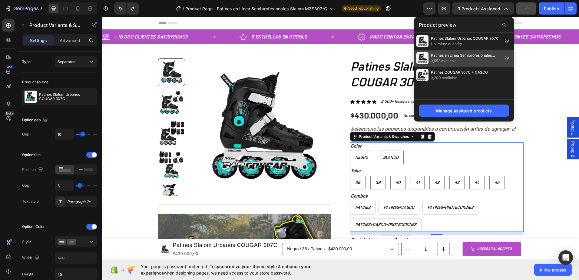
click at [507, 58] on icon at bounding box center [507, 58] width 1 height 1
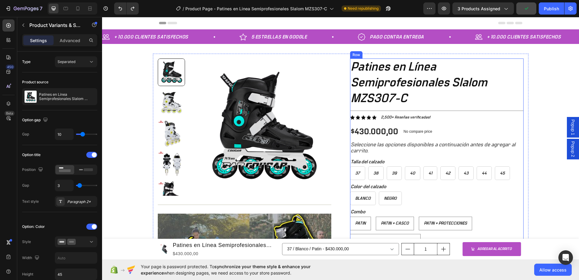
click at [467, 158] on div "Talla del calzado 37 37 37 38 38 38 39 39 39 40 40 40 41 41 41 42 42 42 43 43 4…" at bounding box center [437, 169] width 174 height 22
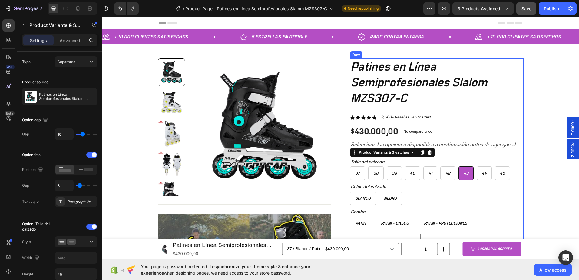
scroll to position [30, 0]
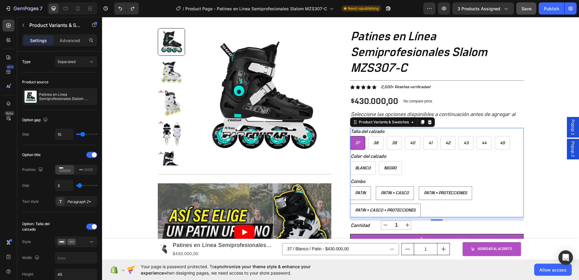
click at [354, 140] on div "37" at bounding box center [357, 143] width 15 height 10
click at [350, 136] on input "37 37 37" at bounding box center [350, 136] width 0 height 0
radio input "true"
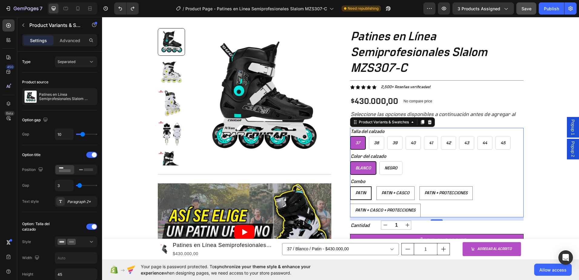
click at [413, 159] on div "Color del calzado Blanco Blanco Blanco Negro Negro Negro" at bounding box center [437, 164] width 174 height 22
click at [359, 143] on div "37" at bounding box center [358, 143] width 15 height 10
click at [350, 136] on input "37 37 37" at bounding box center [350, 136] width 0 height 0
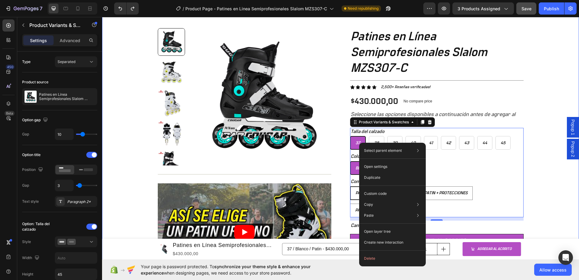
click at [532, 128] on div "+ 10.000 CLIENTES SATISFECHOS Item List 5 ESTRELLAS EN GOOGLE Item List PAGO CO…" at bounding box center [340, 185] width 477 height 372
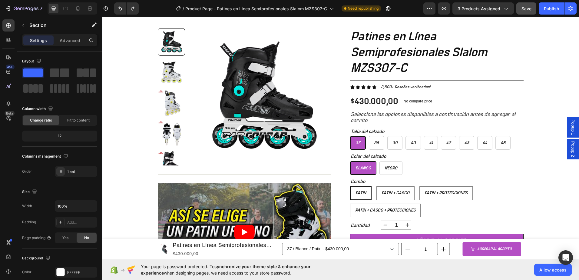
click at [503, 6] on icon "button" at bounding box center [506, 8] width 6 height 6
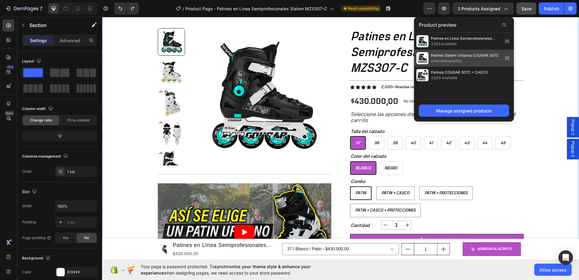
click at [506, 60] on icon at bounding box center [505, 59] width 1 height 1
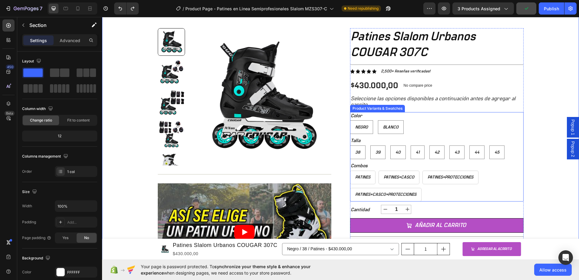
click at [409, 116] on div "Color Negro Negro Negro Blanco Blanco Blanco" at bounding box center [437, 123] width 174 height 22
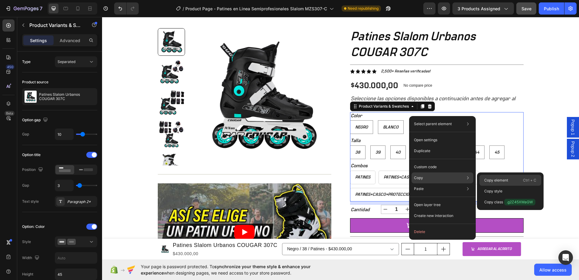
click at [504, 180] on p "Copy element" at bounding box center [496, 180] width 24 height 5
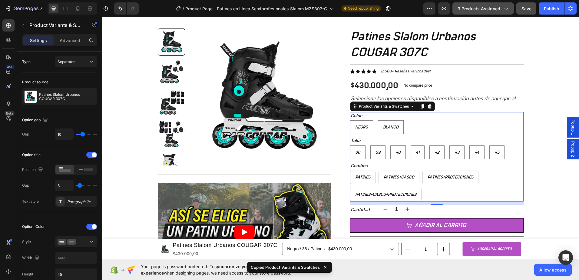
click at [486, 12] on button "3 products assigned" at bounding box center [483, 8] width 61 height 12
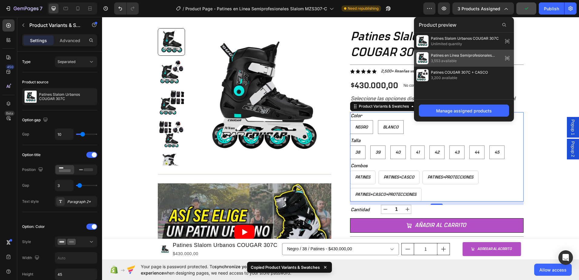
click at [507, 58] on icon at bounding box center [507, 58] width 8 height 8
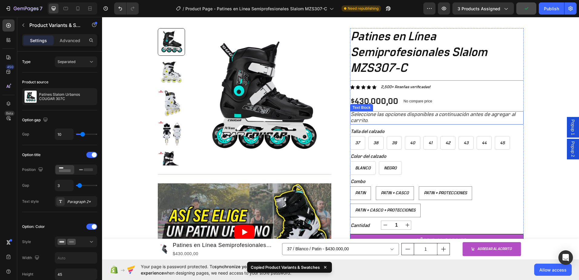
click at [385, 120] on p "Seleccione las opciones disponibles a continuación antes de agregar al carrito." at bounding box center [437, 118] width 172 height 12
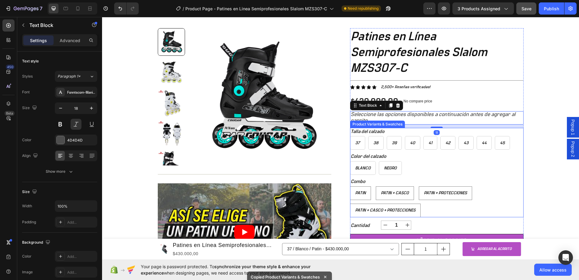
click at [402, 130] on div "Talla del calzado 37 37 37 38 38 38 39 39 39 40 40 40 41 41 41 42 42 42 43 43 4…" at bounding box center [437, 139] width 174 height 22
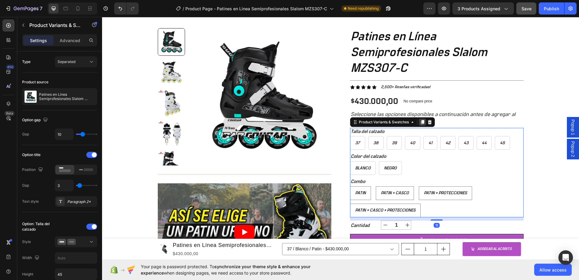
click at [421, 124] on icon at bounding box center [422, 122] width 3 height 4
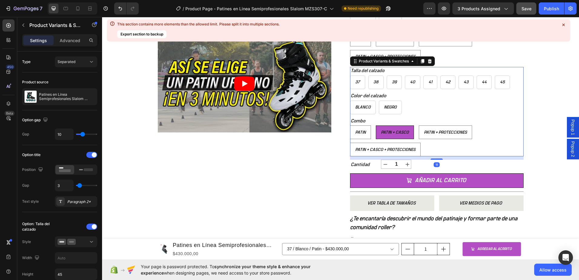
scroll to position [182, 0]
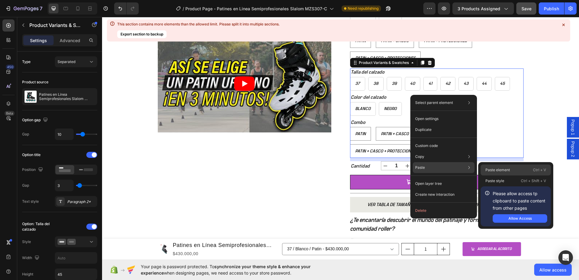
click at [501, 167] on p "Paste element" at bounding box center [498, 169] width 25 height 5
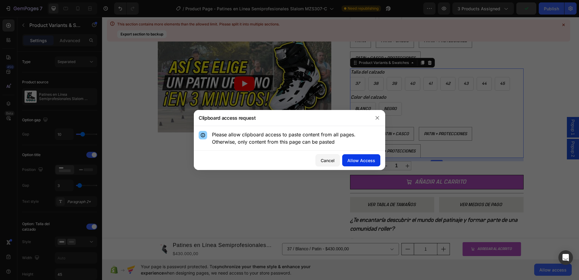
click at [355, 160] on div "Allow Access" at bounding box center [361, 160] width 28 height 6
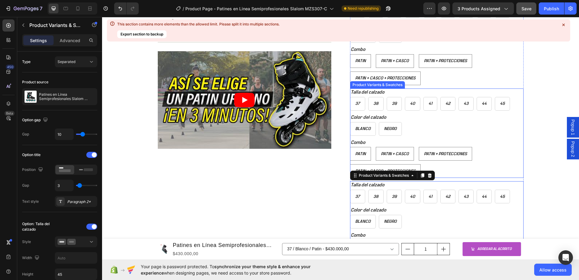
scroll to position [151, 0]
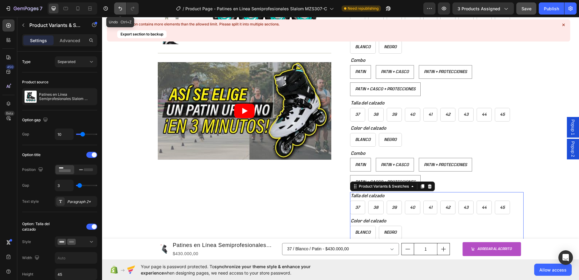
click at [122, 9] on icon "Undo/Redo" at bounding box center [120, 9] width 4 height 4
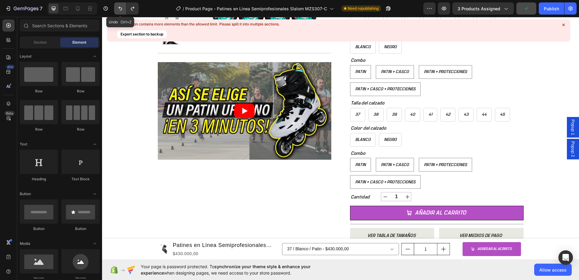
click at [122, 9] on icon "Undo/Redo" at bounding box center [120, 9] width 4 height 4
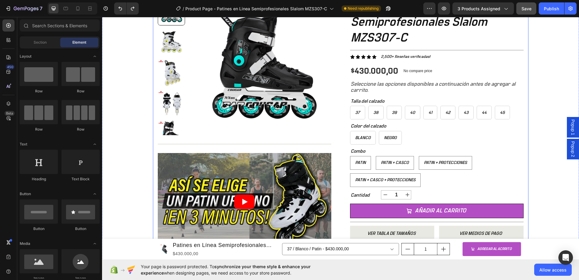
scroll to position [30, 0]
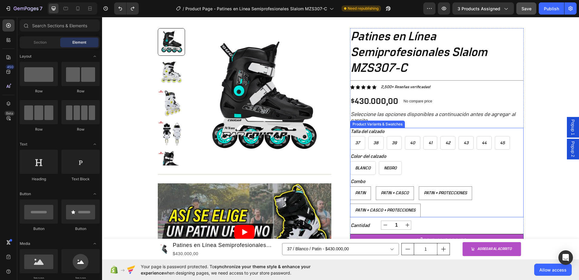
click at [469, 130] on div "Talla del calzado 37 37 37 38 38 38 39 39 39 40 40 40 41 41 41 42 42 42 43 43 4…" at bounding box center [437, 139] width 174 height 22
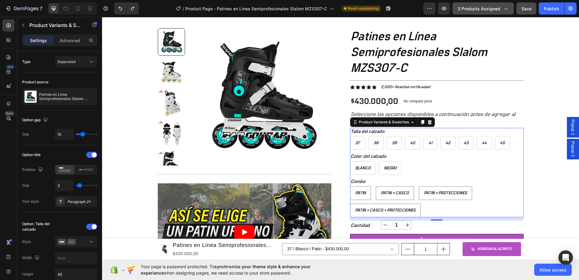
click at [493, 11] on span "3 products assigned" at bounding box center [479, 8] width 43 height 6
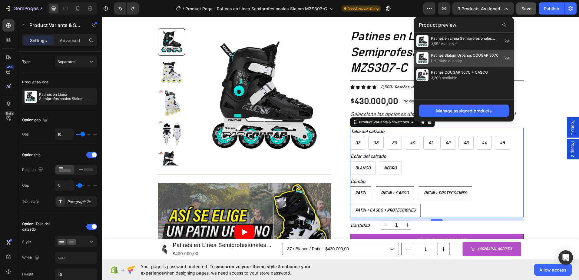
click at [506, 57] on icon at bounding box center [507, 58] width 8 height 8
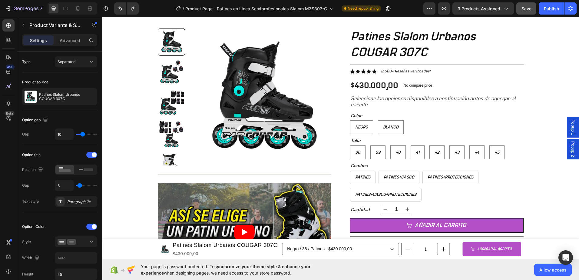
click at [421, 133] on div "Negro Negro Negro Blanco Blanco Blanco" at bounding box center [437, 127] width 174 height 14
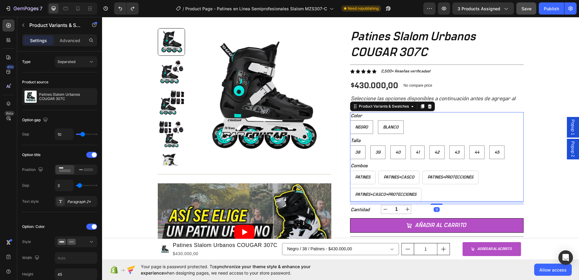
click at [433, 123] on div "Negro Negro Negro Blanco Blanco Blanco" at bounding box center [437, 127] width 174 height 14
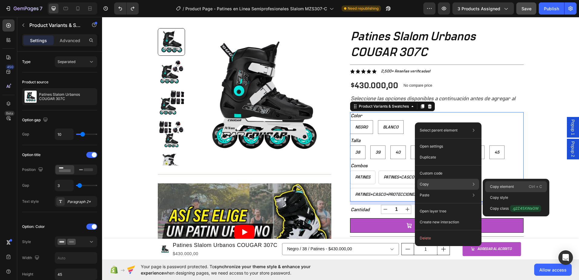
click at [508, 185] on p "Copy element" at bounding box center [502, 186] width 24 height 5
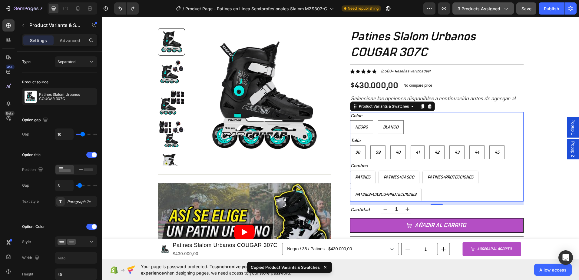
click at [502, 11] on div "3 products assigned" at bounding box center [483, 8] width 51 height 6
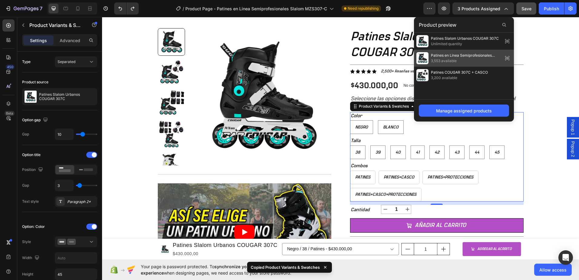
click at [508, 59] on icon at bounding box center [507, 58] width 8 height 8
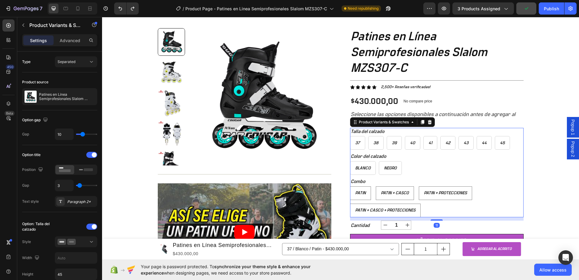
click at [387, 128] on div "Talla del calzado 37 37 37 38 38 38 39 39 39 40 40 40 41 41 41 42 42 42 43 43 4…" at bounding box center [437, 139] width 174 height 22
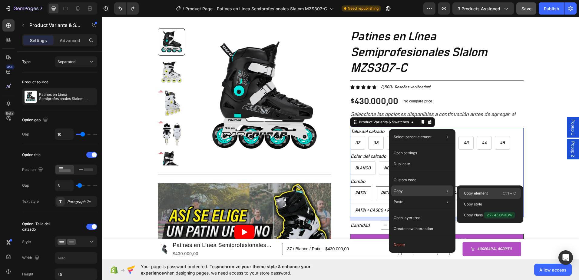
click at [494, 199] on div "Copy element Ctrl + C" at bounding box center [490, 204] width 62 height 11
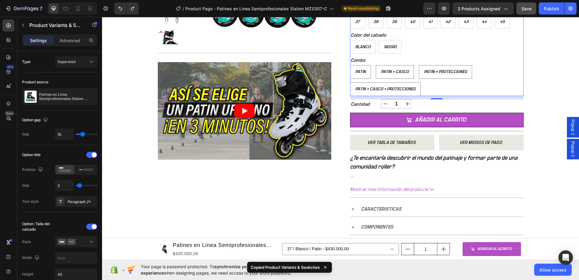
scroll to position [61, 0]
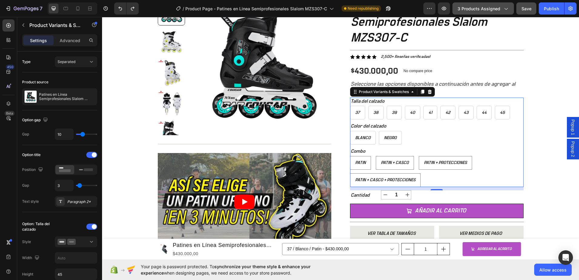
click at [509, 10] on icon "button" at bounding box center [506, 8] width 6 height 6
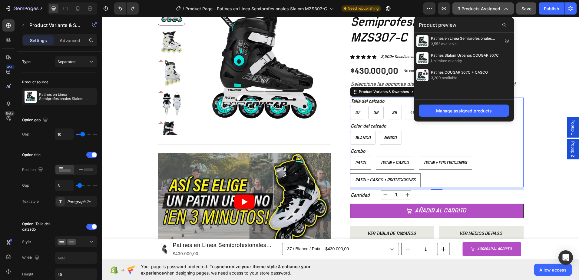
click at [509, 10] on icon "button" at bounding box center [506, 8] width 6 height 6
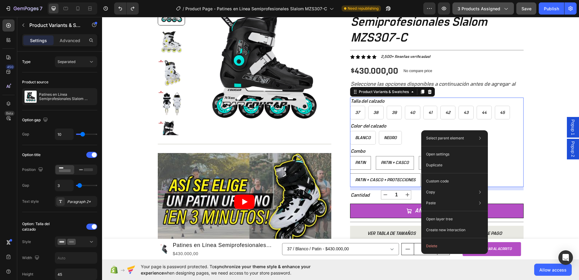
click at [507, 11] on icon "button" at bounding box center [506, 8] width 6 height 6
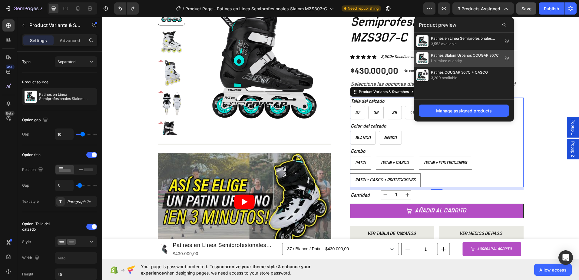
click at [510, 57] on icon at bounding box center [507, 58] width 8 height 8
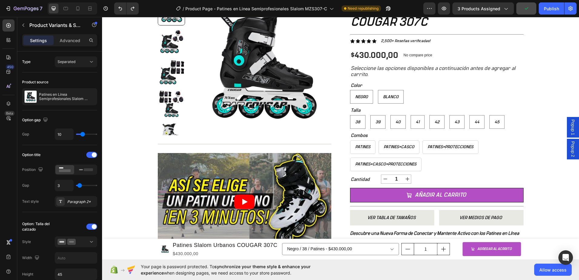
click at [429, 91] on div "Negro Negro Negro Blanco Blanco Blanco" at bounding box center [437, 97] width 174 height 14
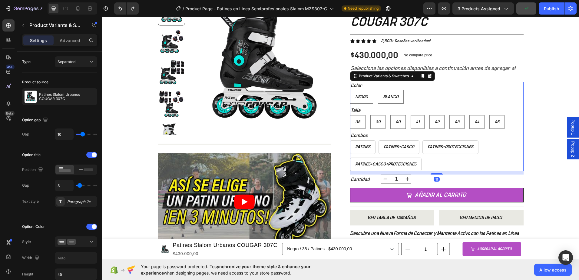
click at [429, 91] on div "Negro Negro Negro Blanco Blanco Blanco" at bounding box center [437, 97] width 174 height 14
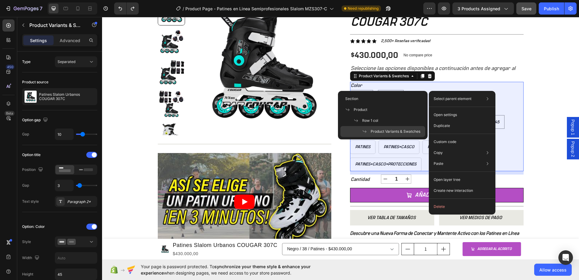
click at [402, 131] on span "Product Variants & Swatches" at bounding box center [396, 131] width 50 height 5
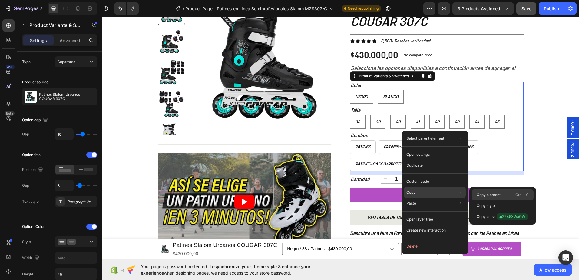
click at [487, 200] on div "Copy element Ctrl + C" at bounding box center [503, 205] width 62 height 11
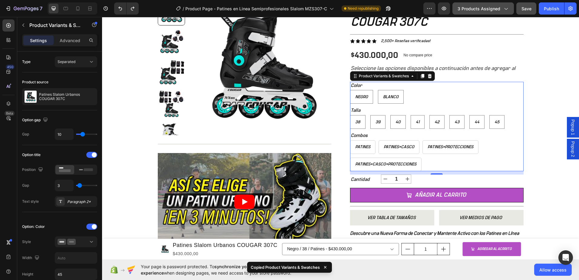
click at [508, 11] on icon "button" at bounding box center [506, 8] width 6 height 6
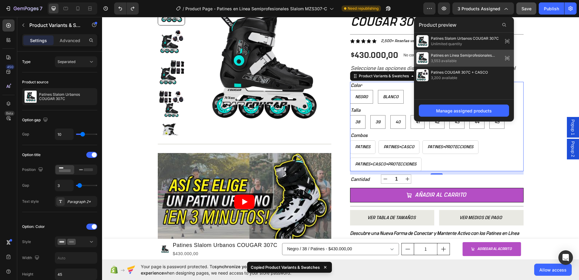
click at [506, 58] on icon at bounding box center [507, 58] width 8 height 8
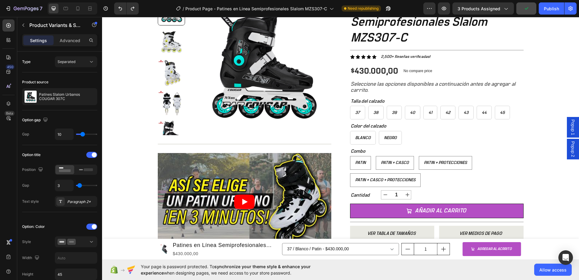
click at [421, 98] on div "Talla del calzado 37 37 37 38 38 38 39 39 39 40 40 40 41 41 41 42 42 42 43 43 4…" at bounding box center [437, 109] width 174 height 22
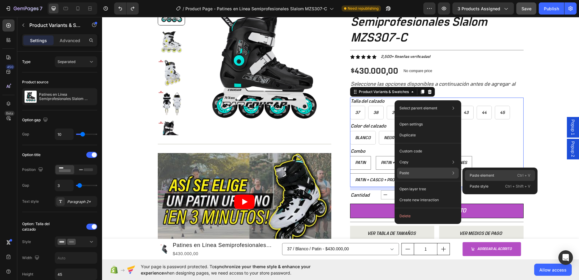
click at [496, 181] on div "Paste element Ctrl + V" at bounding box center [500, 186] width 70 height 11
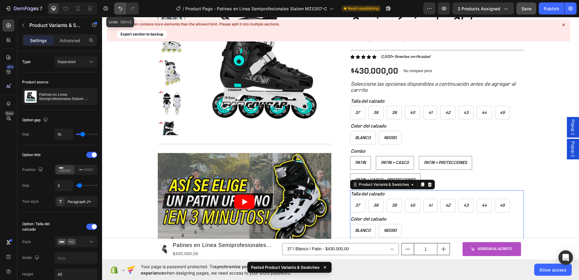
click at [115, 7] on button "Undo/Redo" at bounding box center [120, 8] width 12 height 12
click at [121, 8] on icon "Undo/Redo" at bounding box center [120, 9] width 4 height 4
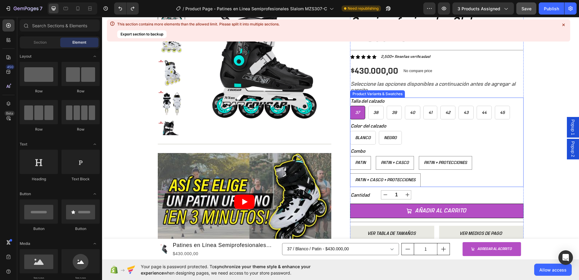
click at [355, 115] on span "37" at bounding box center [357, 113] width 5 height 4
click at [350, 106] on input "37 37 37" at bounding box center [350, 105] width 0 height 0
radio input "true"
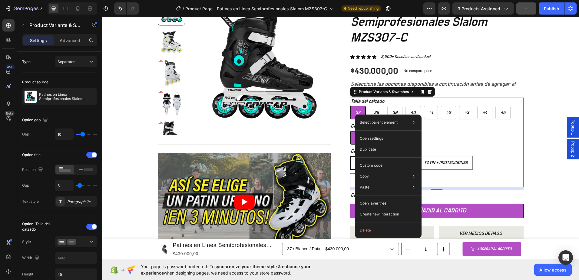
click at [480, 102] on div "Talla del calzado 37 37 37 38 38 38 39 39 39 40 40 40 41 41 41 42 42 42 43 43 4…" at bounding box center [437, 109] width 174 height 22
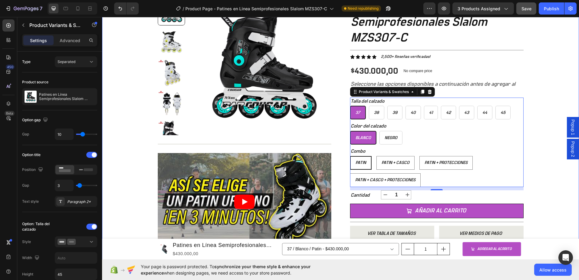
click at [536, 133] on div "+ 10.000 CLIENTES SATISFECHOS Item List 5 ESTRELLAS EN GOOGLE Item List PAGO CO…" at bounding box center [340, 155] width 477 height 372
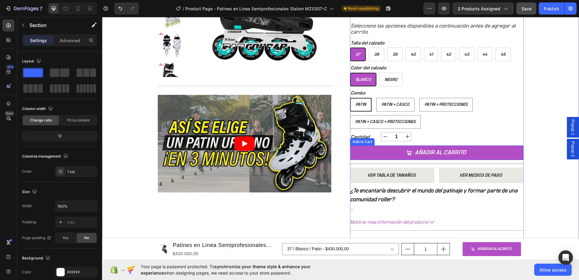
scroll to position [121, 0]
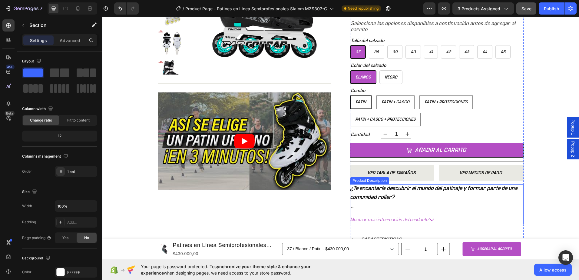
click at [430, 219] on icon at bounding box center [432, 219] width 5 height 5
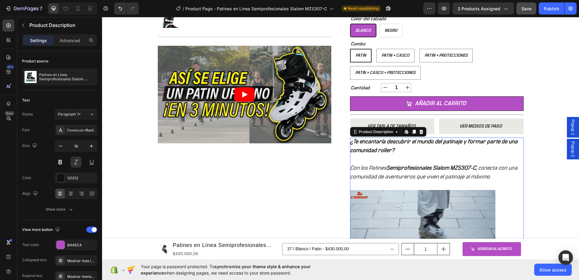
scroll to position [182, 0]
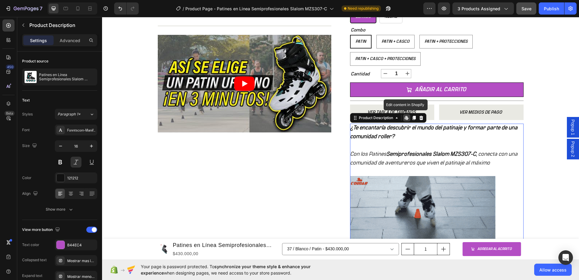
click at [405, 119] on icon at bounding box center [406, 117] width 5 height 5
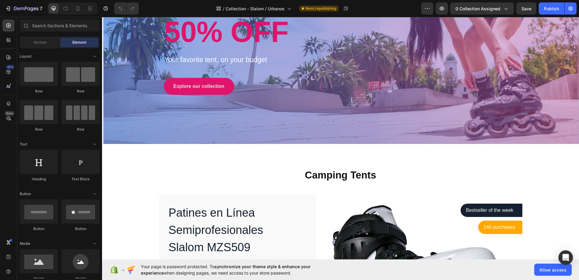
scroll to position [182, 0]
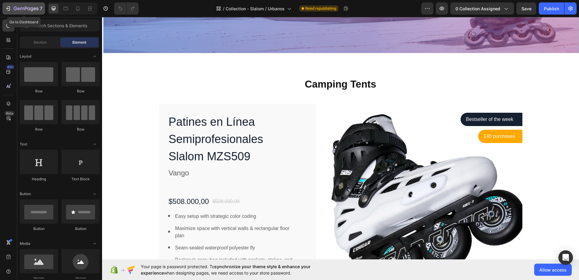
click at [9, 7] on icon "button" at bounding box center [8, 8] width 6 height 6
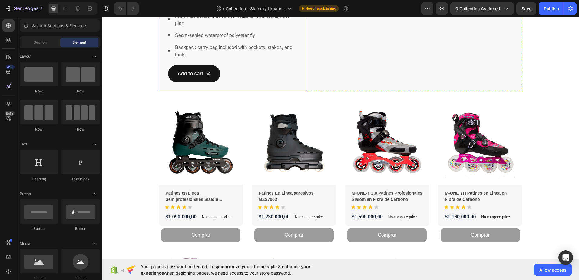
scroll to position [363, 0]
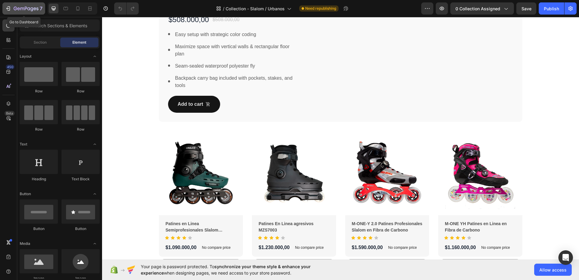
click at [10, 7] on icon "button" at bounding box center [9, 8] width 3 height 4
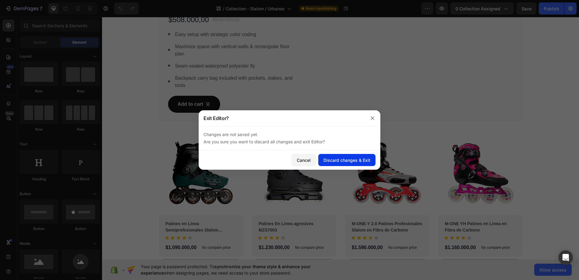
click at [344, 162] on div "Discard changes & Exit" at bounding box center [347, 160] width 47 height 6
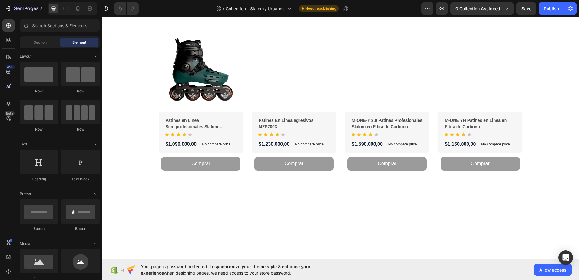
scroll to position [848, 0]
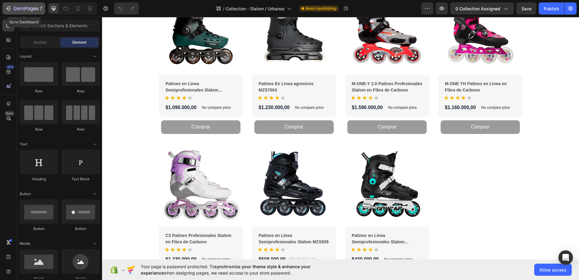
click at [18, 6] on div "7" at bounding box center [28, 8] width 29 height 7
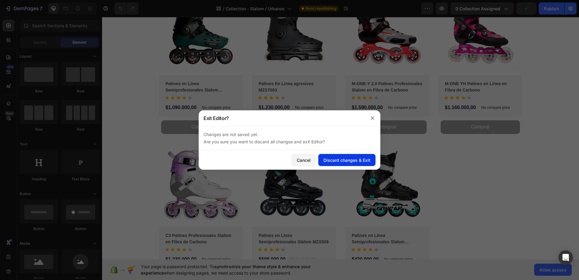
click at [343, 159] on div "Discard changes & Exit" at bounding box center [347, 160] width 47 height 6
